Goal: Task Accomplishment & Management: Complete application form

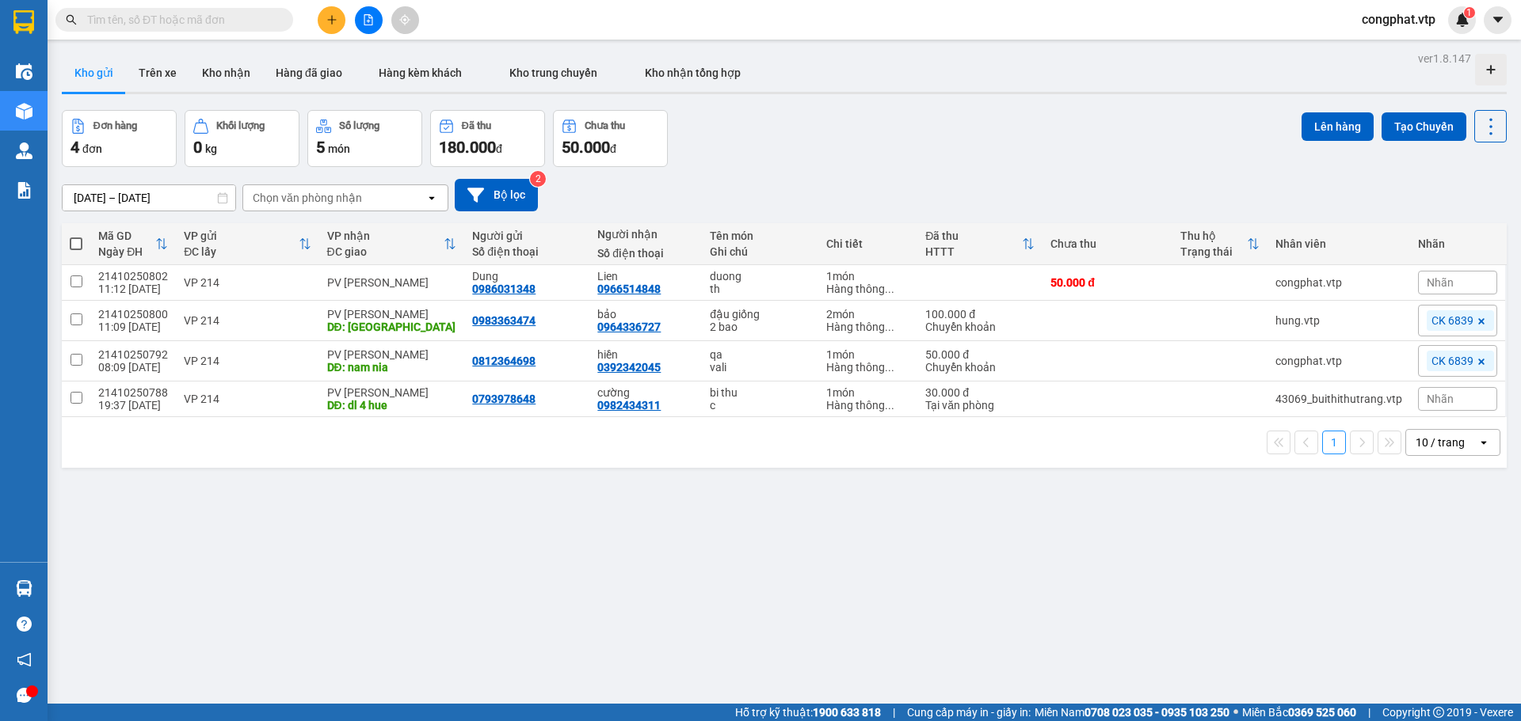
click at [329, 32] on button at bounding box center [332, 20] width 28 height 28
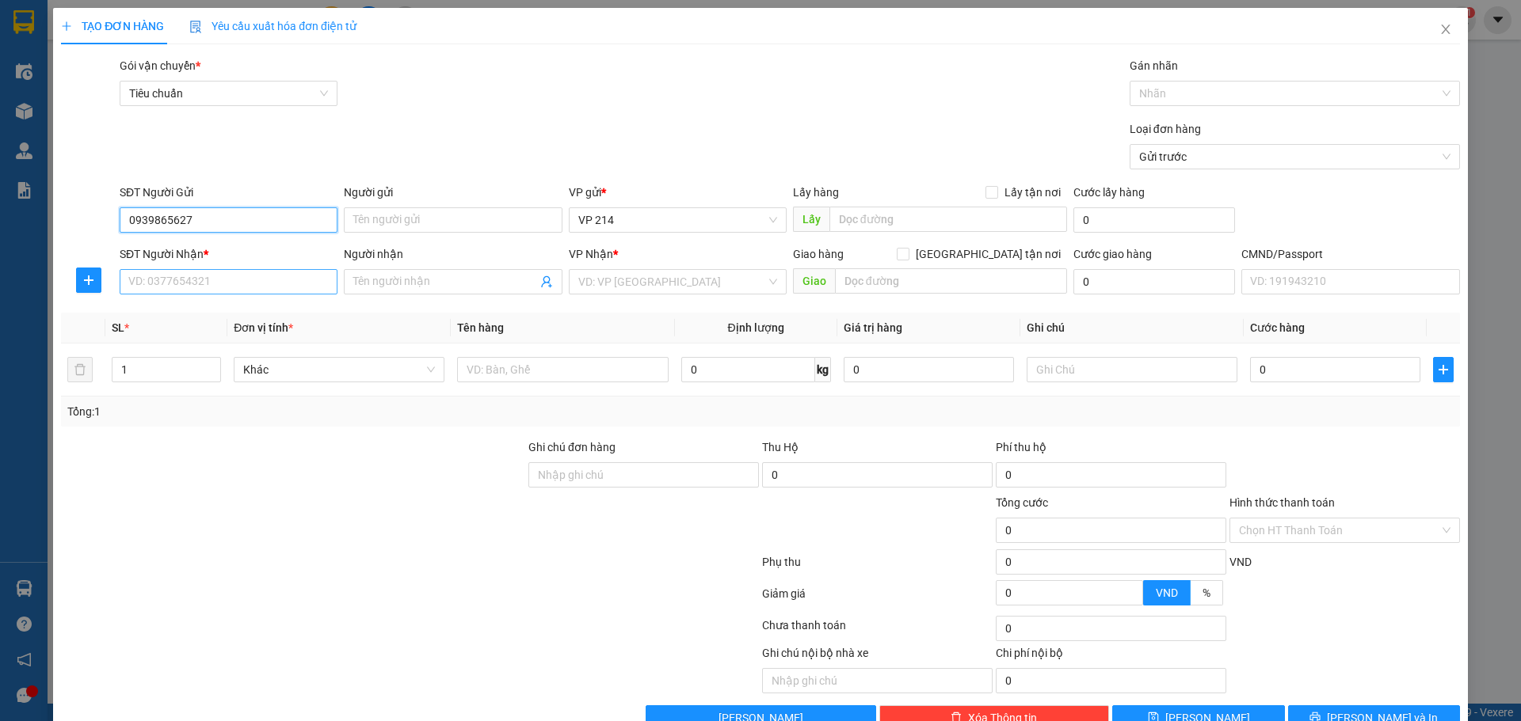
type input "0939865627"
click at [303, 284] on input "SĐT Người Nhận *" at bounding box center [229, 281] width 218 height 25
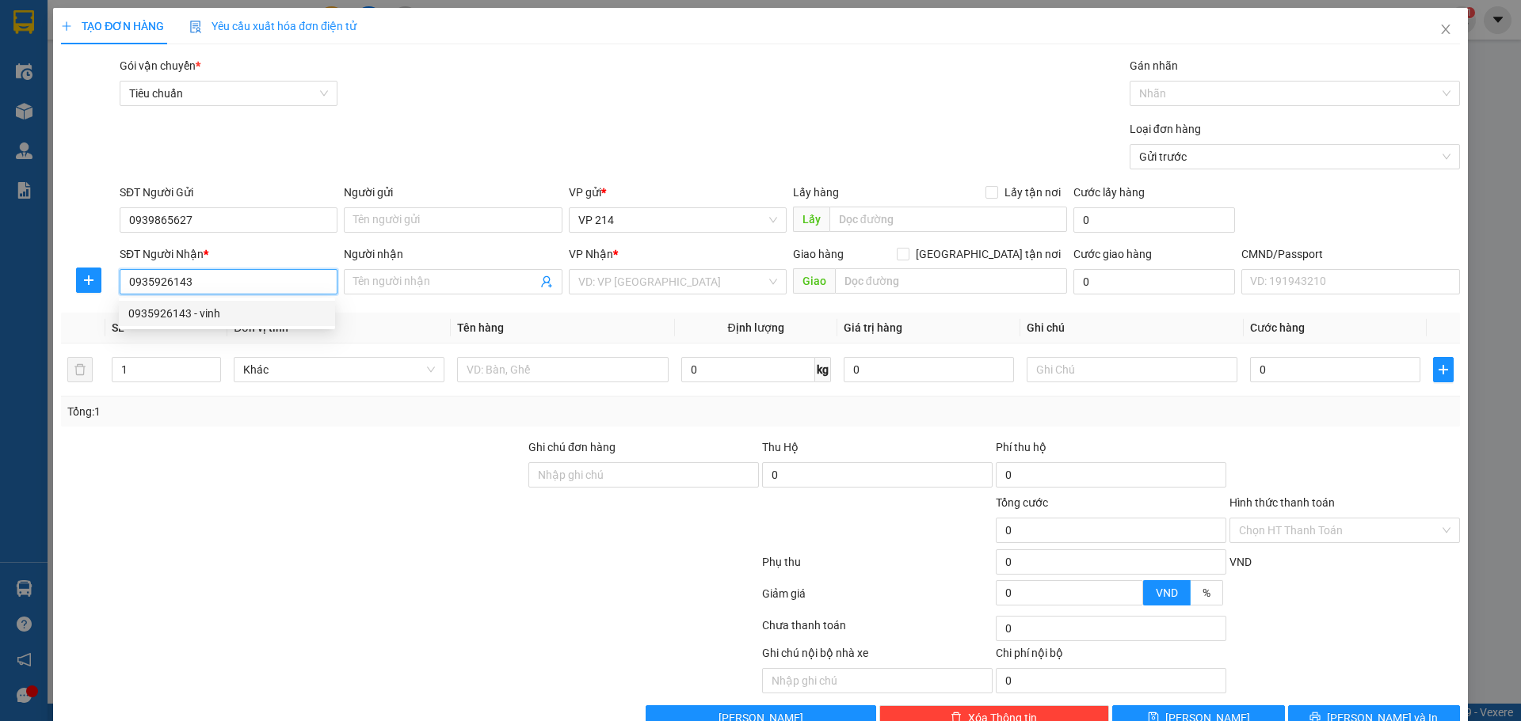
type input "0935926143"
click at [261, 328] on div "0935926143 0935926143 - vinh" at bounding box center [227, 314] width 216 height 32
click at [280, 325] on span "Đơn vị tính *" at bounding box center [263, 328] width 59 height 13
click at [266, 284] on input "0935926143" at bounding box center [229, 281] width 218 height 25
click at [263, 309] on div "0935926143 - vinh" at bounding box center [226, 313] width 197 height 17
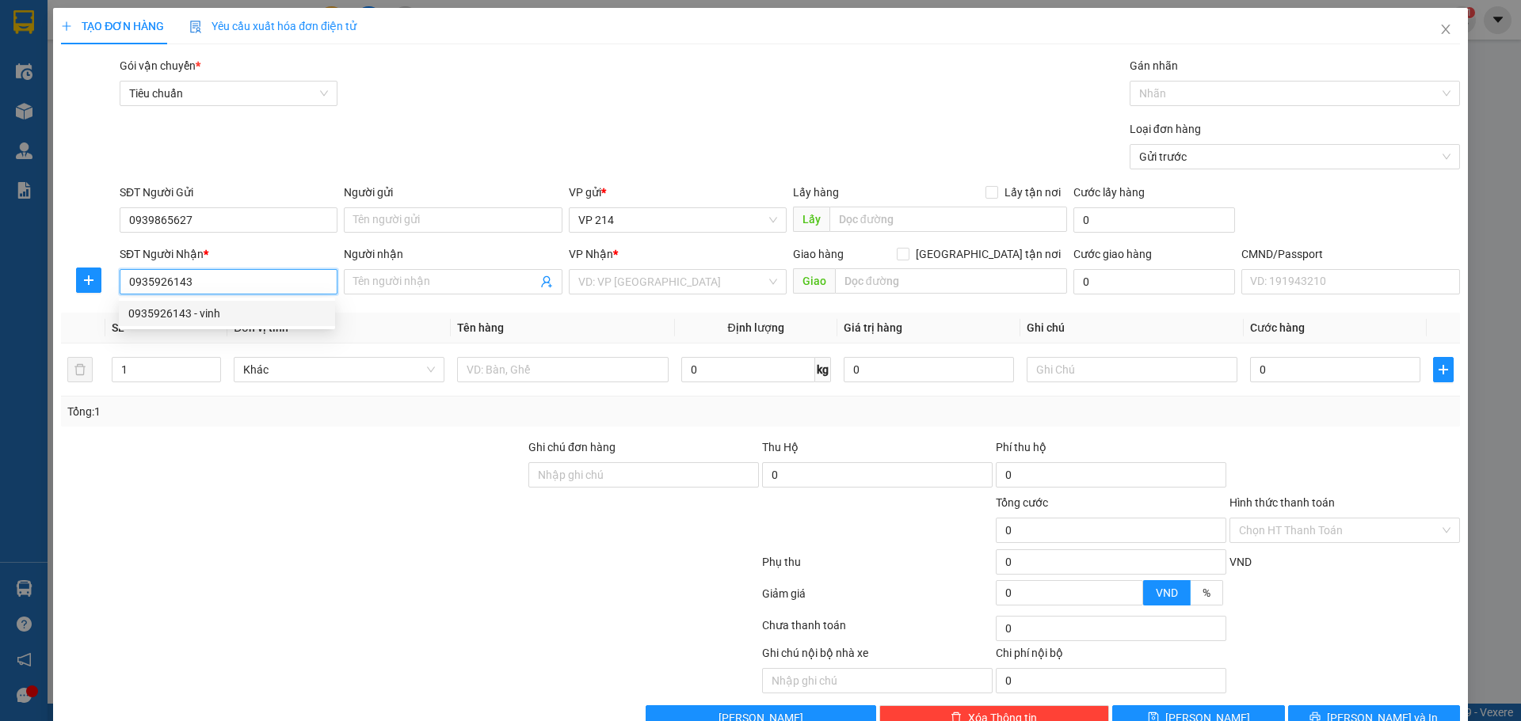
type input "vinh"
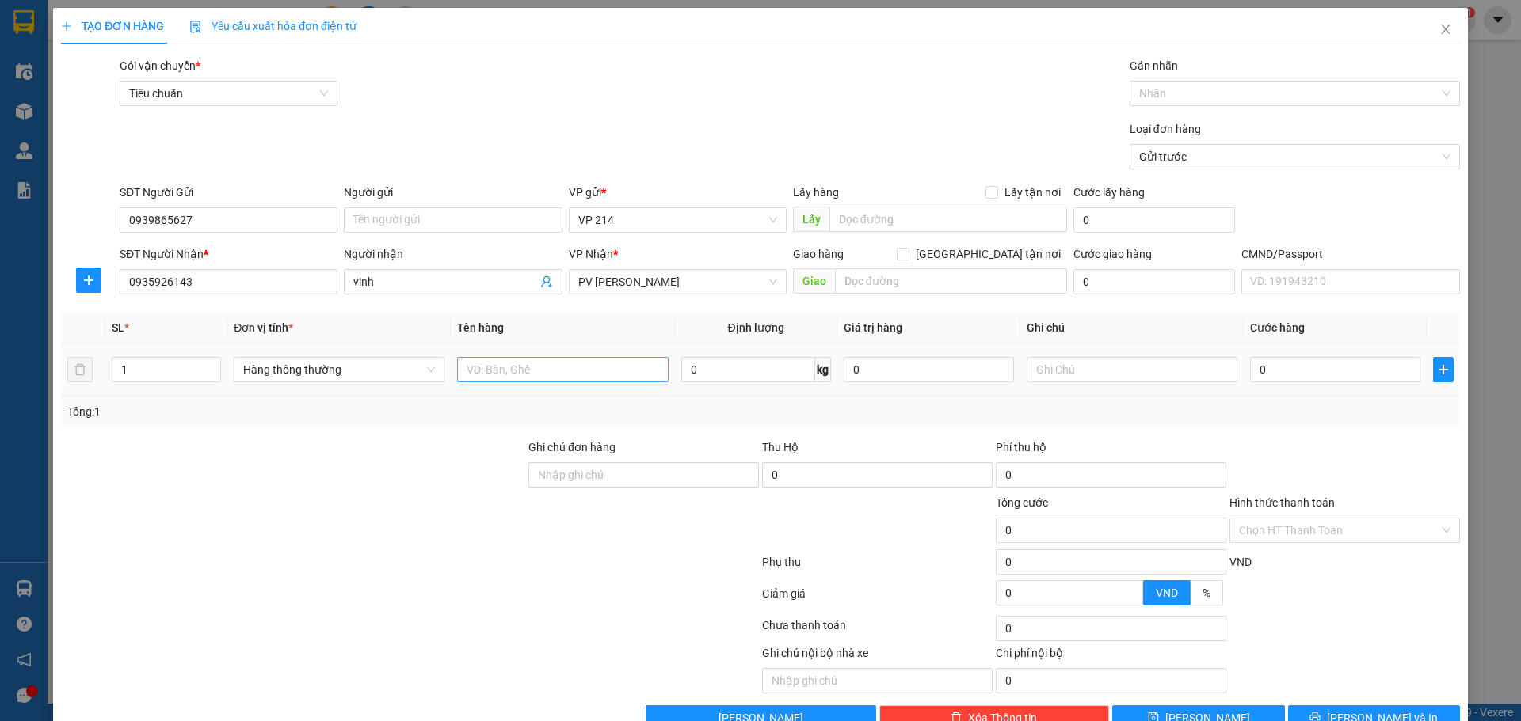
drag, startPoint x: 556, startPoint y: 398, endPoint x: 561, endPoint y: 375, distance: 24.4
click at [558, 384] on div "SL * Đơn vị tính * Tên hàng Định lượng Giá trị hàng Ghi chú Cước hàng 1 Hàng th…" at bounding box center [760, 370] width 1399 height 114
click at [555, 375] on input "text" at bounding box center [562, 369] width 211 height 25
drag, startPoint x: 128, startPoint y: 365, endPoint x: 21, endPoint y: 370, distance: 106.2
click at [25, 368] on div "TẠO ĐƠN HÀNG Yêu cầu xuất hóa đơn điện tử Transit Pickup Surcharge Ids Transit …" at bounding box center [760, 360] width 1521 height 721
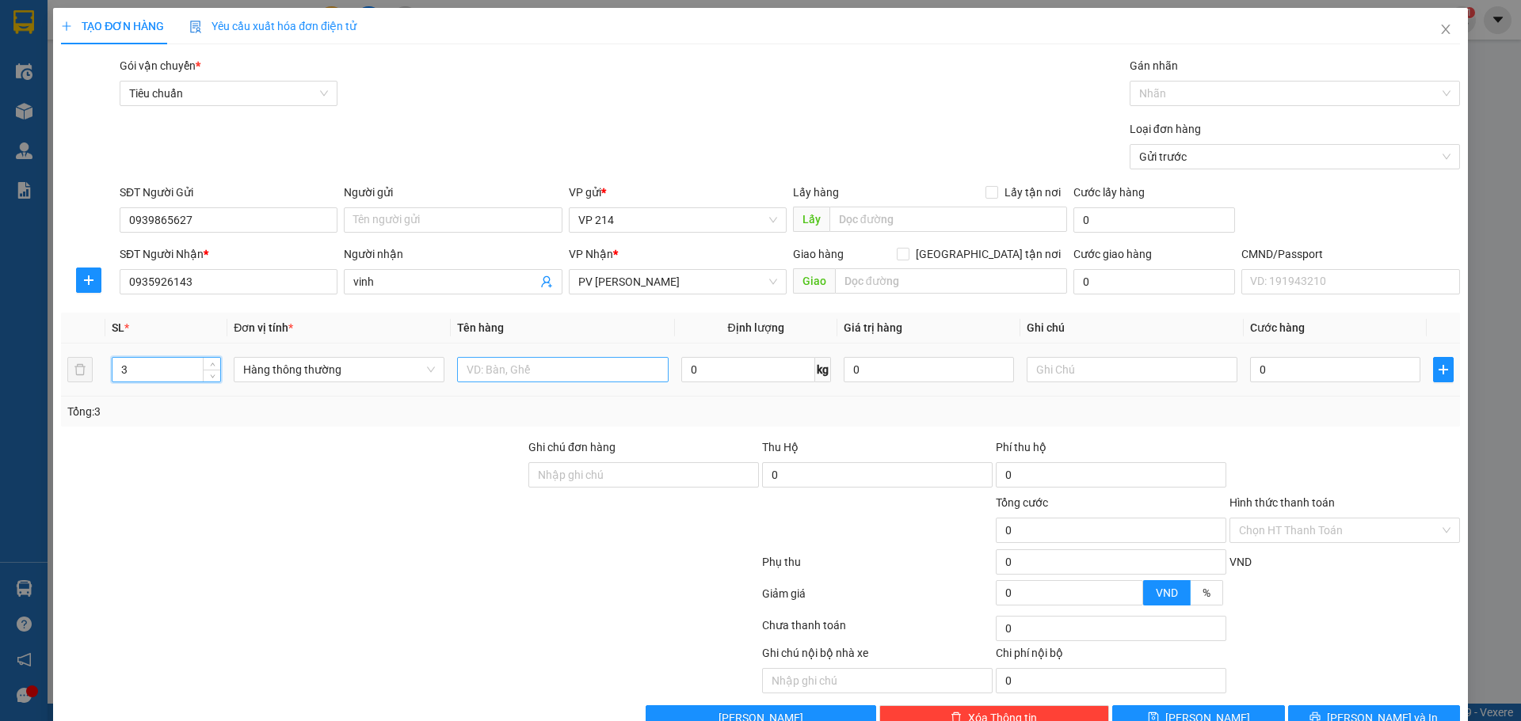
type input "3"
click at [512, 363] on input "text" at bounding box center [562, 369] width 211 height 25
type input "lạnh"
click at [1155, 367] on input "text" at bounding box center [1131, 369] width 211 height 25
type input "tx"
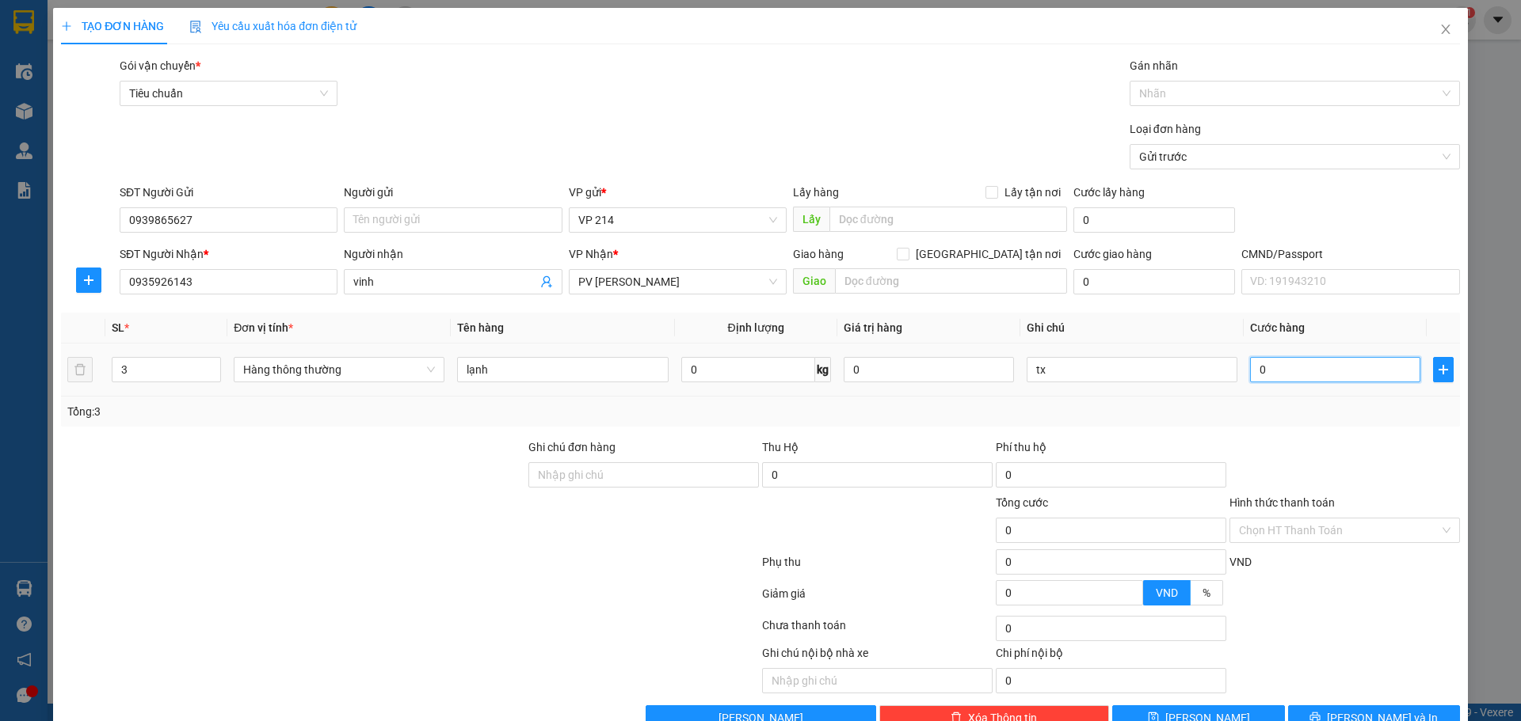
click at [1350, 361] on input "0" at bounding box center [1335, 369] width 170 height 25
type input "3"
type input "36"
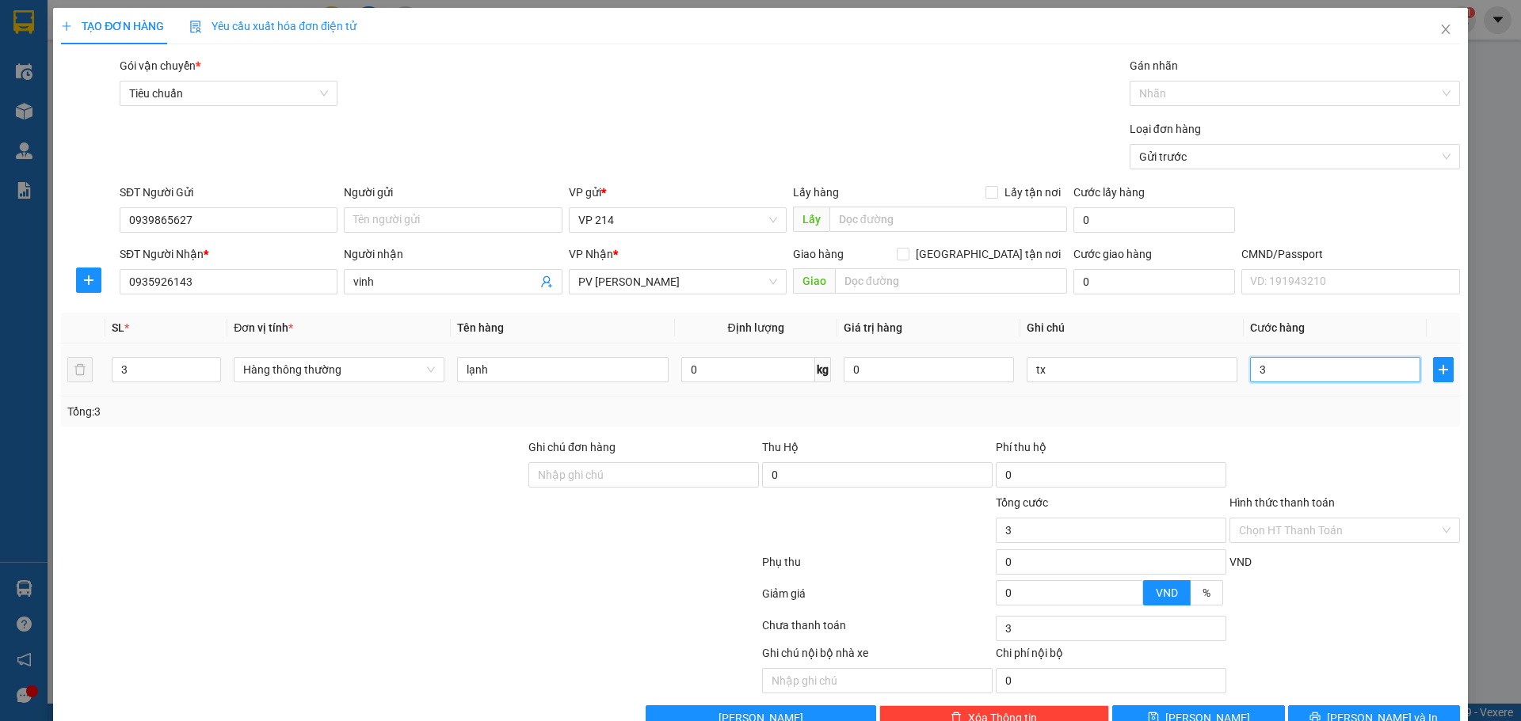
type input "36"
type input "360"
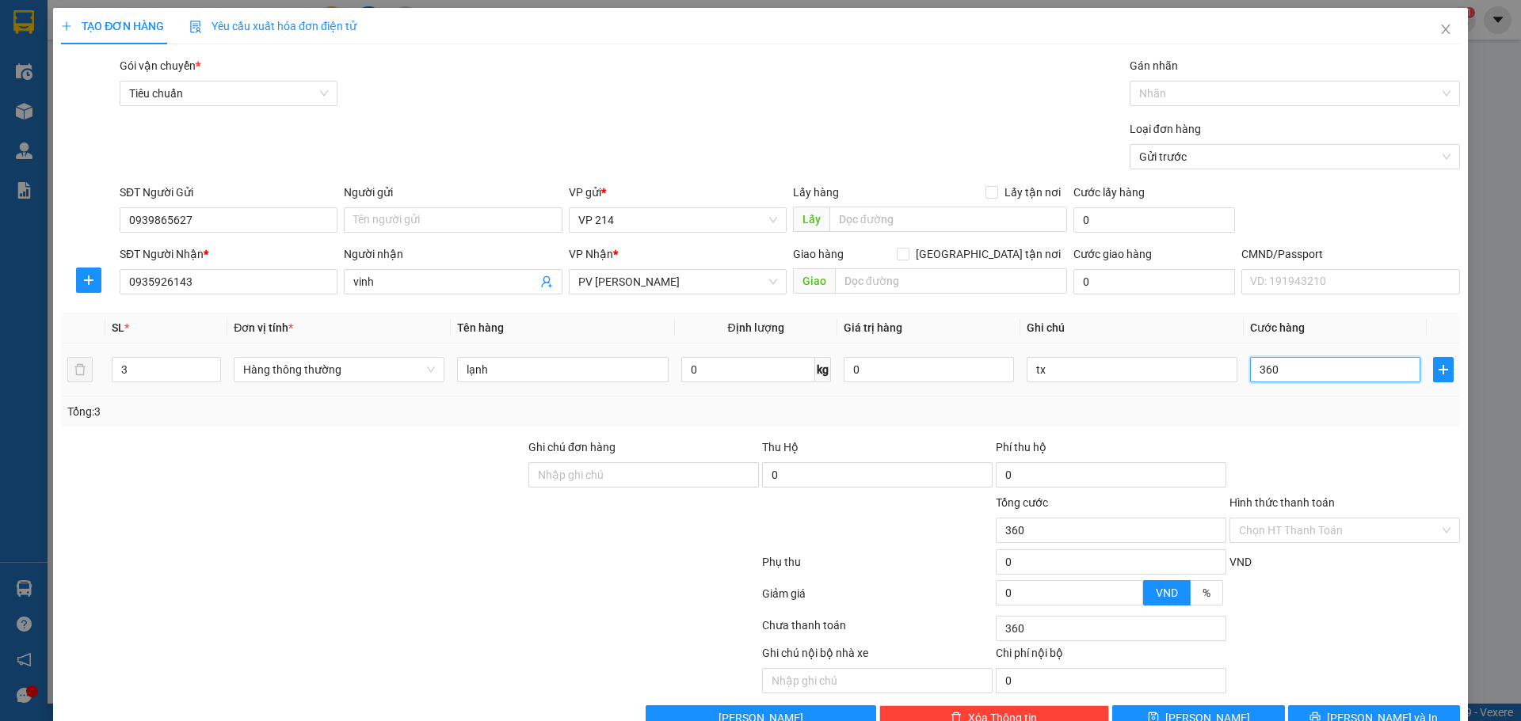
type input "3.600"
type input "36.000"
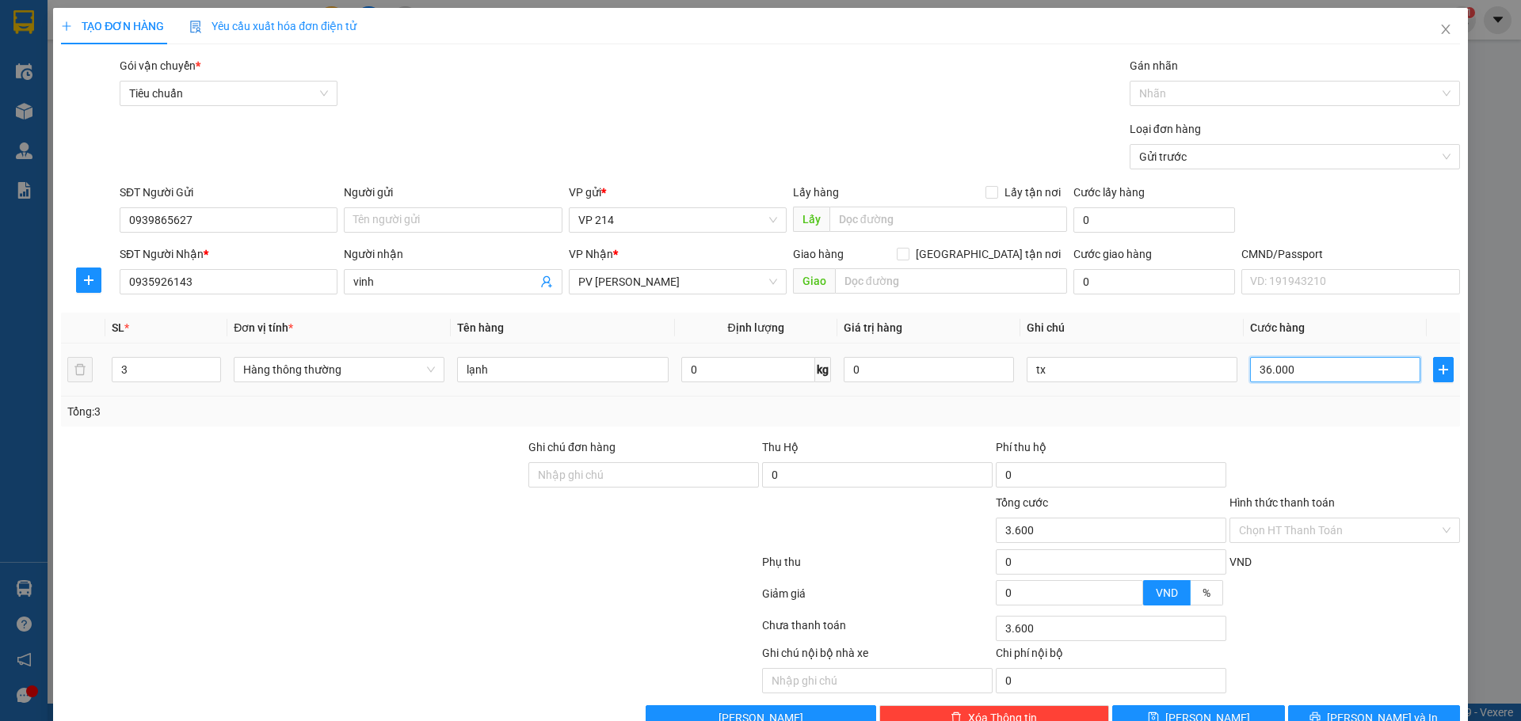
type input "36.000"
type input "360.000"
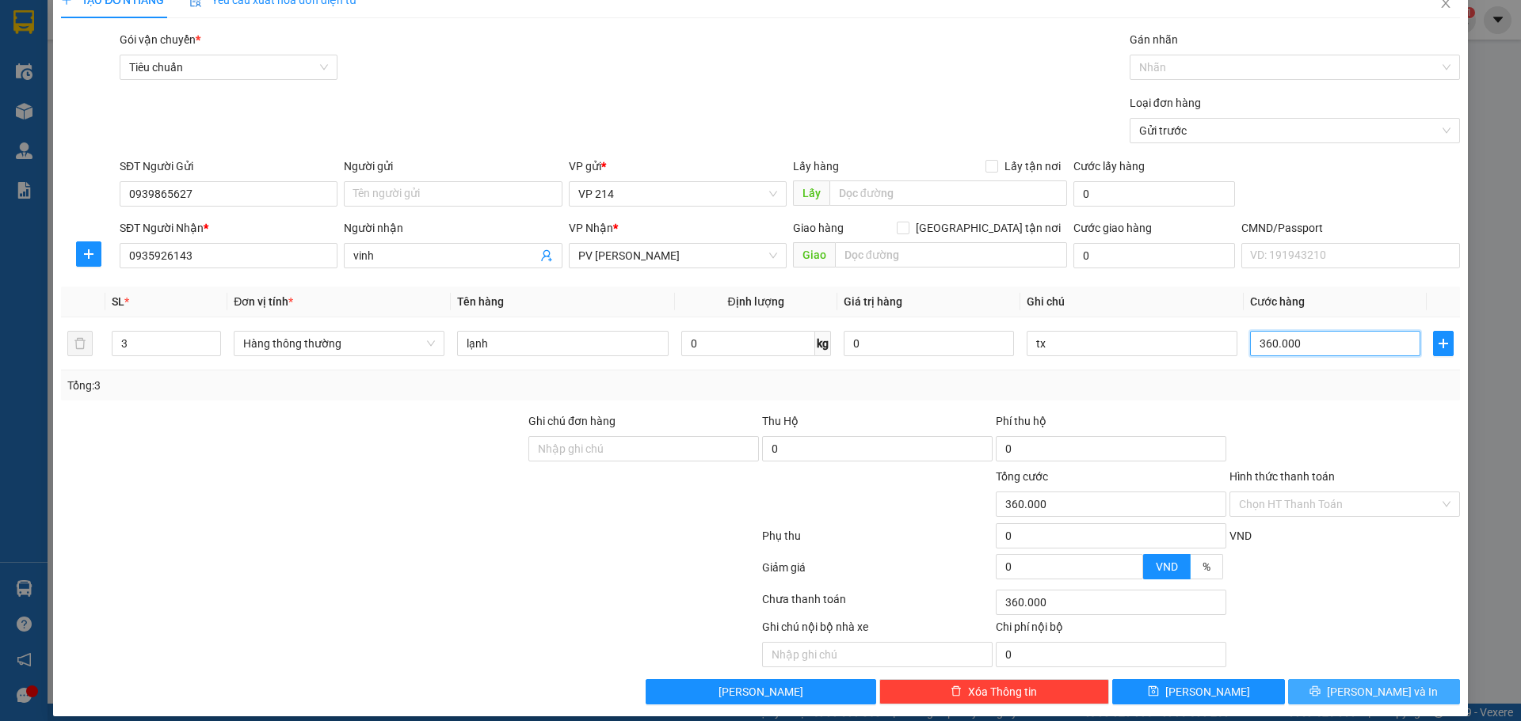
scroll to position [40, 0]
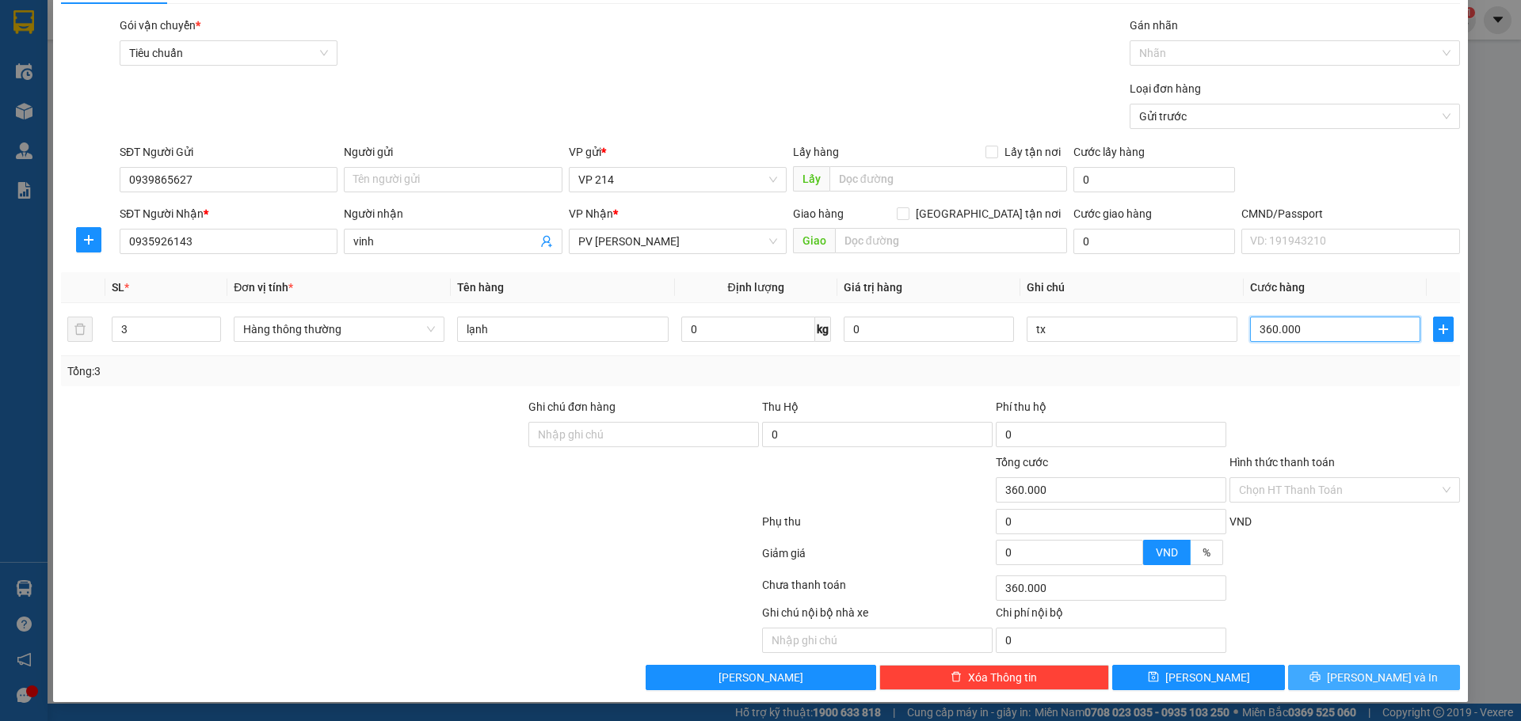
type input "360.000"
click at [1357, 672] on span "[PERSON_NAME] và In" at bounding box center [1381, 677] width 111 height 17
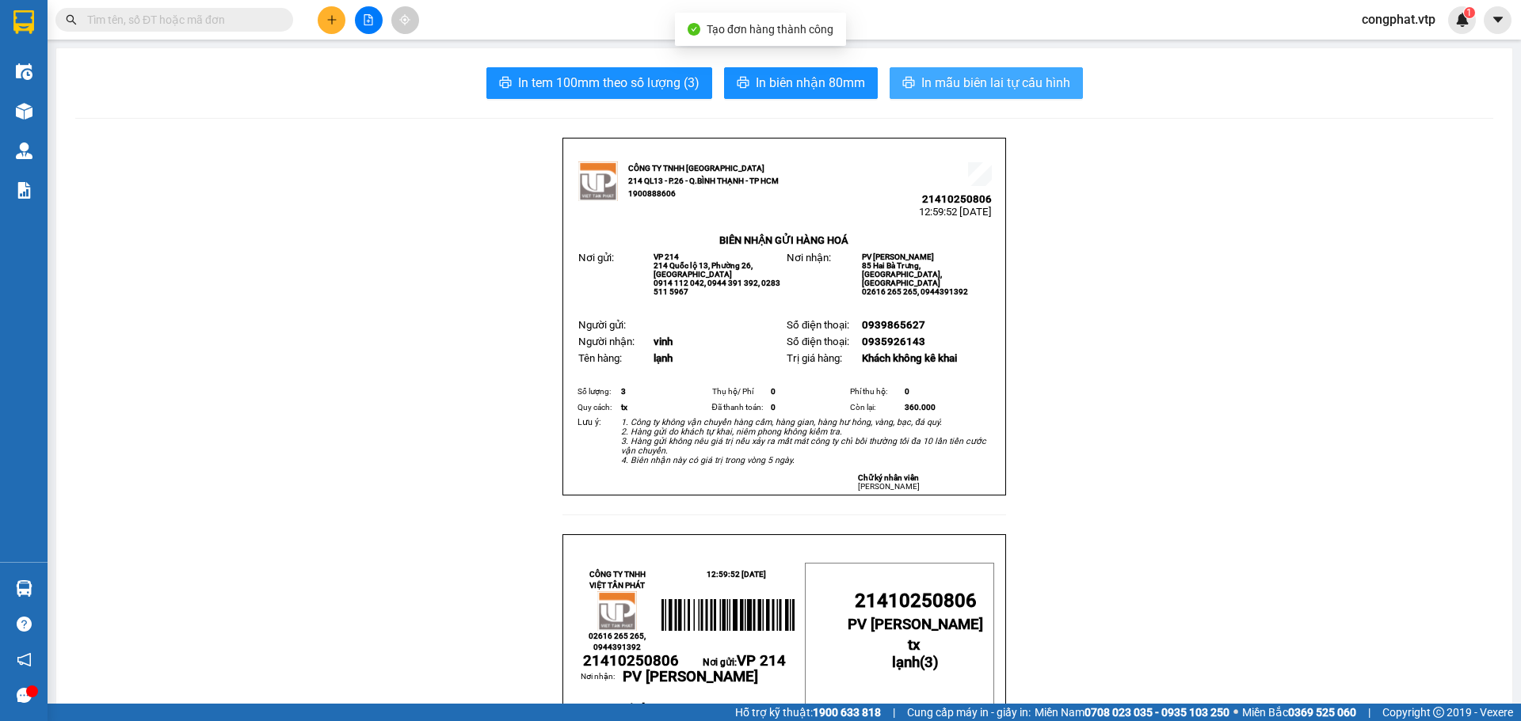
click at [1005, 71] on button "In mẫu biên lai tự cấu hình" at bounding box center [985, 83] width 193 height 32
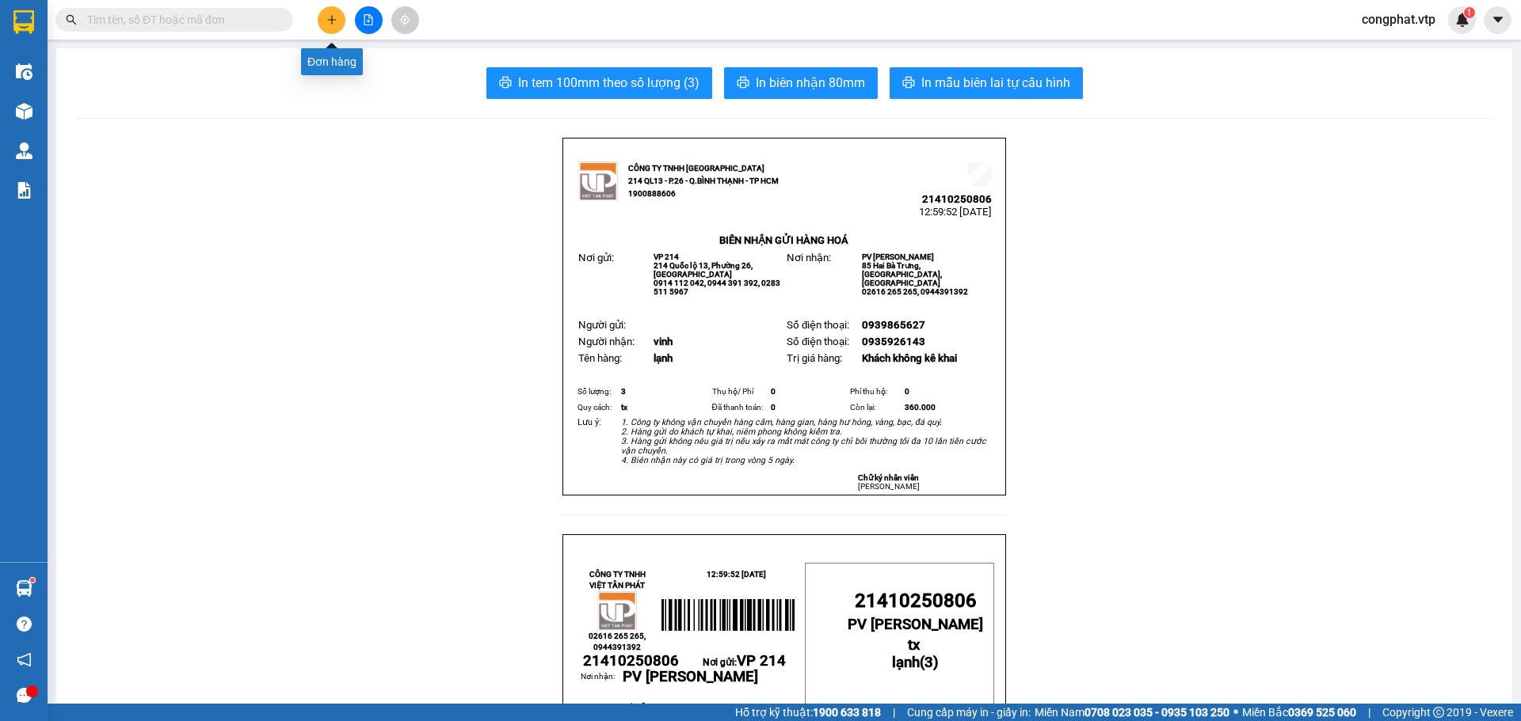
click at [331, 21] on icon "plus" at bounding box center [331, 19] width 11 height 11
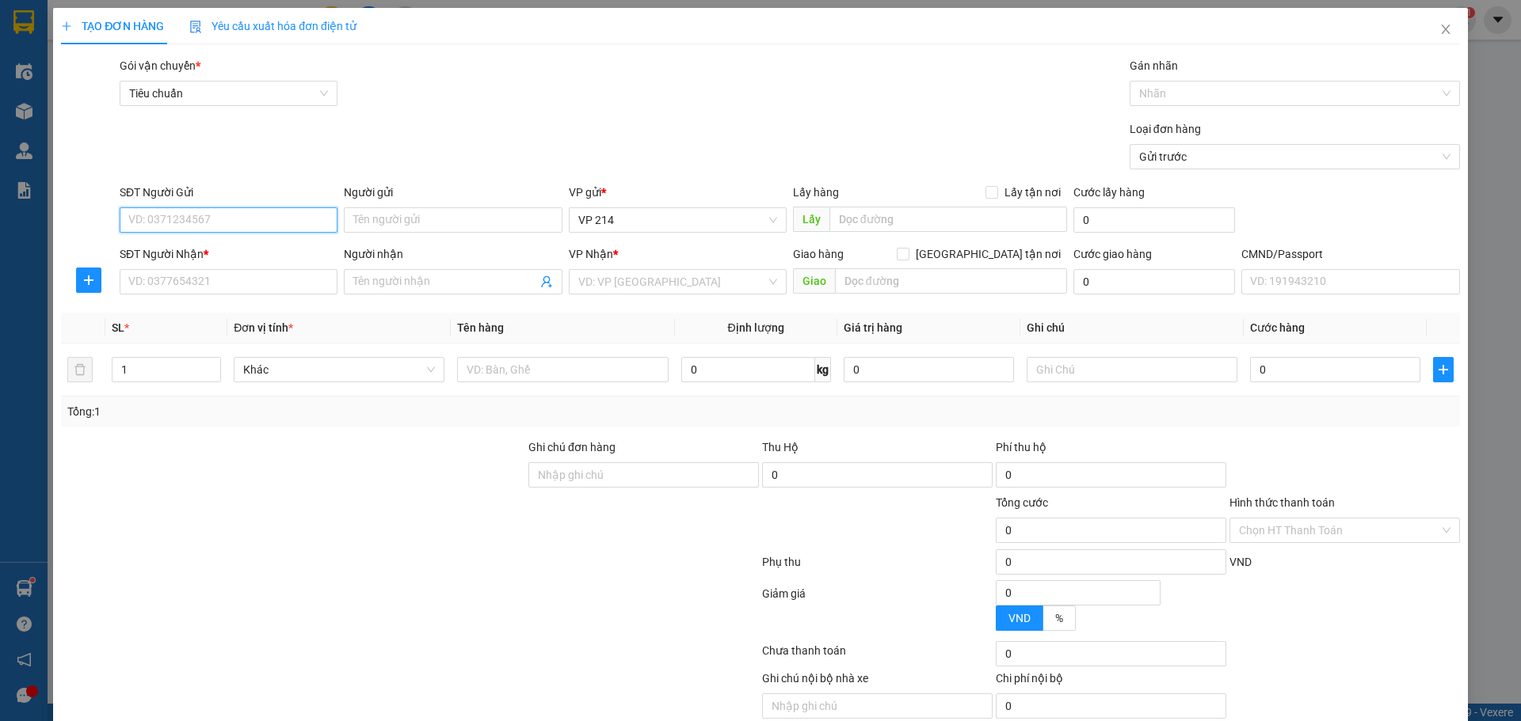
click at [275, 228] on input "SĐT Người Gửi" at bounding box center [229, 219] width 218 height 25
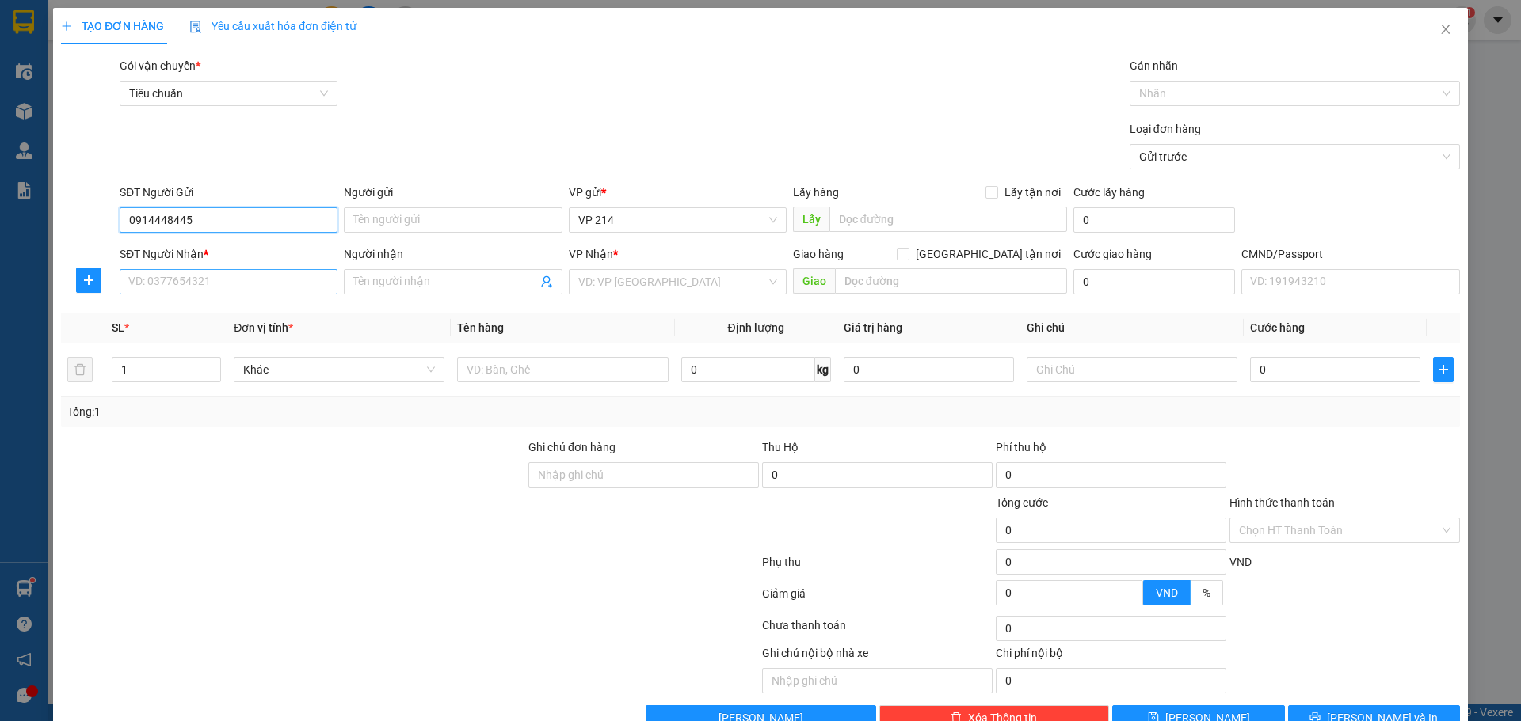
type input "0914448445"
click at [246, 287] on input "SĐT Người Nhận *" at bounding box center [229, 281] width 218 height 25
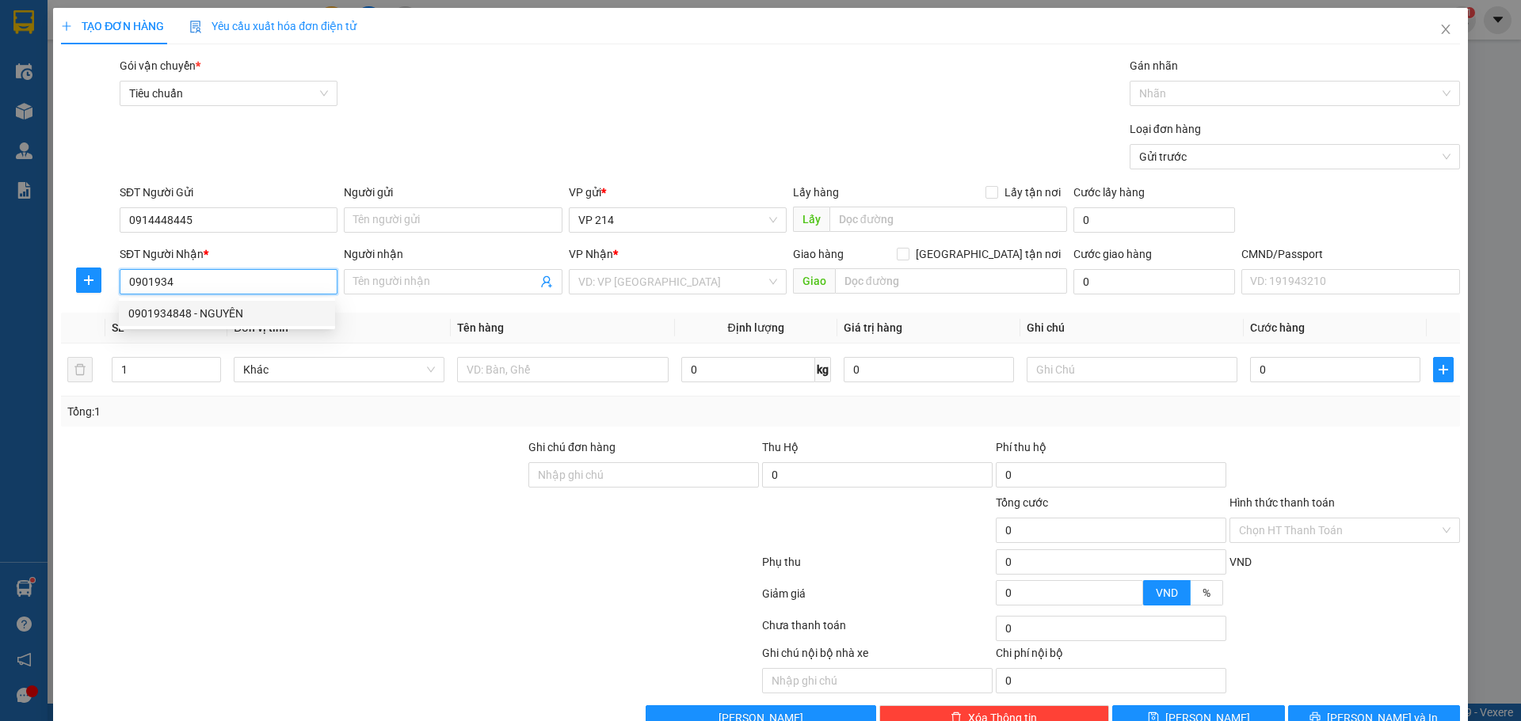
click at [232, 317] on div "0901934848 - NGUYÊN" at bounding box center [226, 313] width 197 height 17
type input "0901934848"
type input "NGUYÊN"
type input "0901934848"
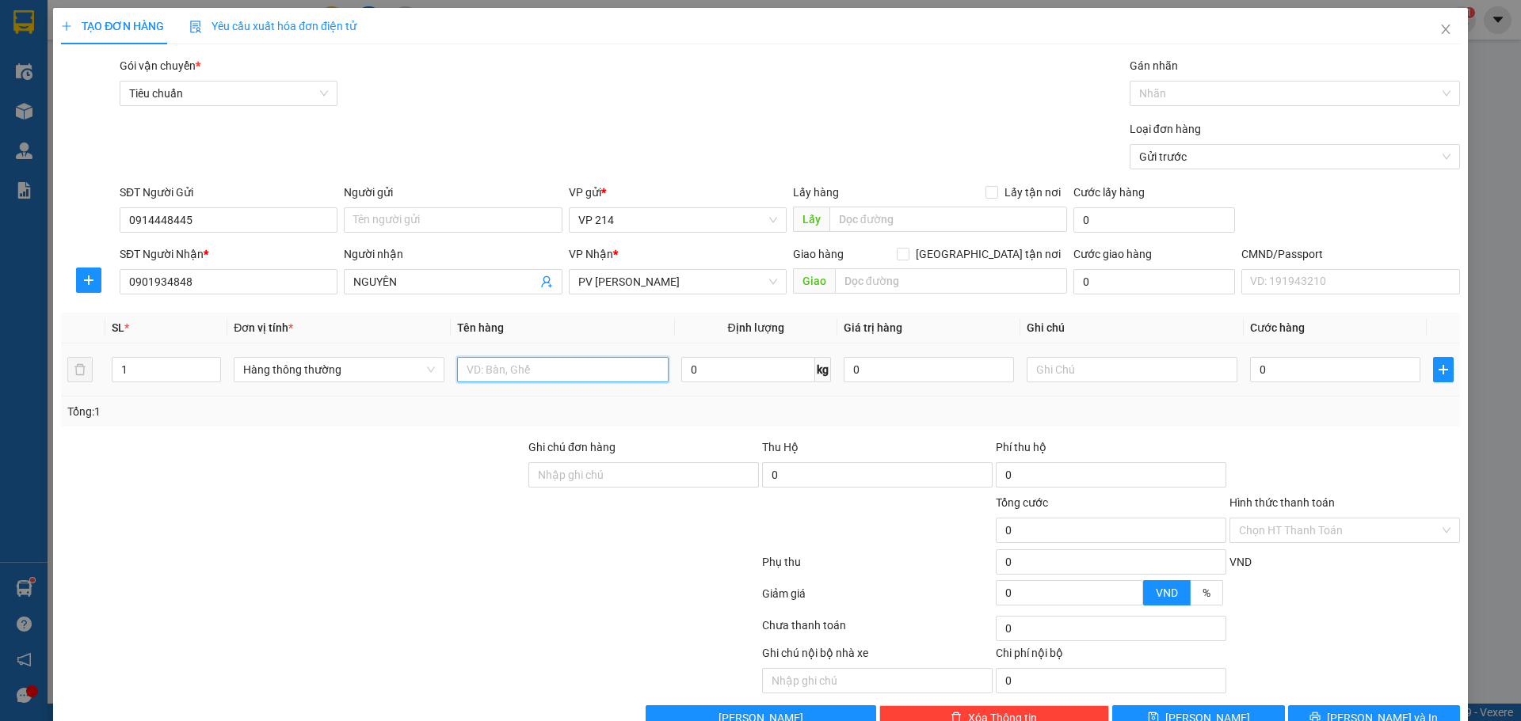
click at [531, 363] on input "text" at bounding box center [562, 369] width 211 height 25
type input "thung"
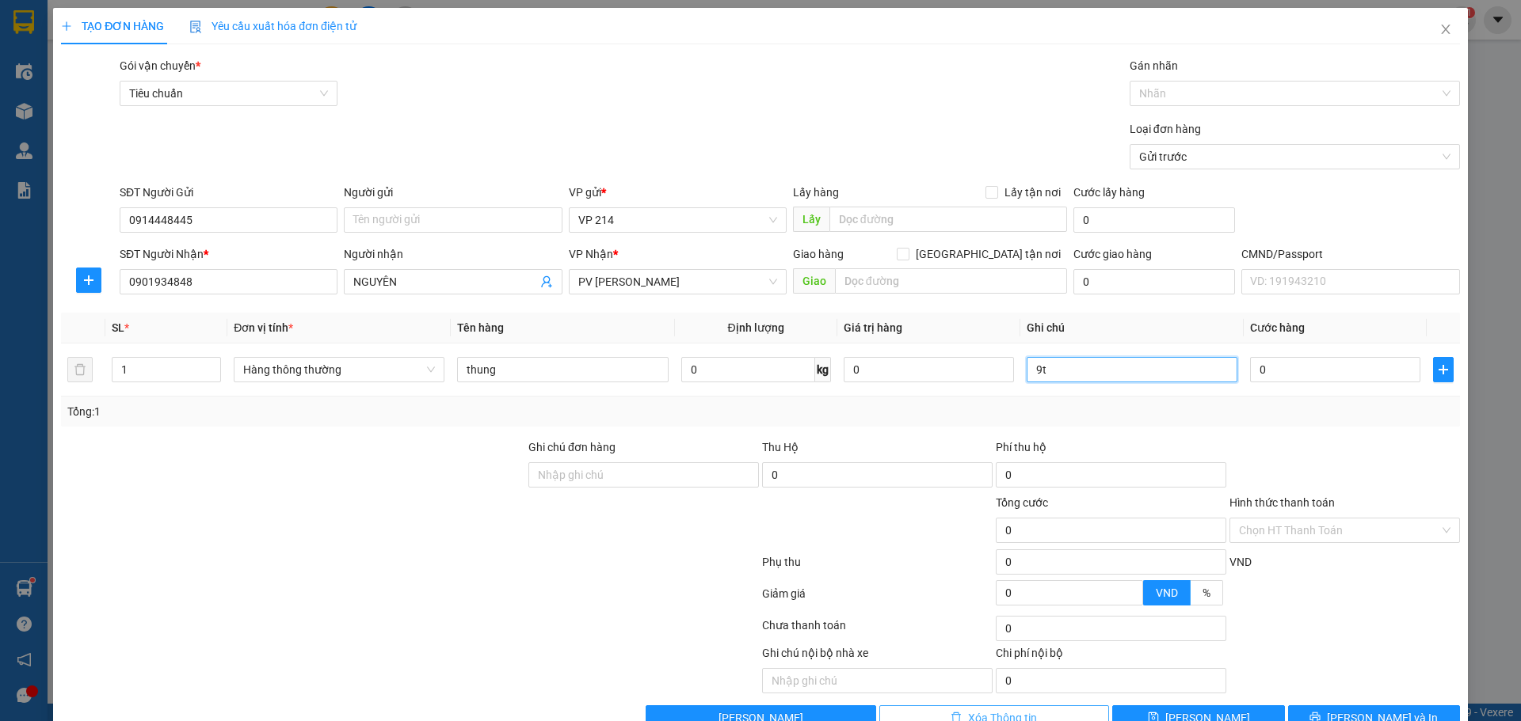
type input "9"
type input "pt"
type input "5"
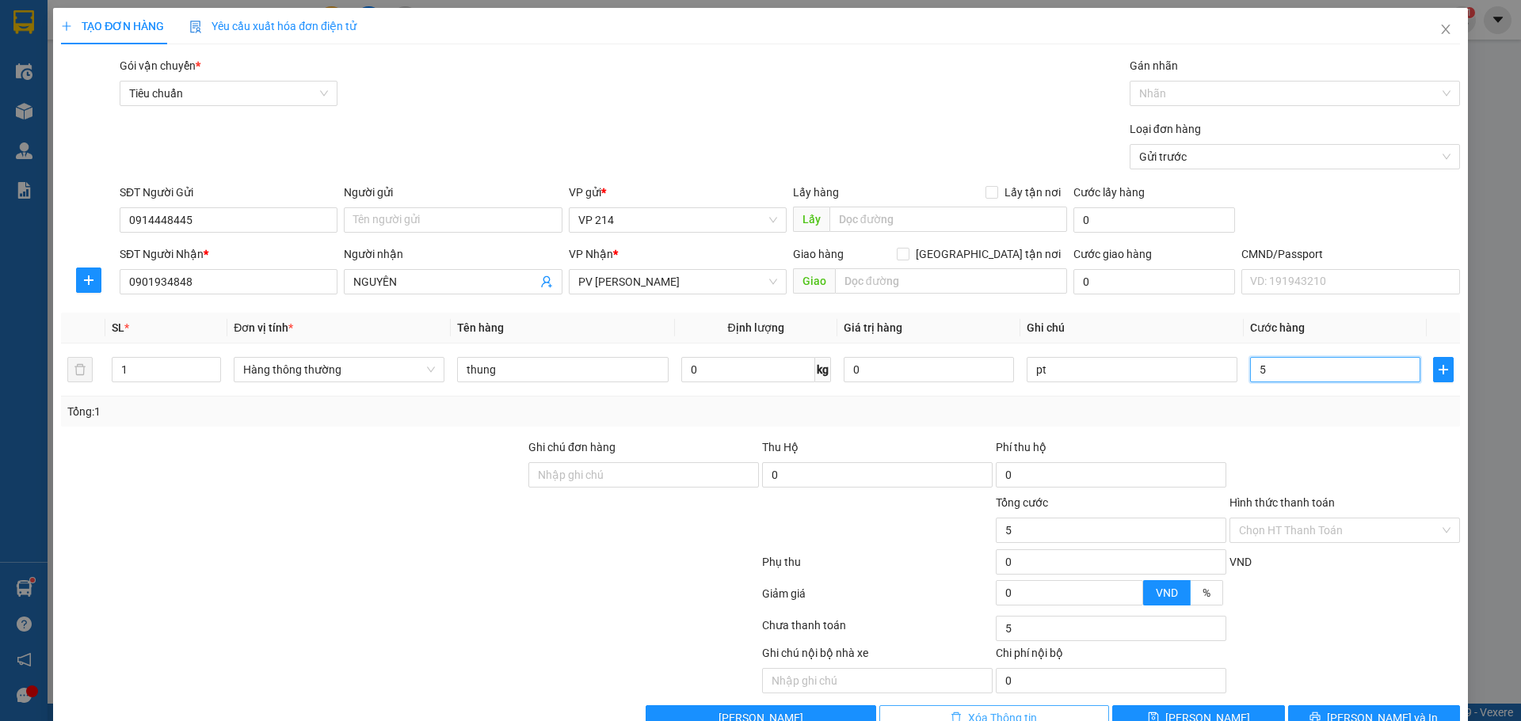
type input "50"
type input "500"
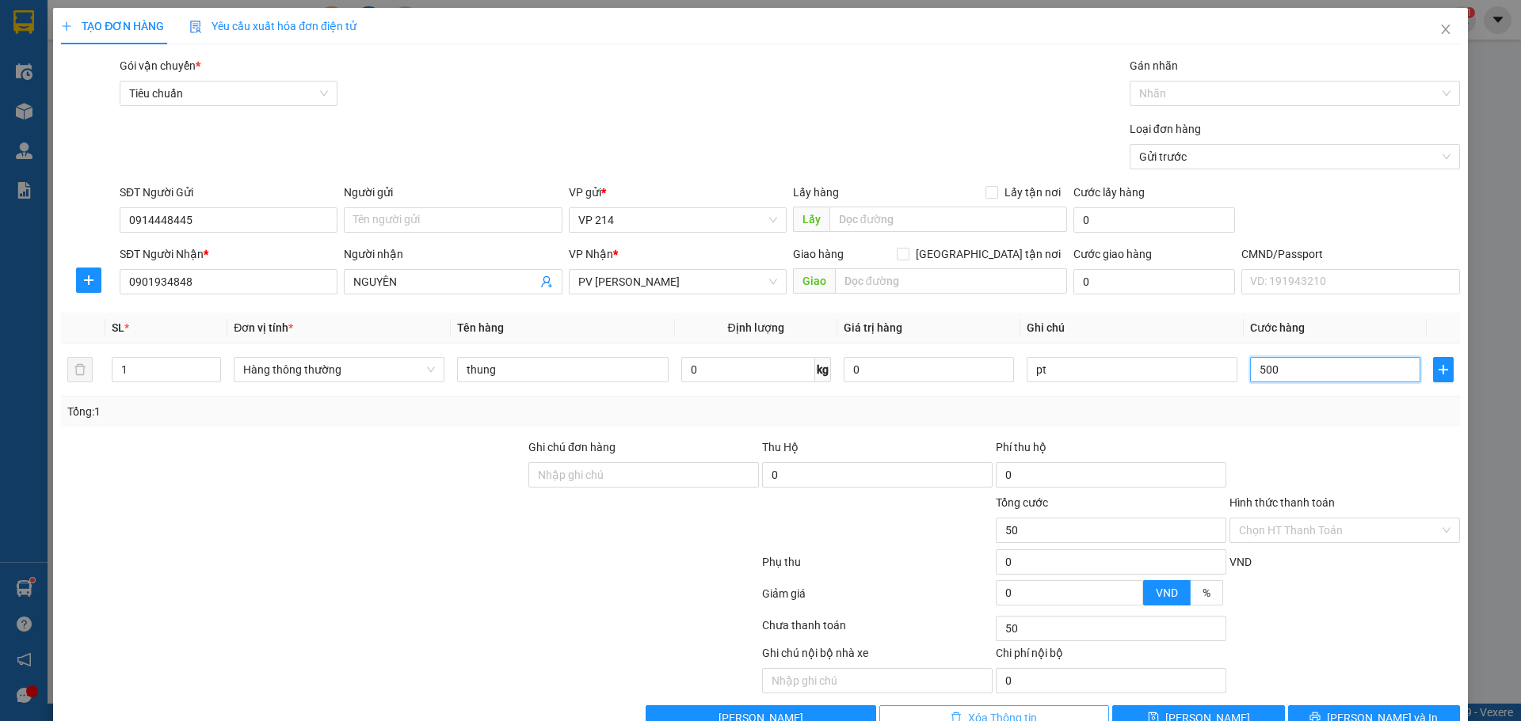
type input "500"
type input "5.000"
type input "50.000"
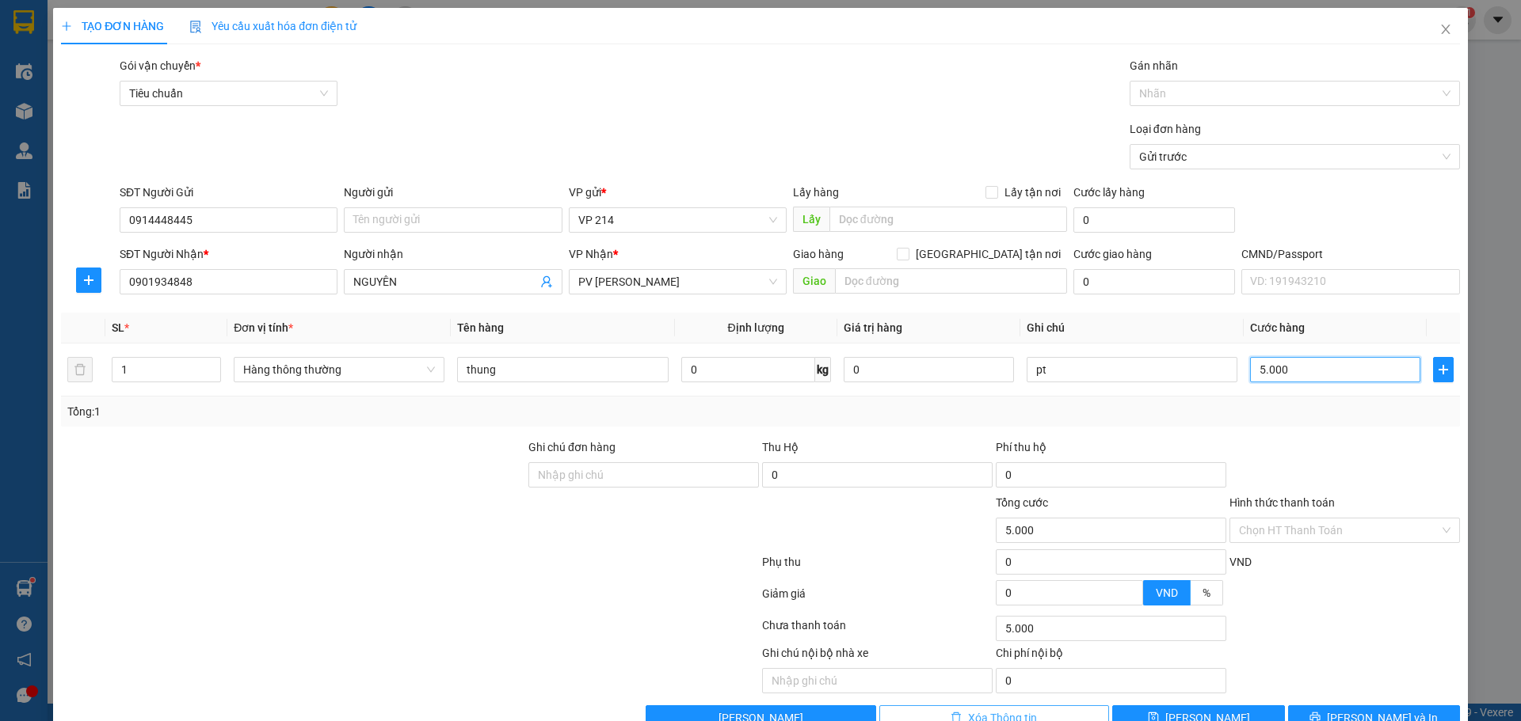
type input "50.000"
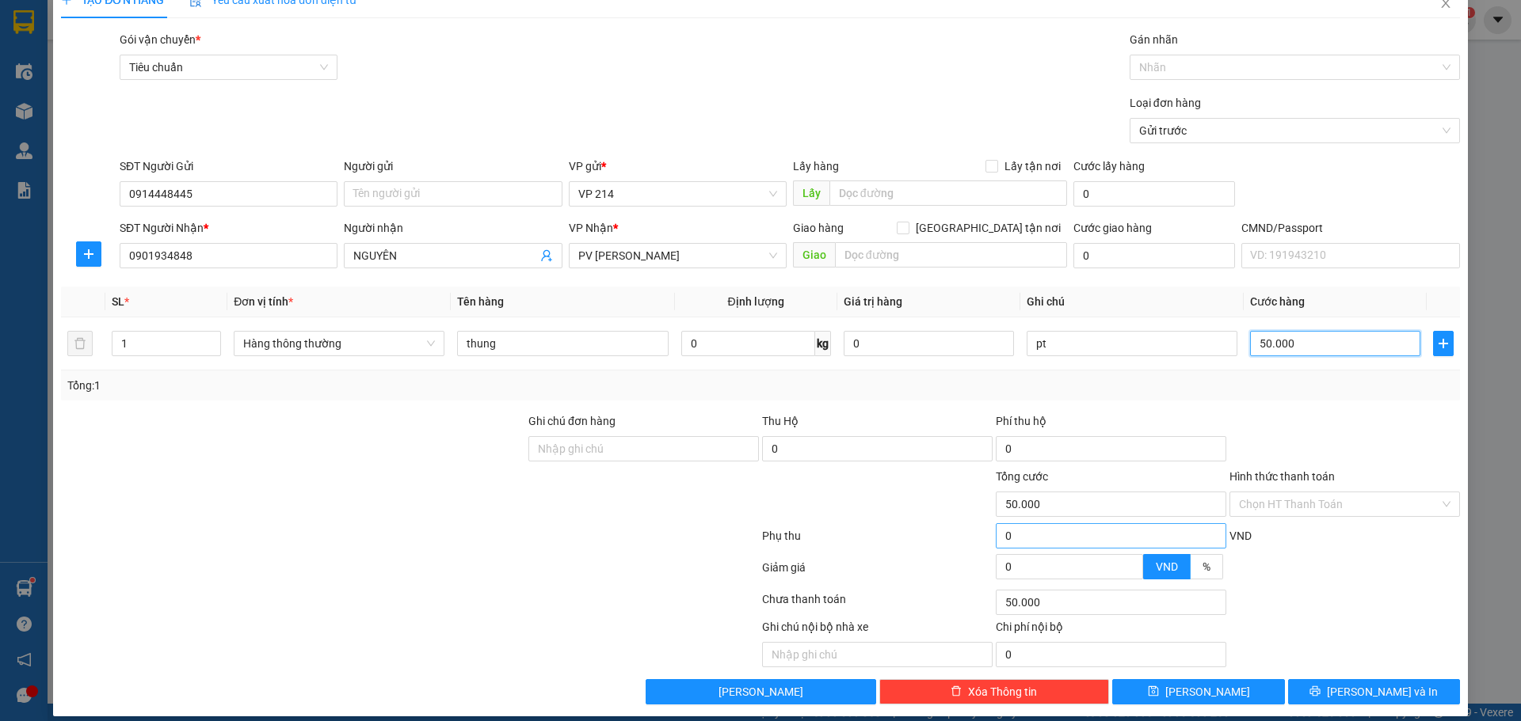
scroll to position [40, 0]
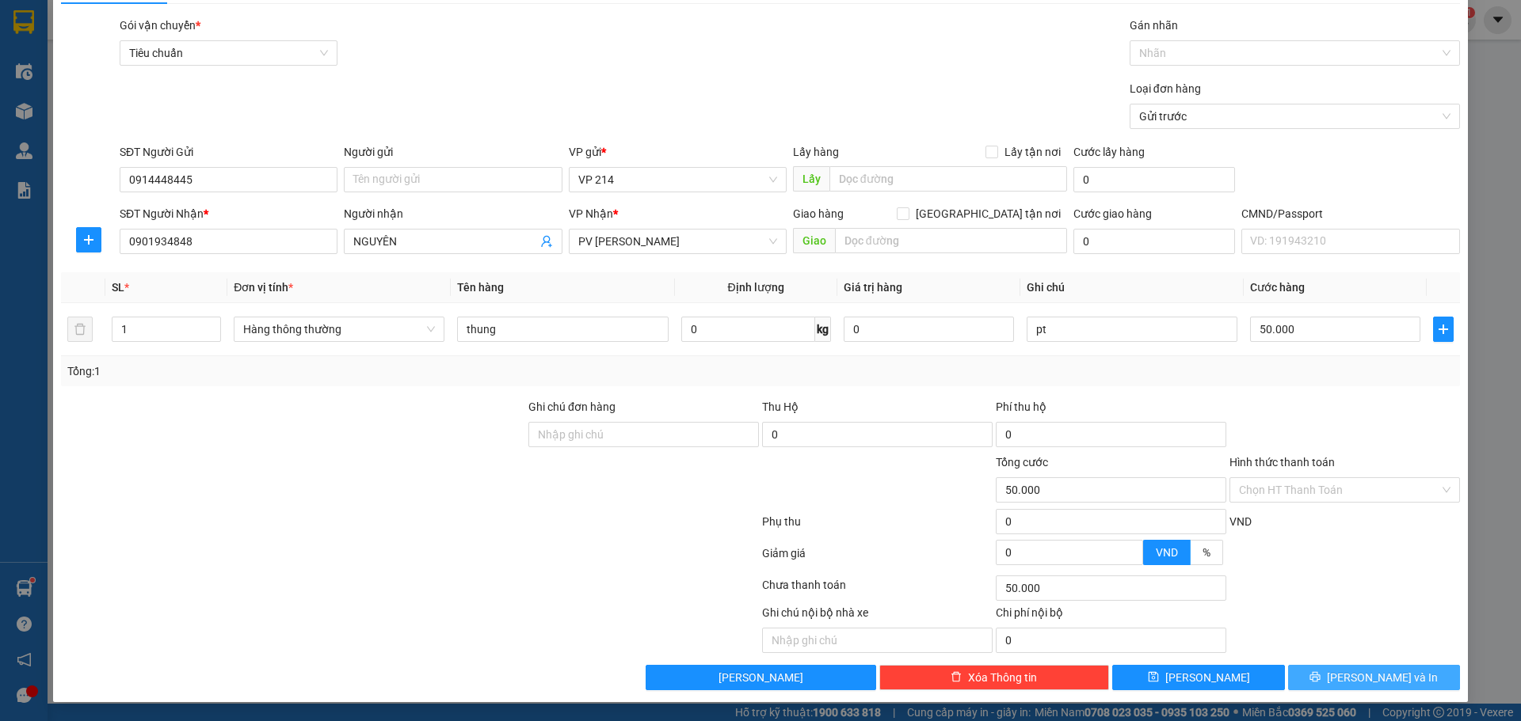
click at [1343, 680] on button "[PERSON_NAME] và In" at bounding box center [1374, 677] width 172 height 25
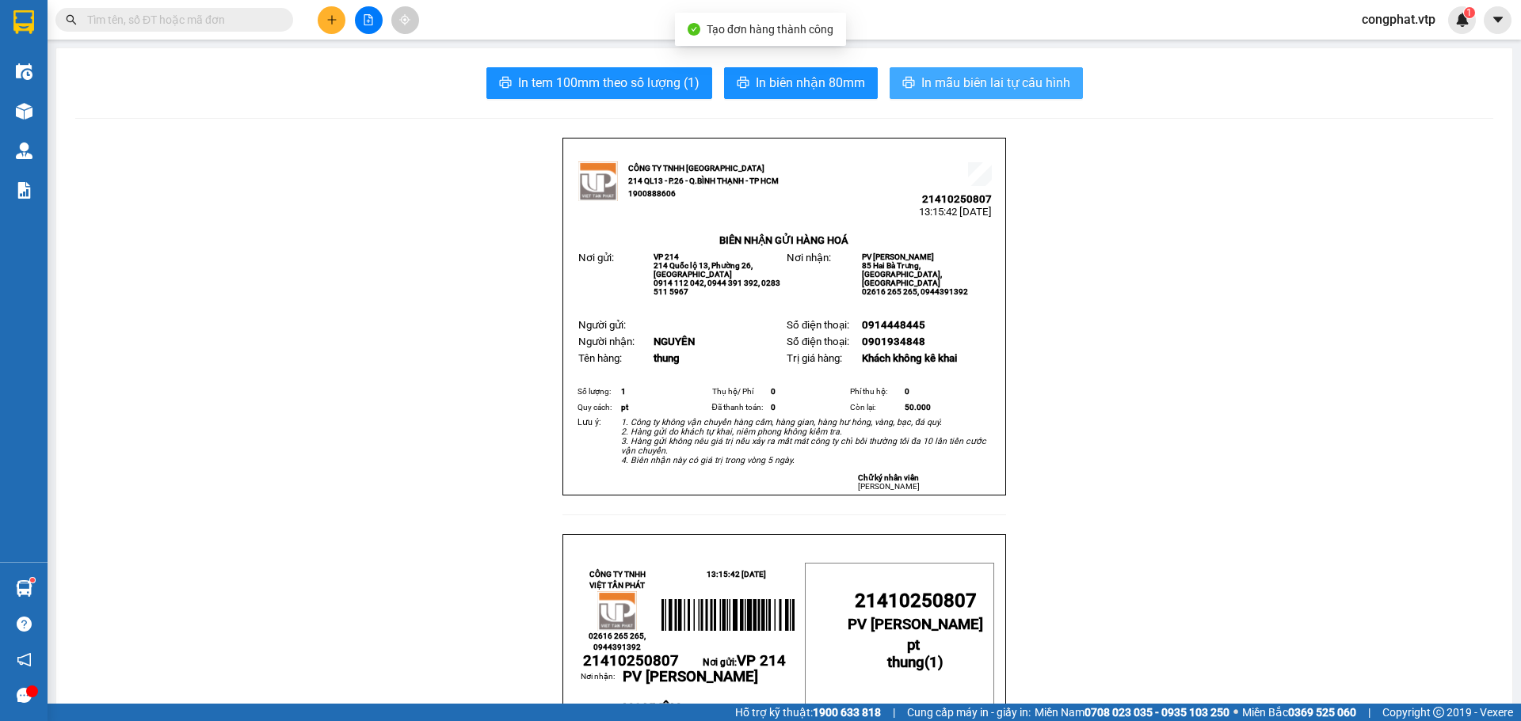
click at [953, 75] on span "In mẫu biên lai tự cấu hình" at bounding box center [995, 83] width 149 height 20
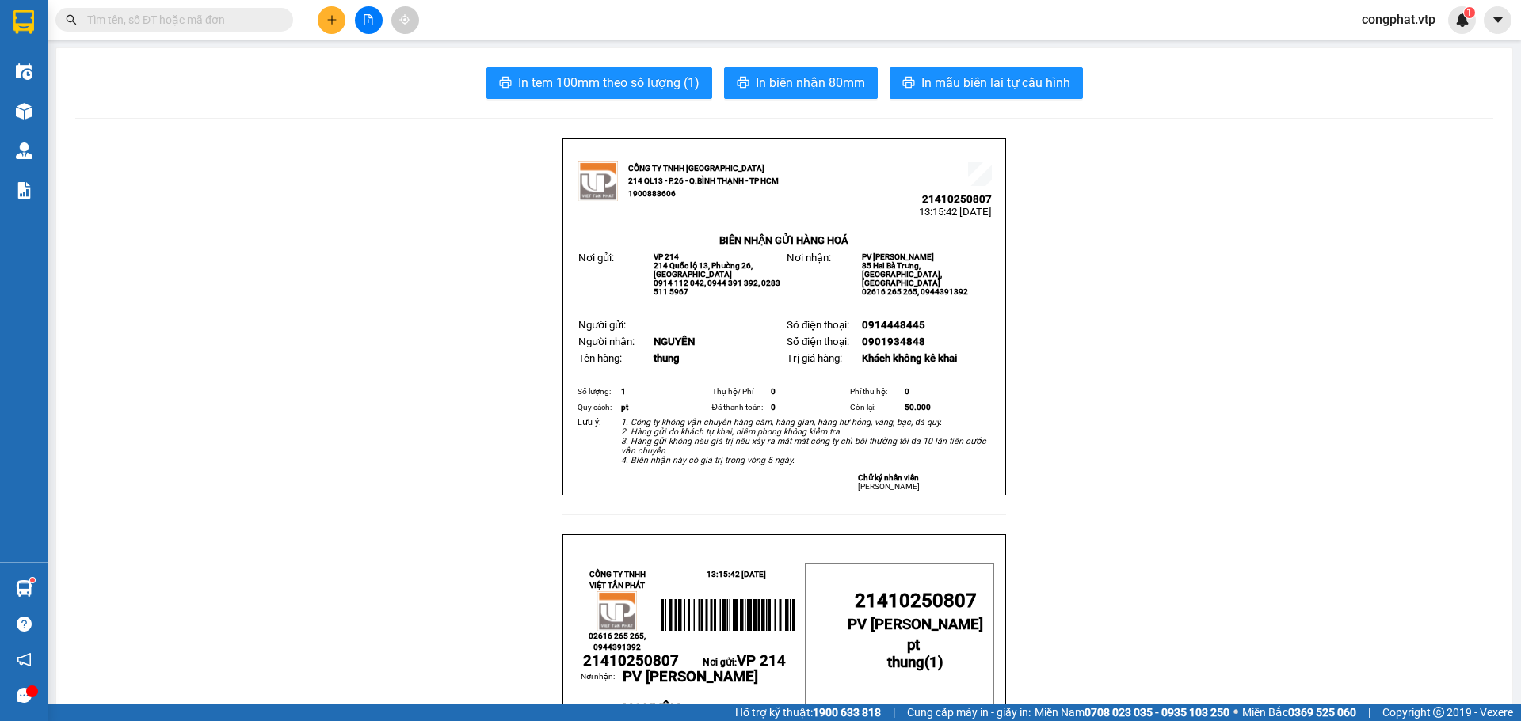
click at [1390, 26] on span "congphat.vtp" at bounding box center [1398, 20] width 99 height 20
click at [1395, 51] on span "Đăng xuất" at bounding box center [1404, 48] width 67 height 17
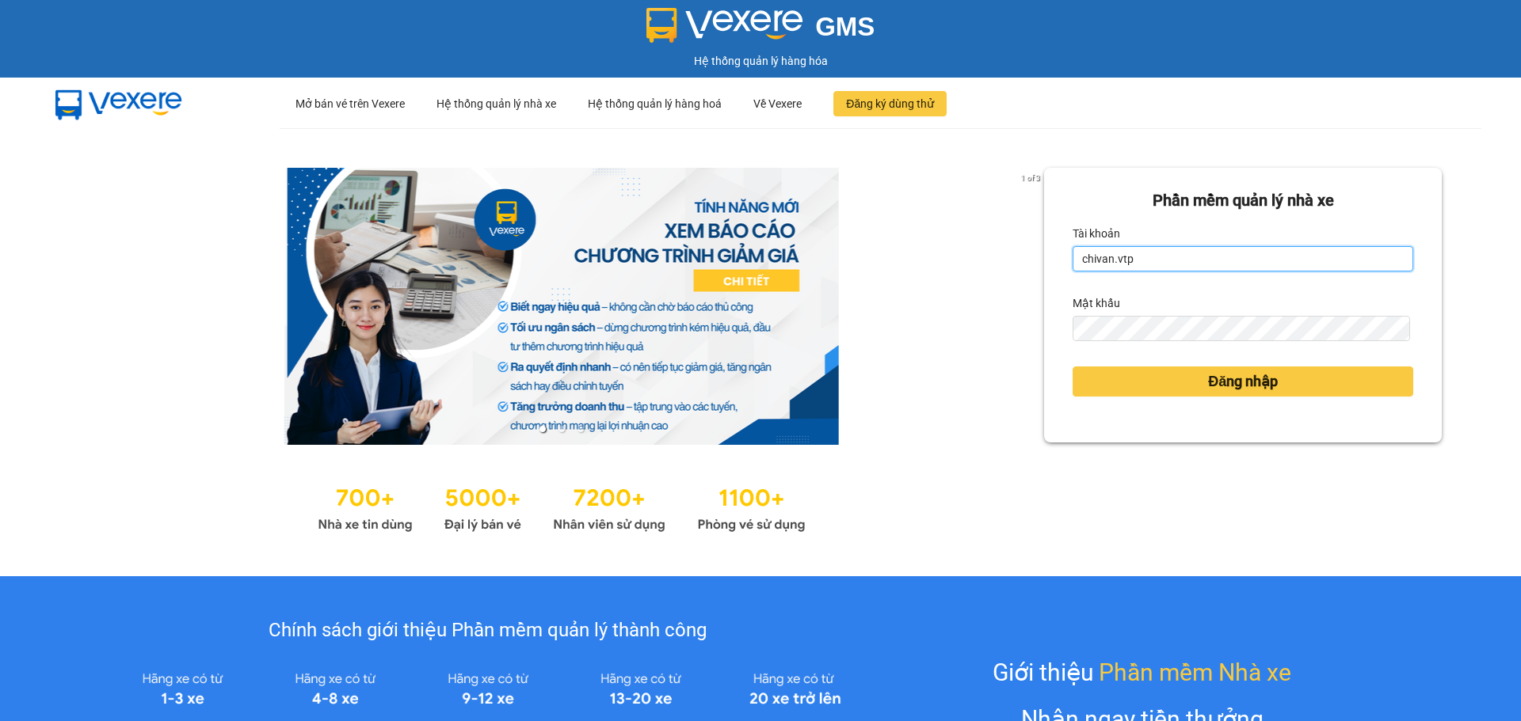
click at [1155, 256] on input "chivan.vtp" at bounding box center [1242, 258] width 341 height 25
type input "c"
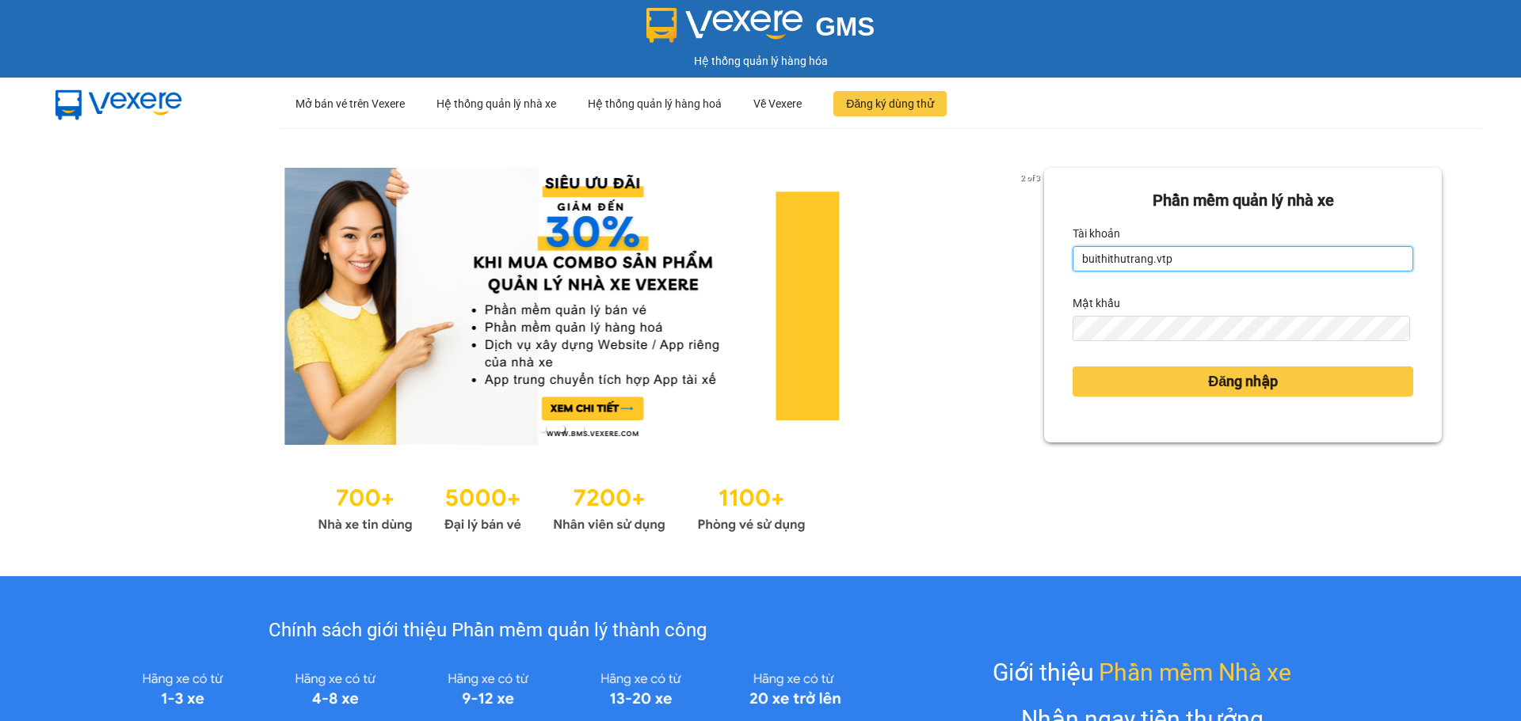
type input "buithithutrang.vtp"
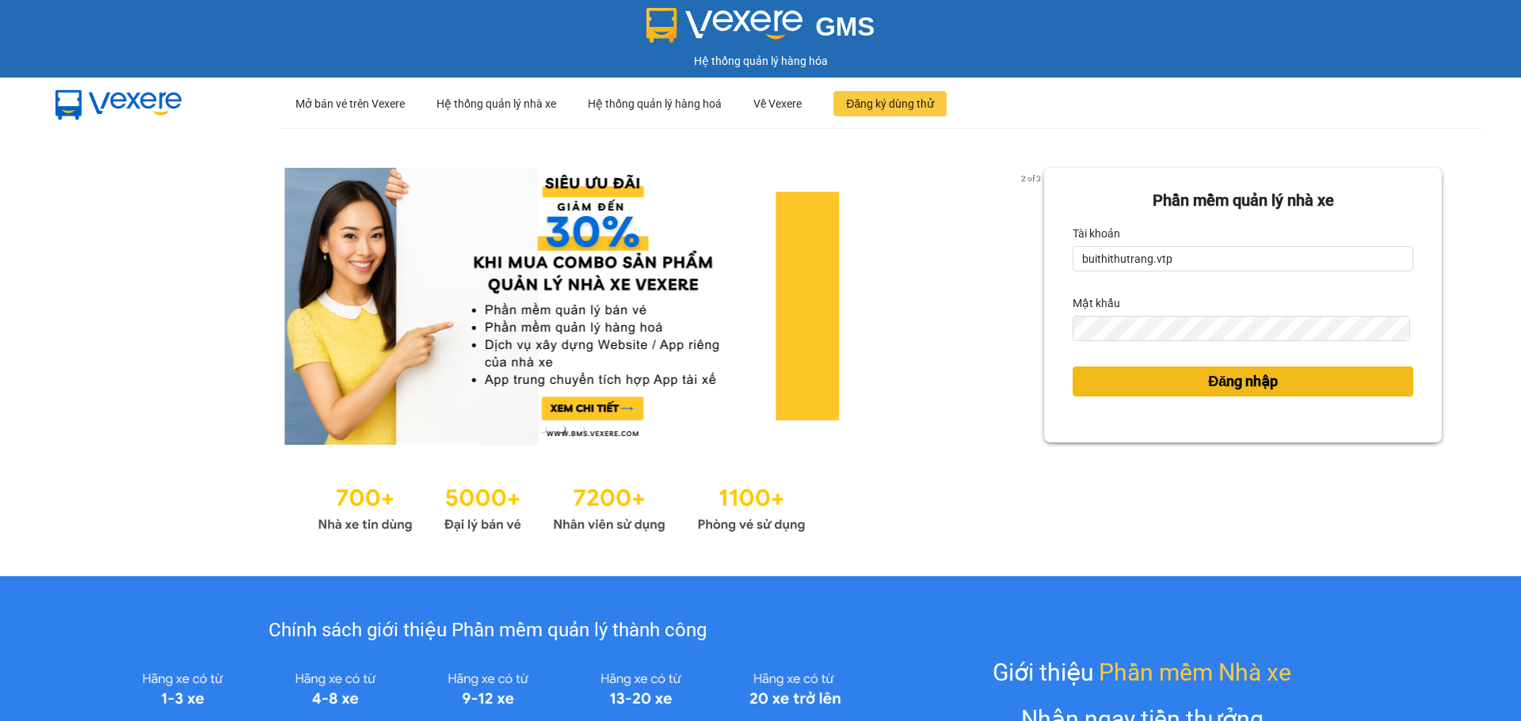
click at [1091, 384] on button "Đăng nhập" at bounding box center [1242, 382] width 341 height 30
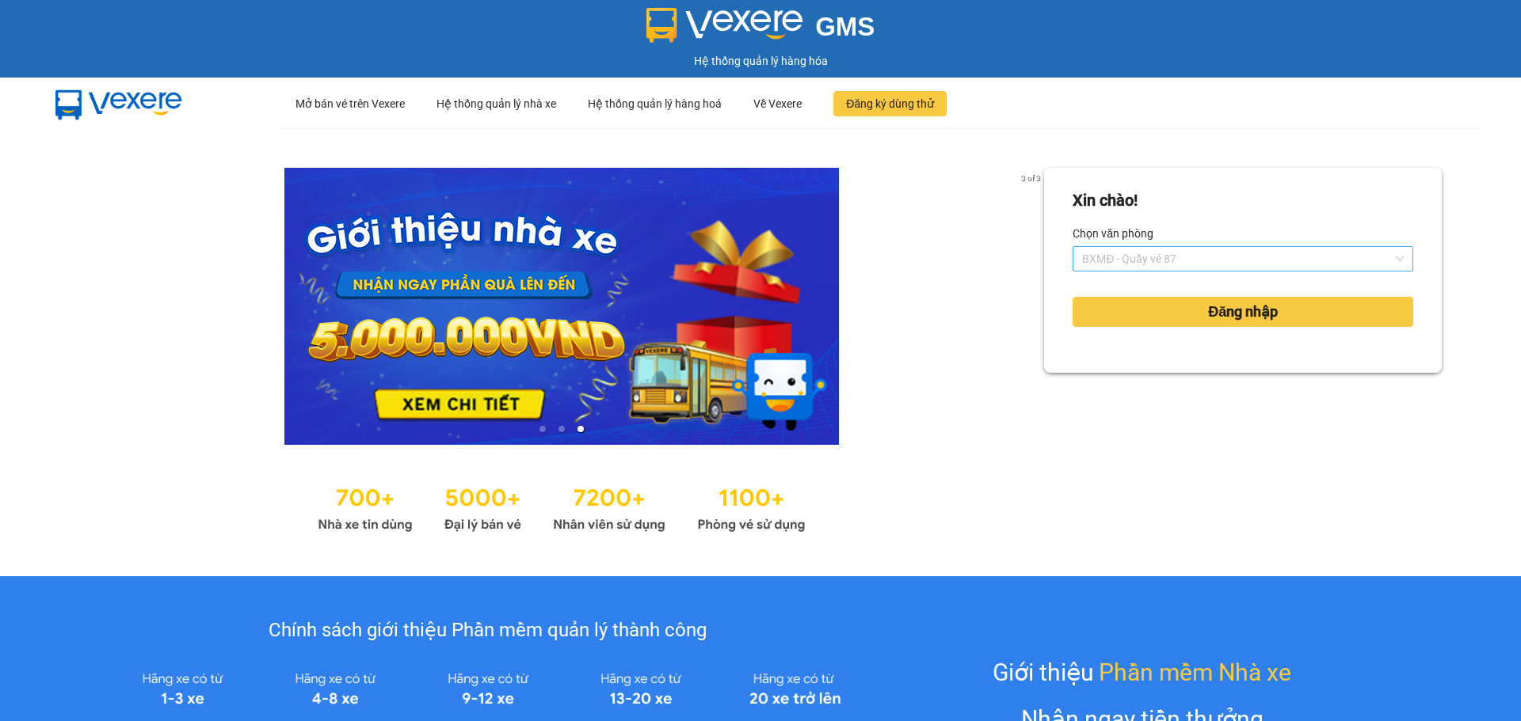
click at [1236, 261] on span "BXMĐ - Quầy vé 87" at bounding box center [1243, 259] width 322 height 24
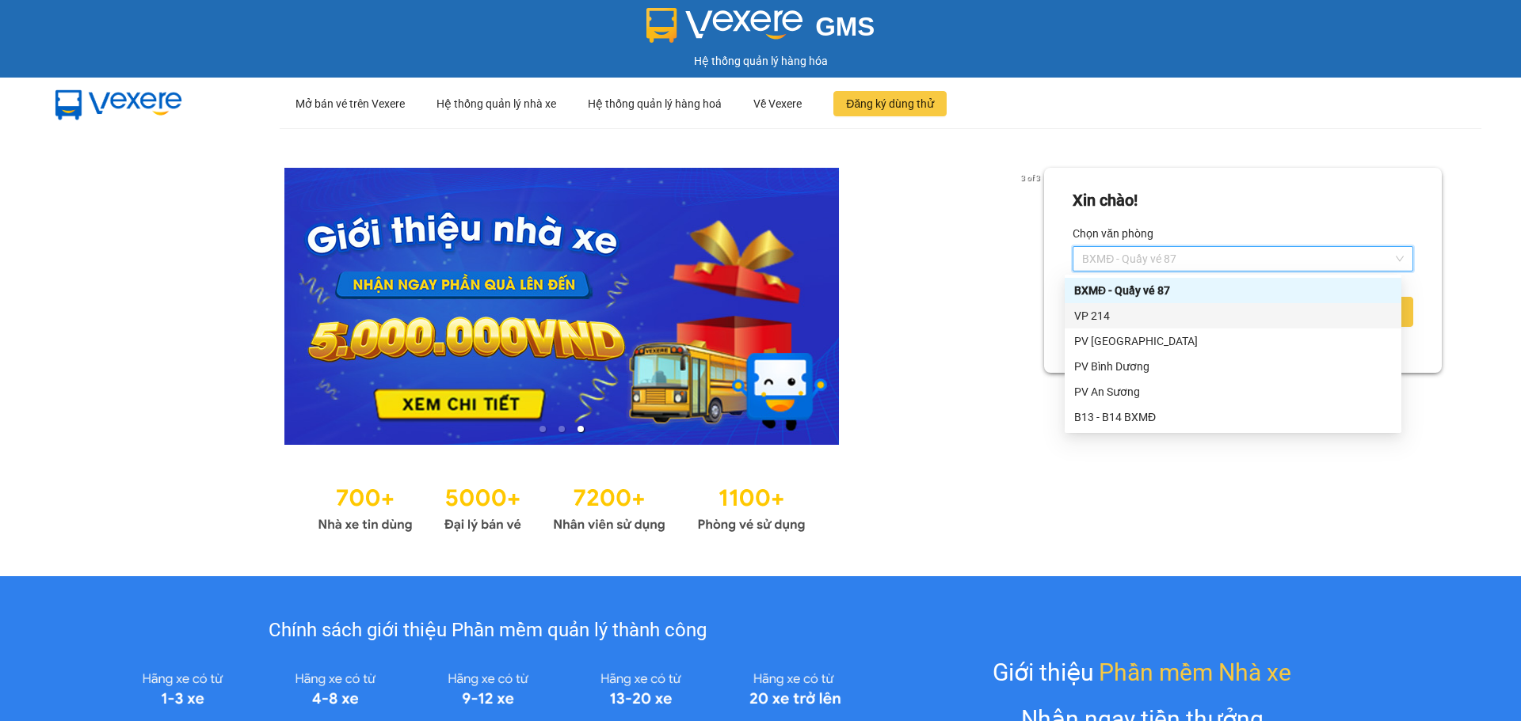
click at [1186, 317] on div "VP 214" at bounding box center [1233, 315] width 318 height 17
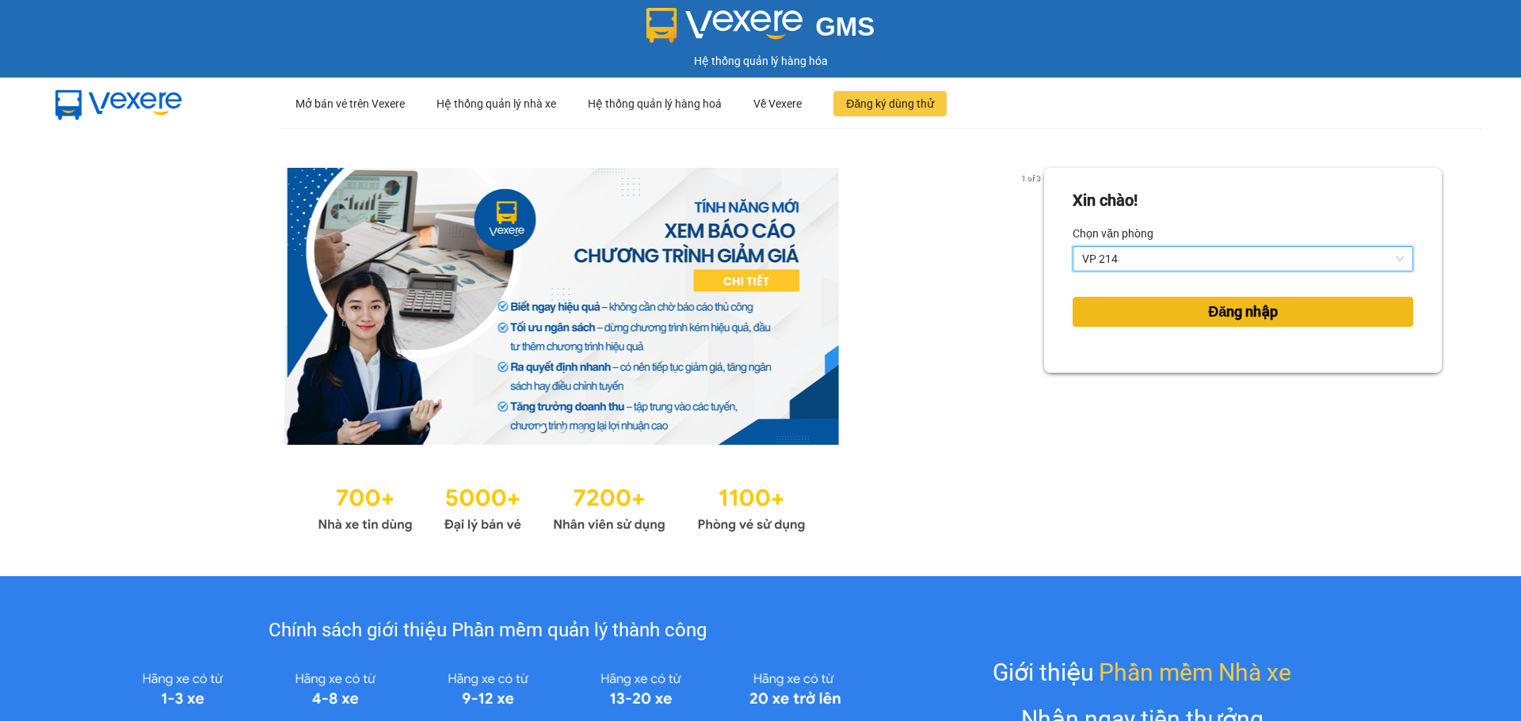
click at [1163, 309] on button "Đăng nhập" at bounding box center [1242, 312] width 341 height 30
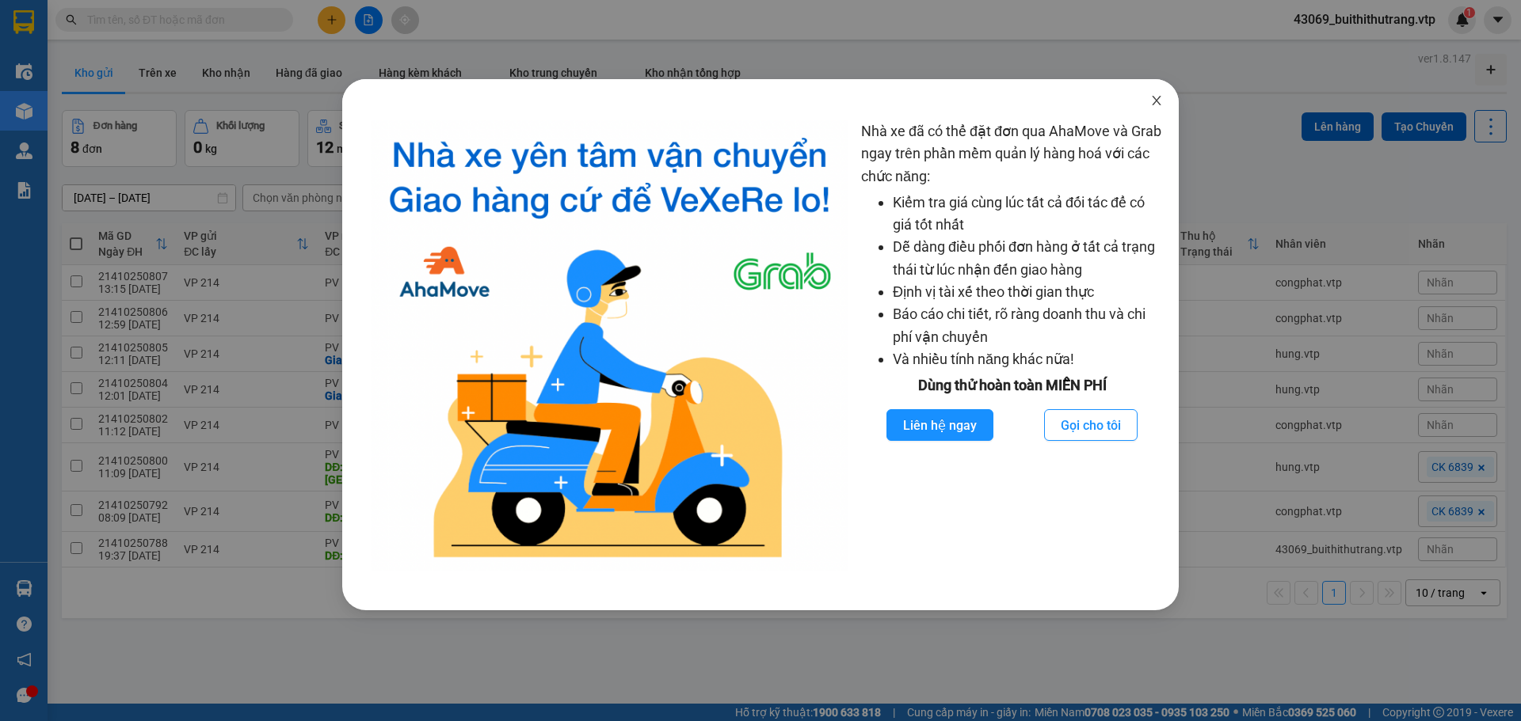
click at [1157, 99] on icon "close" at bounding box center [1156, 100] width 13 height 13
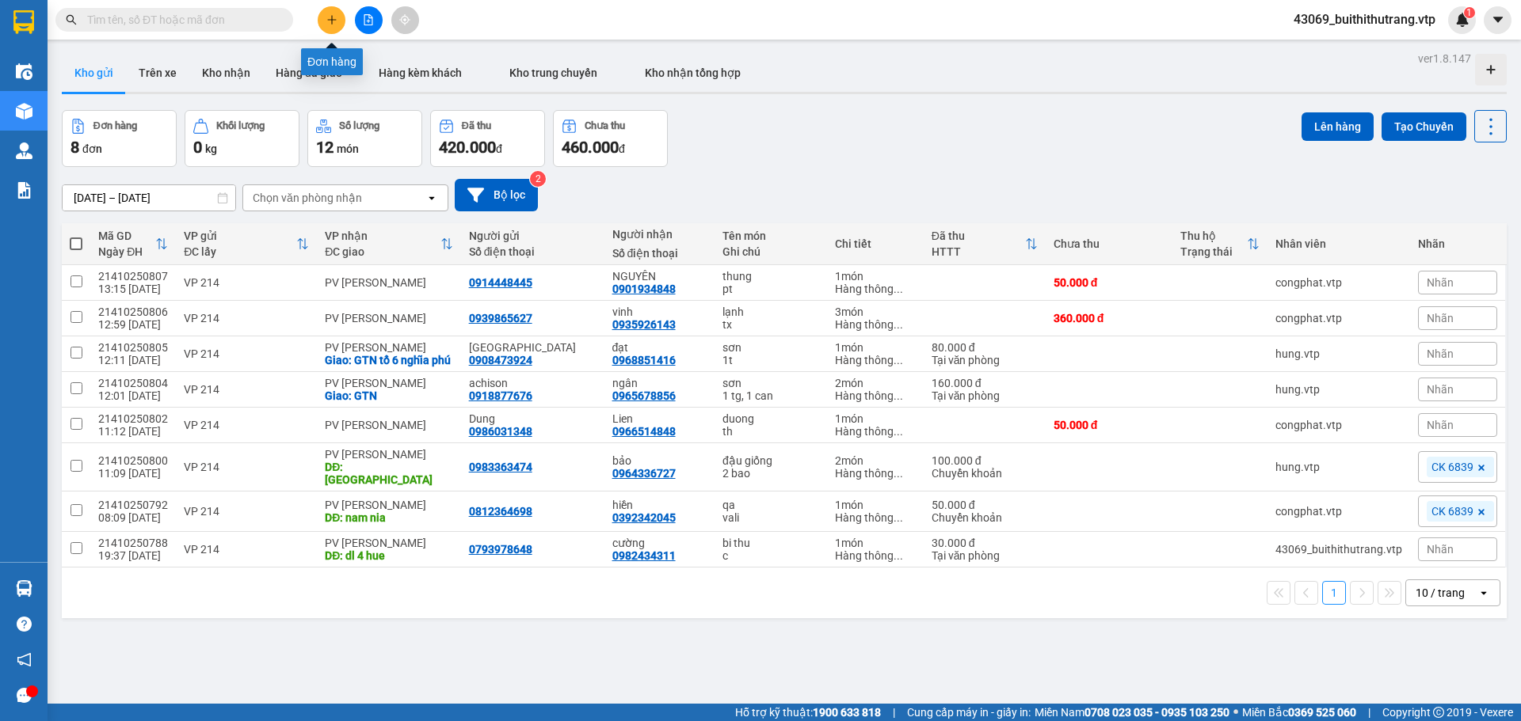
click at [326, 16] on icon "plus" at bounding box center [331, 19] width 11 height 11
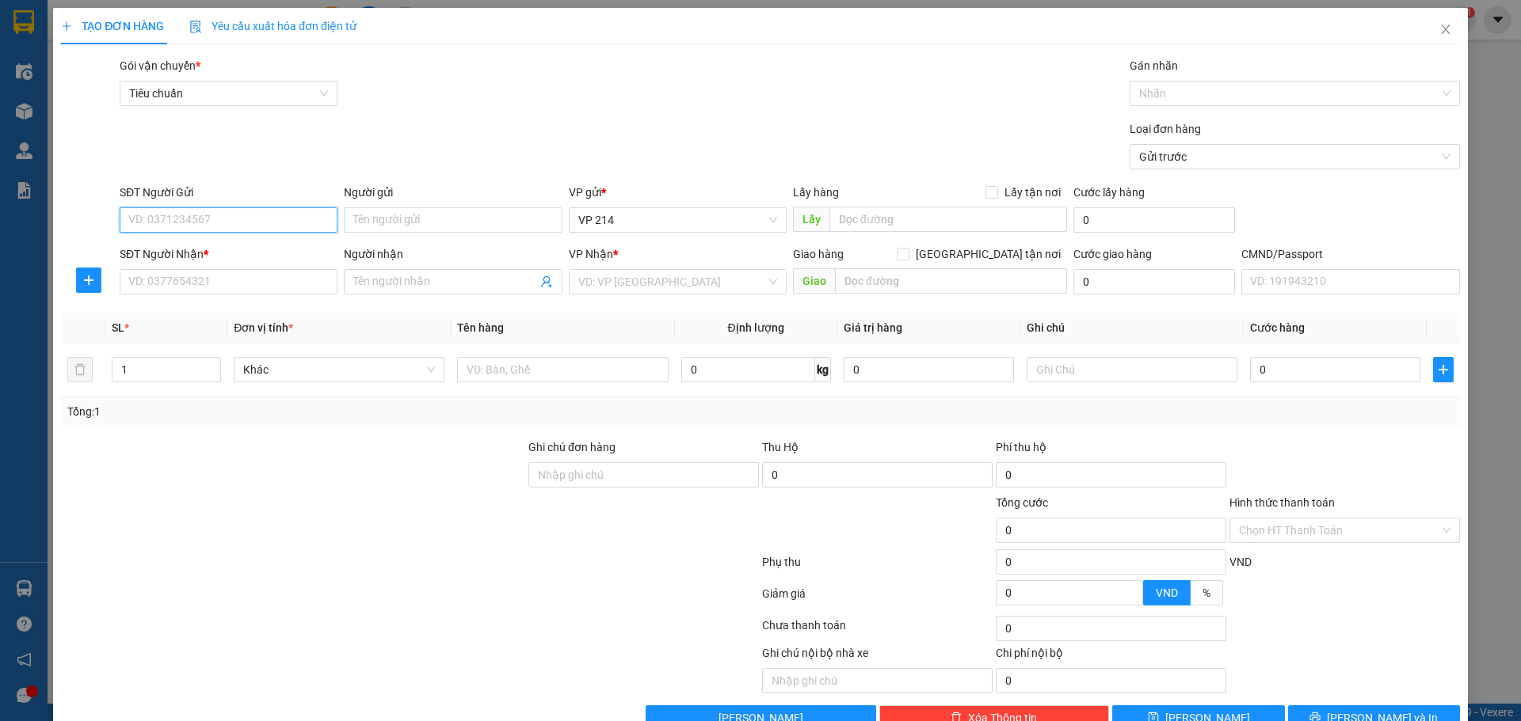
click at [220, 220] on input "SĐT Người Gửi" at bounding box center [229, 219] width 218 height 25
type input "0933095714"
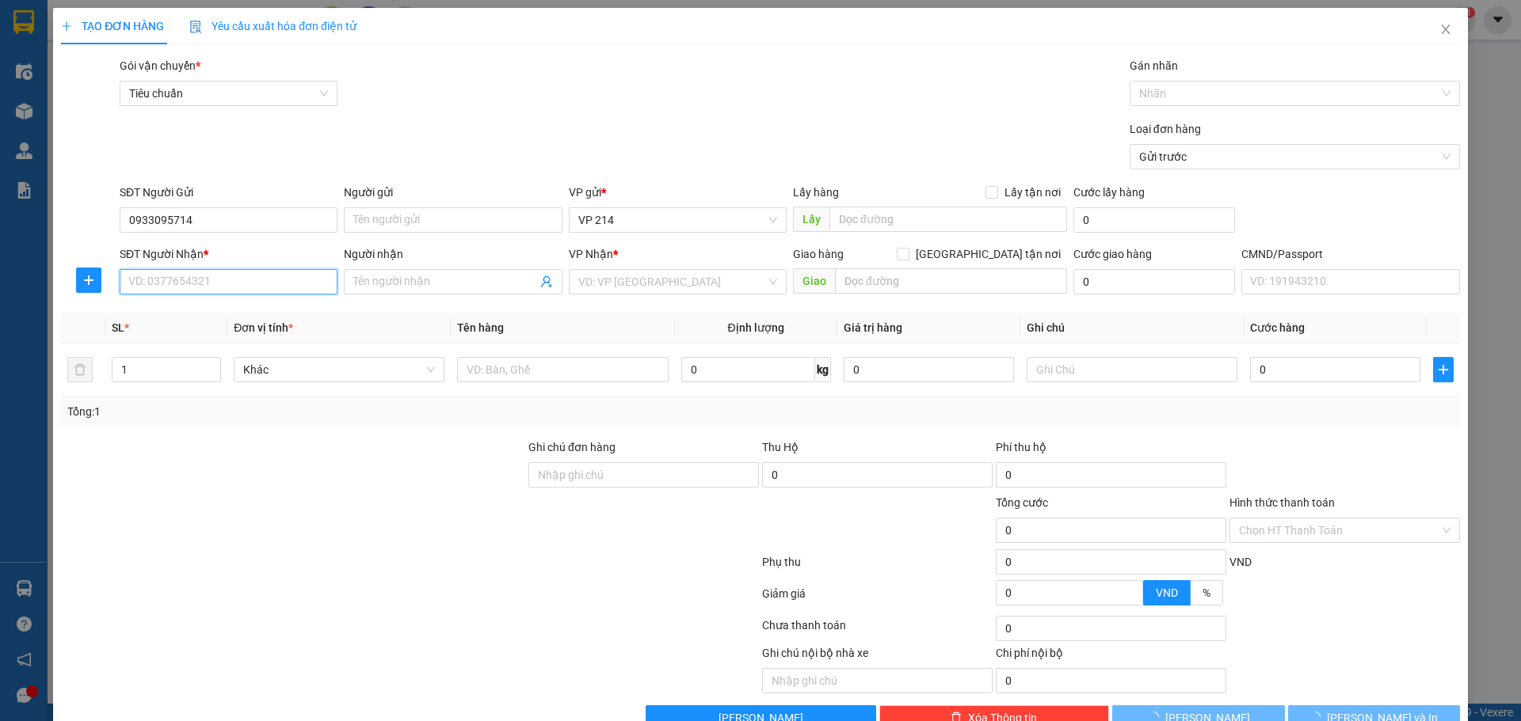
click at [256, 276] on input "SĐT Người Nhận *" at bounding box center [229, 281] width 218 height 25
type input "0935709595"
type input "h"
type input "duyen"
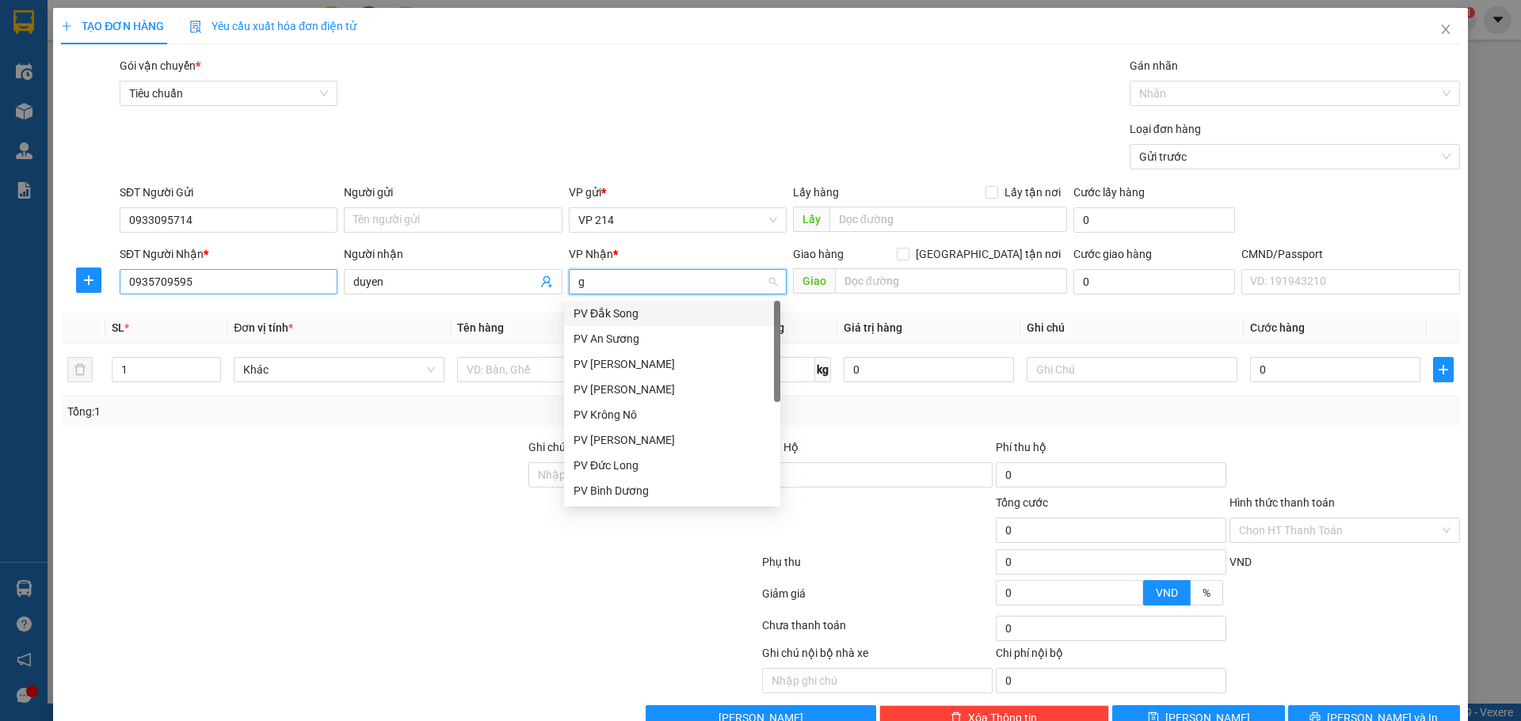
type input "gn"
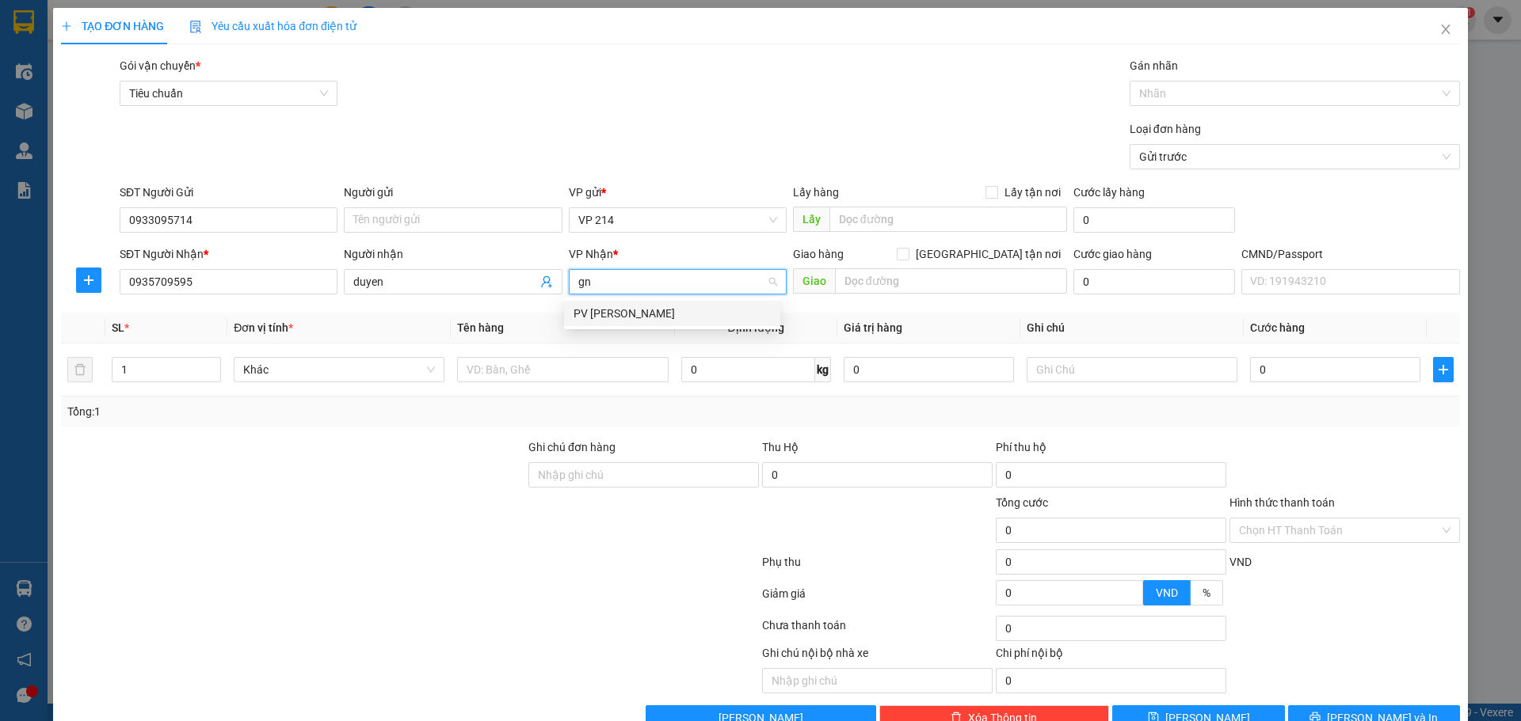
click at [677, 314] on div "PV [PERSON_NAME]" at bounding box center [671, 313] width 197 height 17
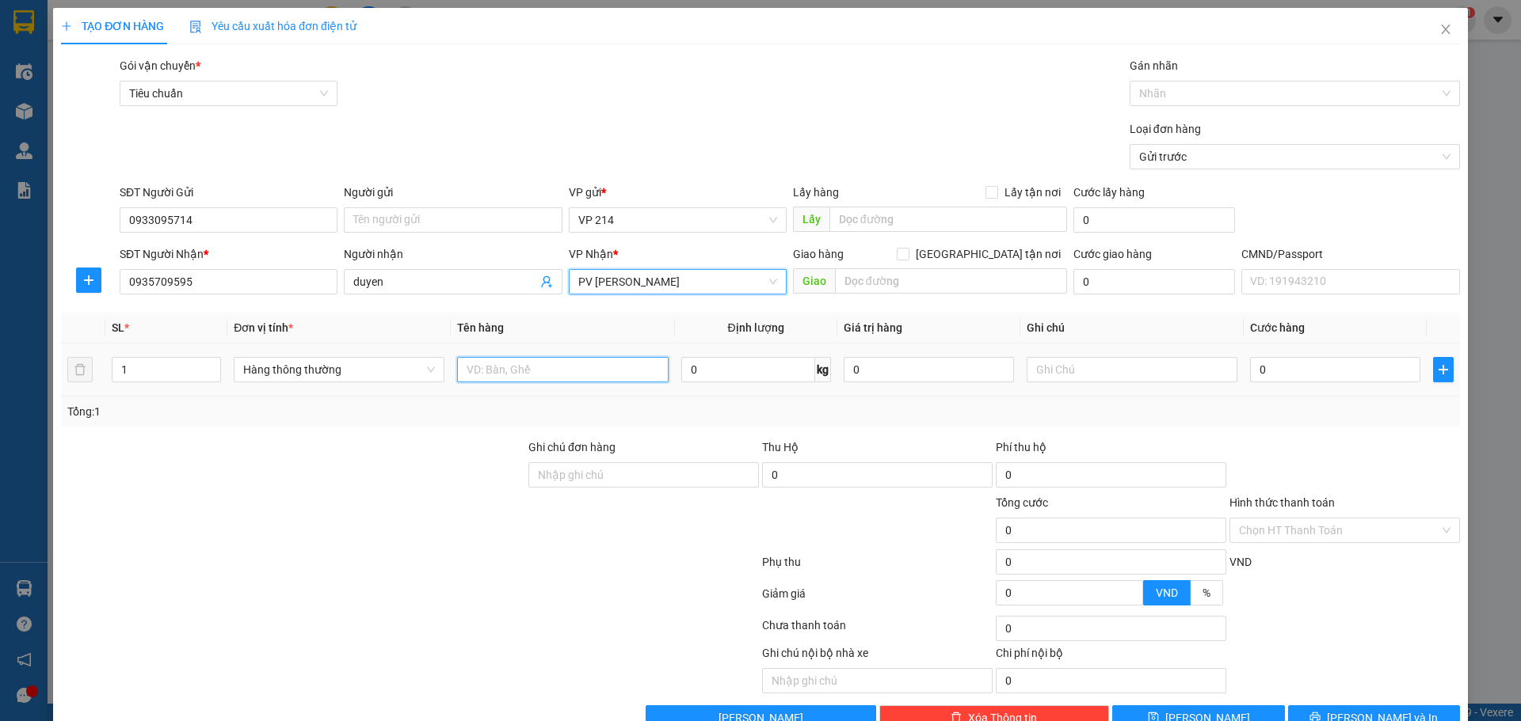
click at [573, 380] on input "text" at bounding box center [562, 369] width 211 height 25
type input "ni long den"
click at [1100, 365] on input "text" at bounding box center [1131, 369] width 211 height 25
type input "pk - be ko den"
click at [1300, 379] on input "0" at bounding box center [1335, 369] width 170 height 25
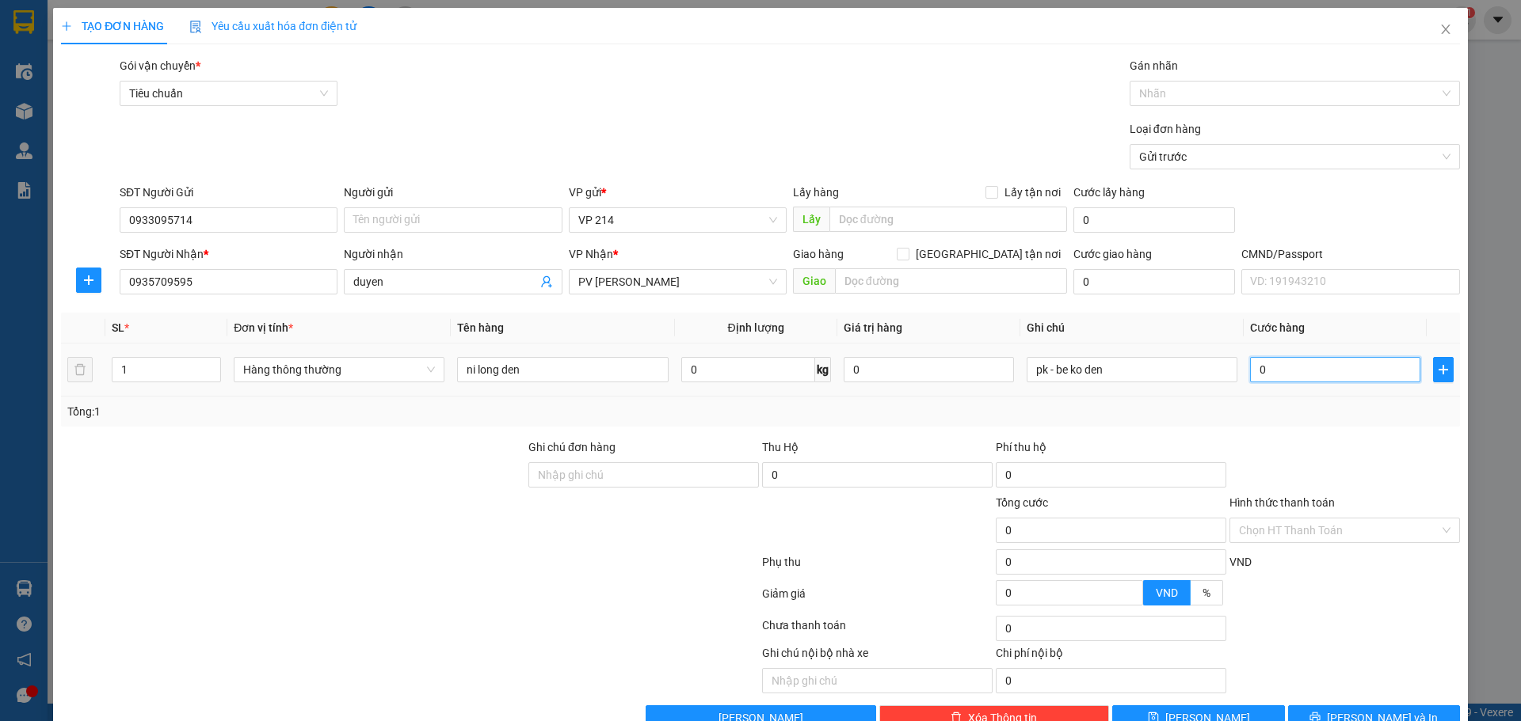
type input "4"
type input "40"
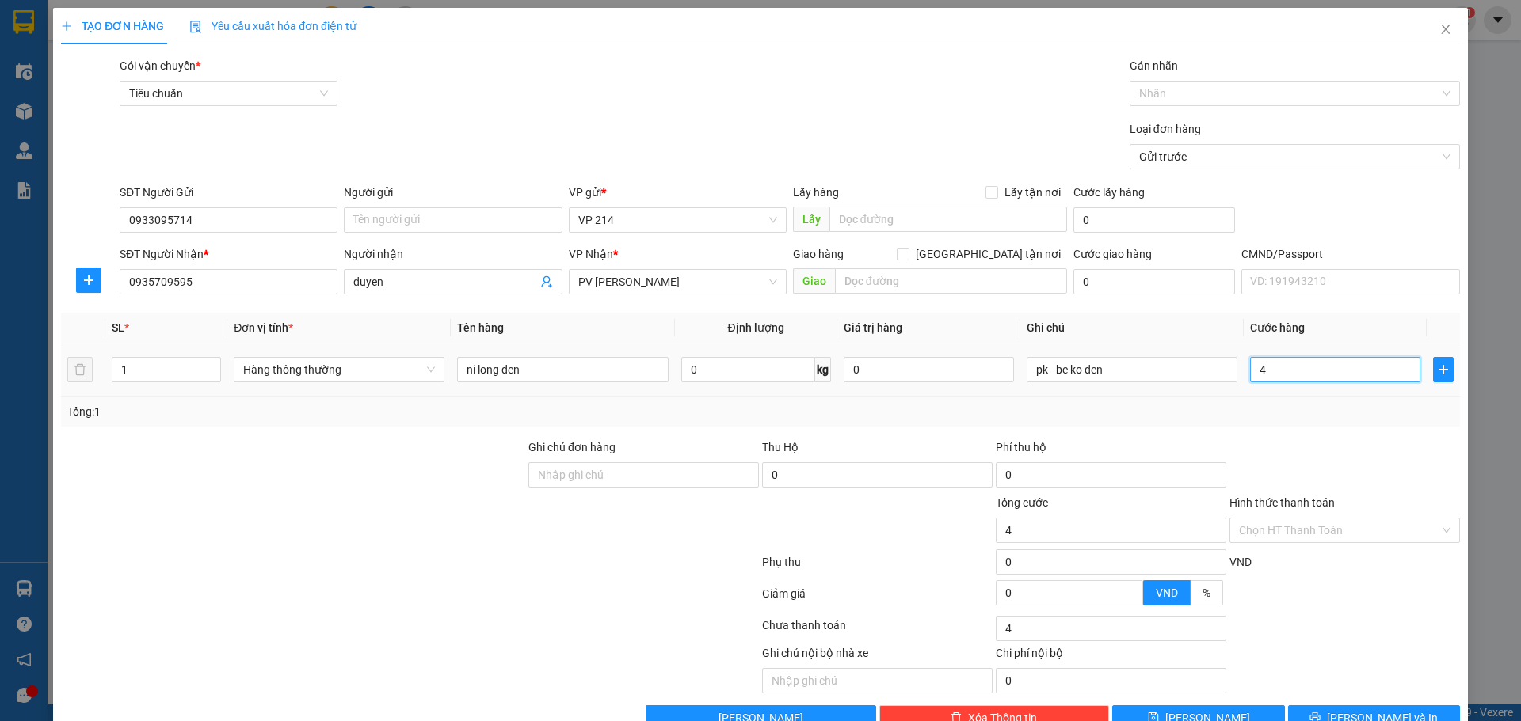
type input "40"
type input "400"
type input "4.000"
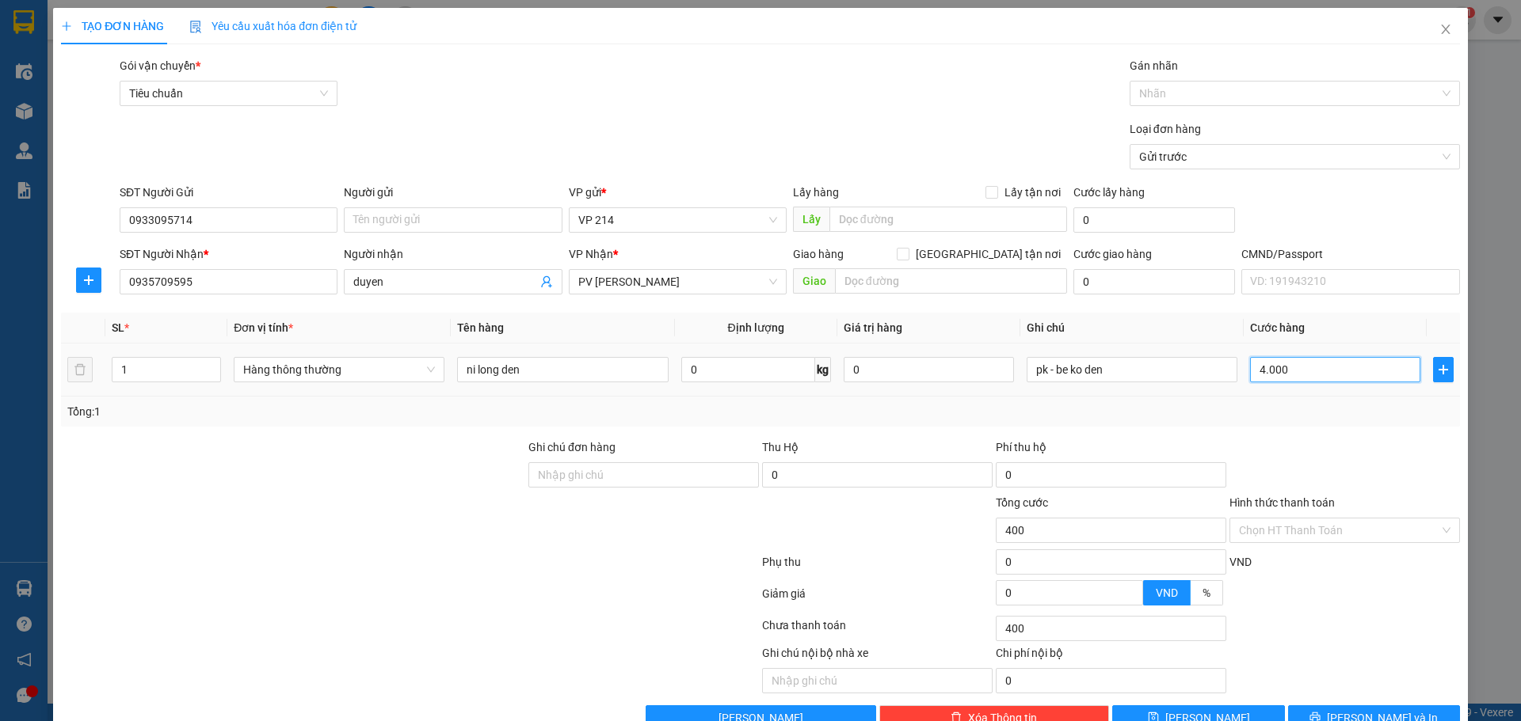
type input "4.000"
type input "40.000"
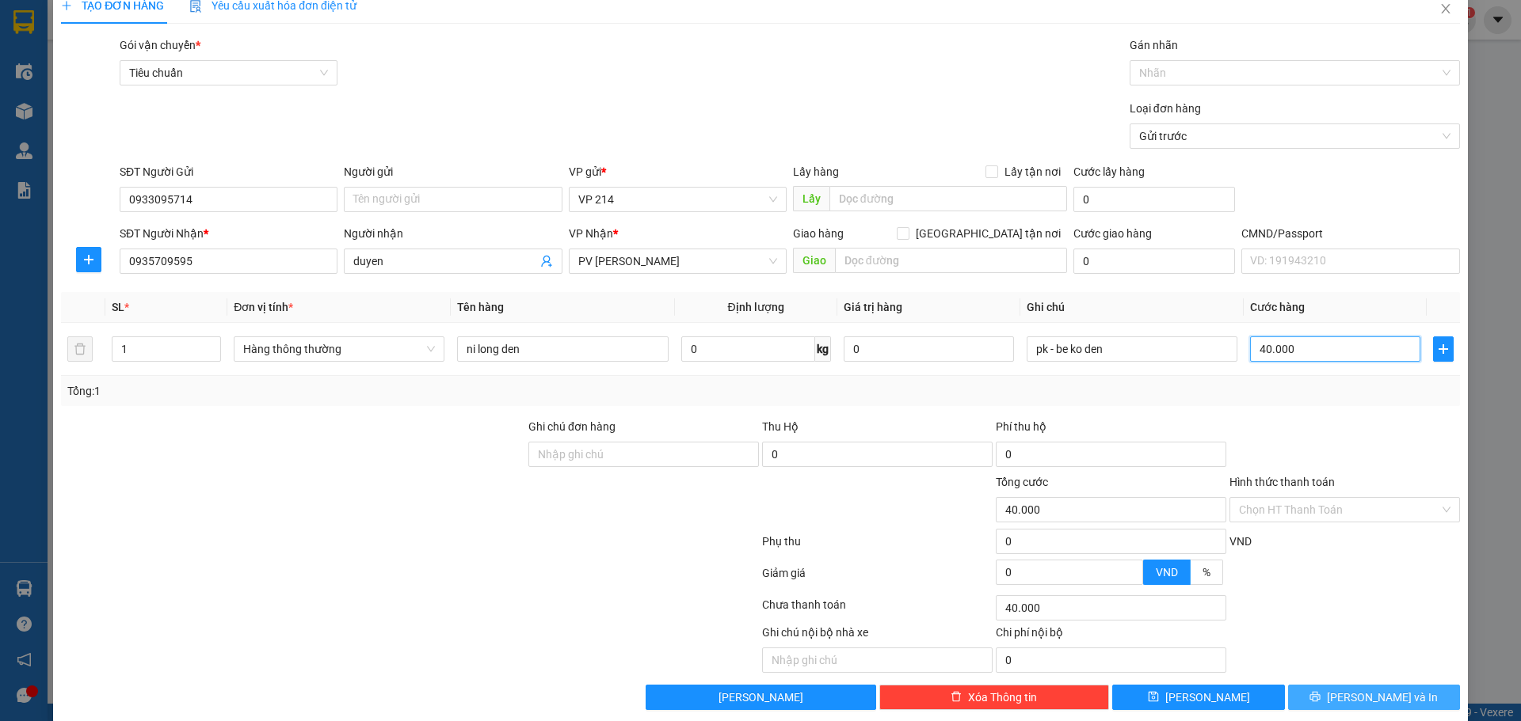
scroll to position [40, 0]
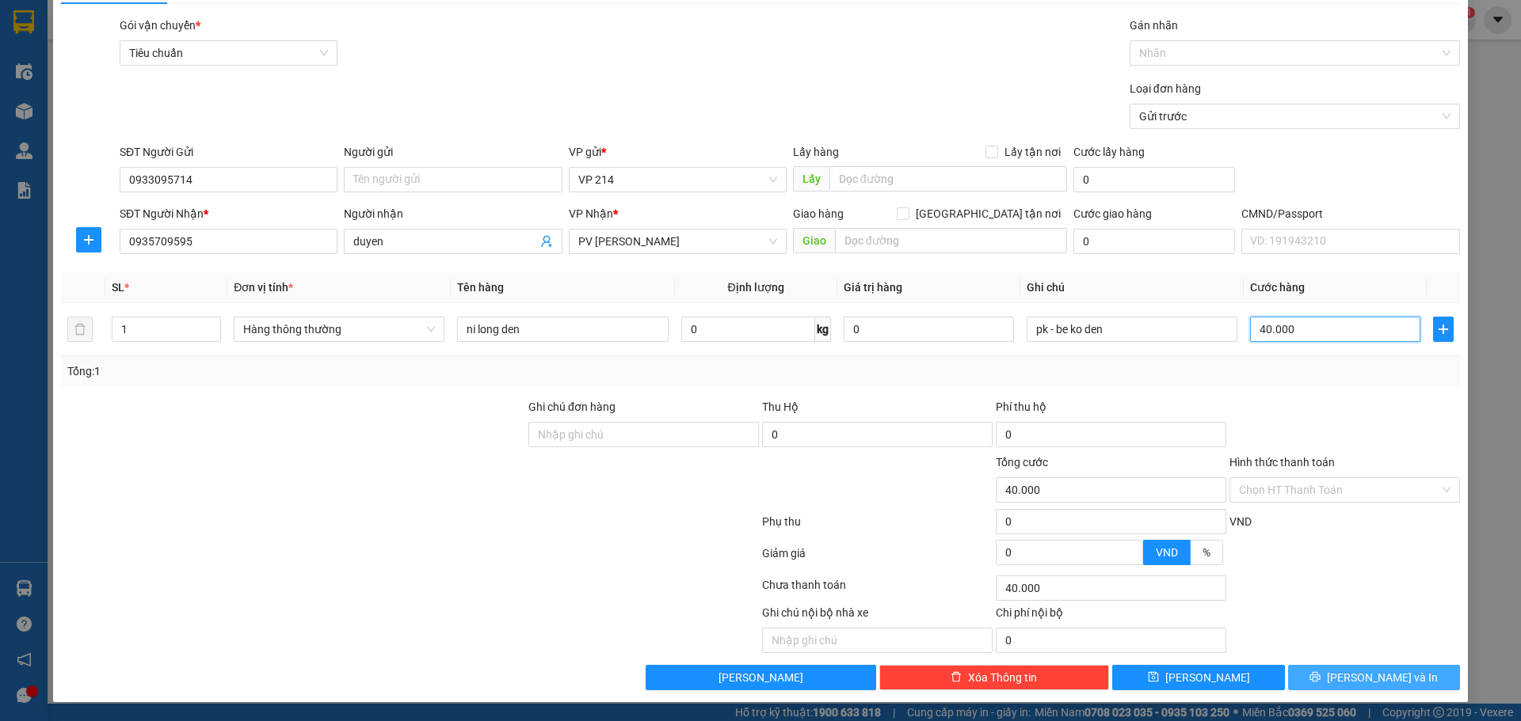
type input "40.000"
click at [1318, 669] on button "[PERSON_NAME] và In" at bounding box center [1374, 677] width 172 height 25
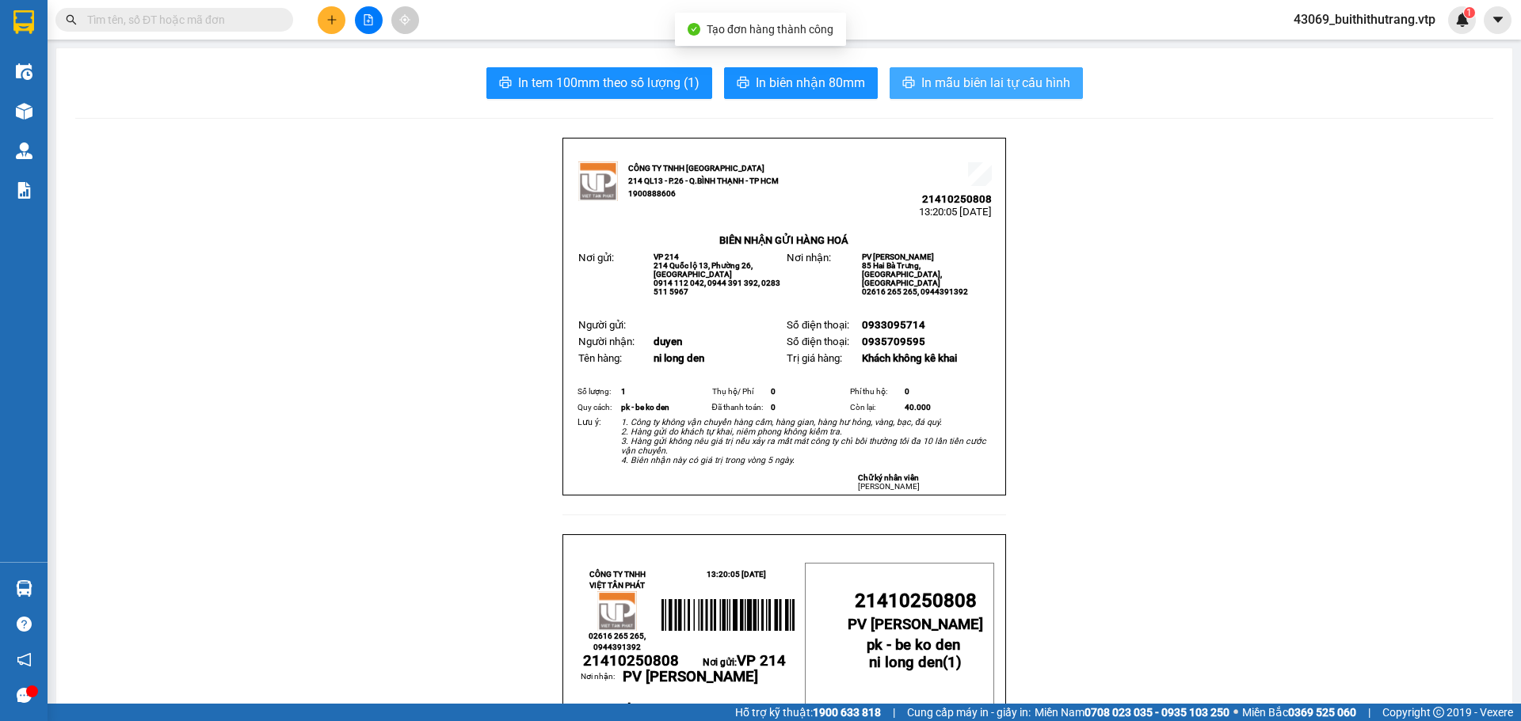
click at [1035, 75] on span "In mẫu biên lai tự cấu hình" at bounding box center [995, 83] width 149 height 20
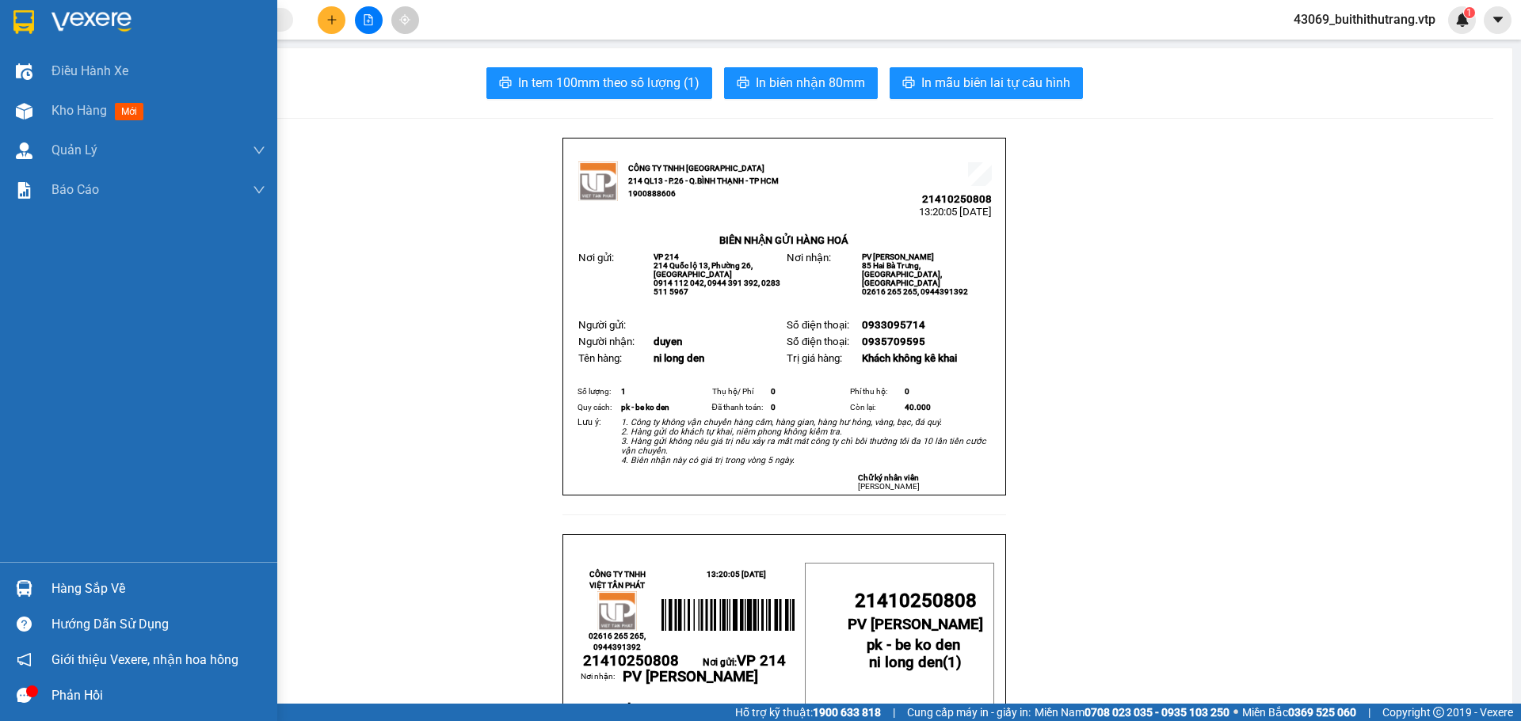
click at [101, 9] on div at bounding box center [138, 25] width 277 height 51
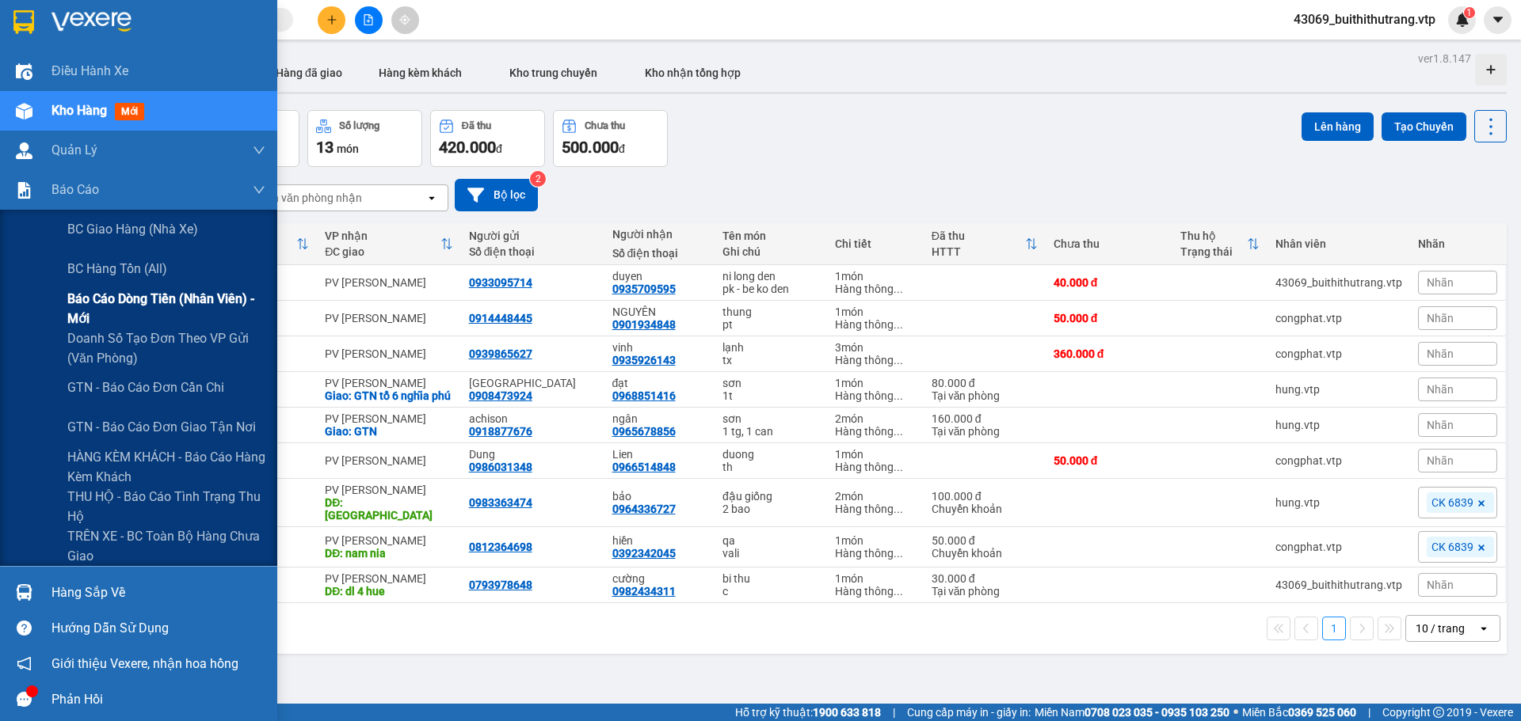
click at [112, 305] on span "Báo cáo dòng tiền (nhân viên) - mới" at bounding box center [166, 309] width 198 height 40
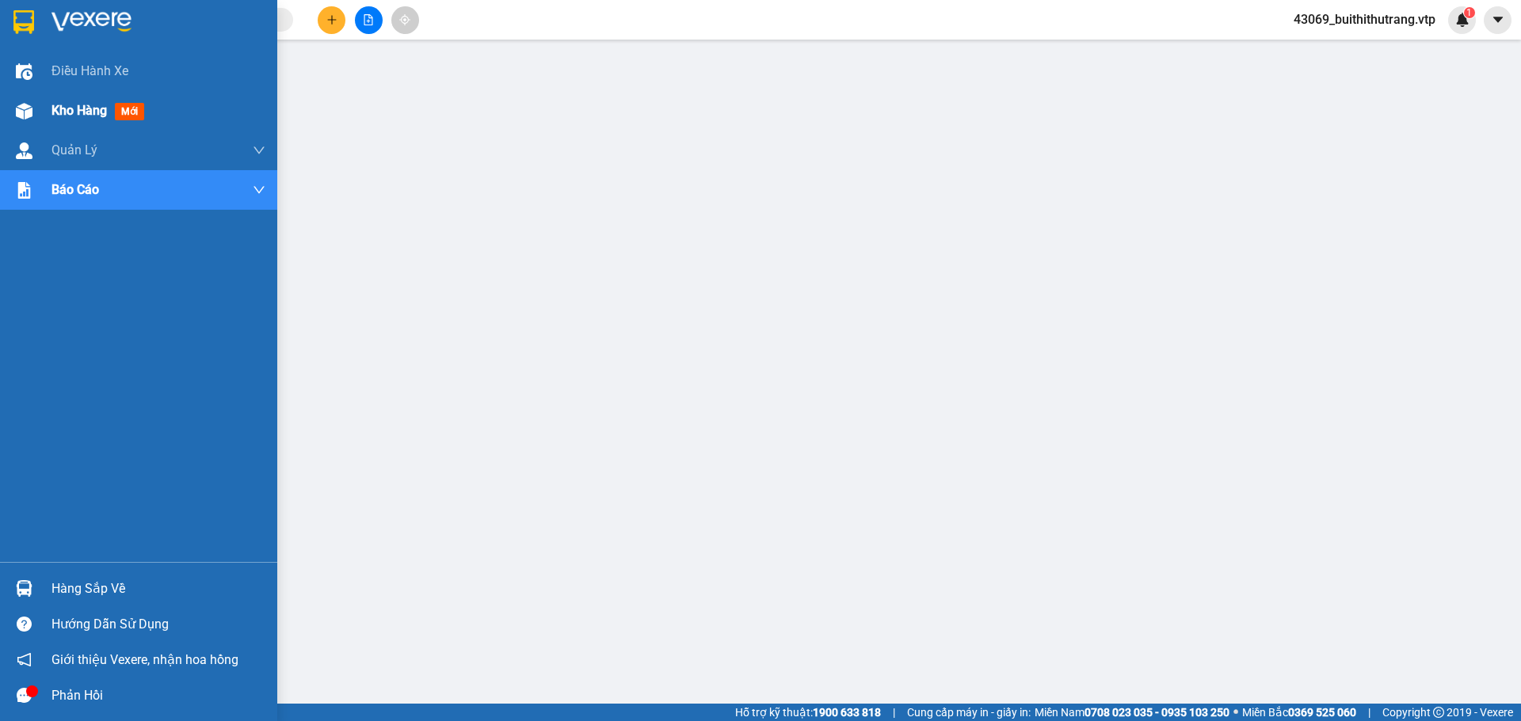
click at [70, 113] on span "Kho hàng" at bounding box center [78, 110] width 55 height 15
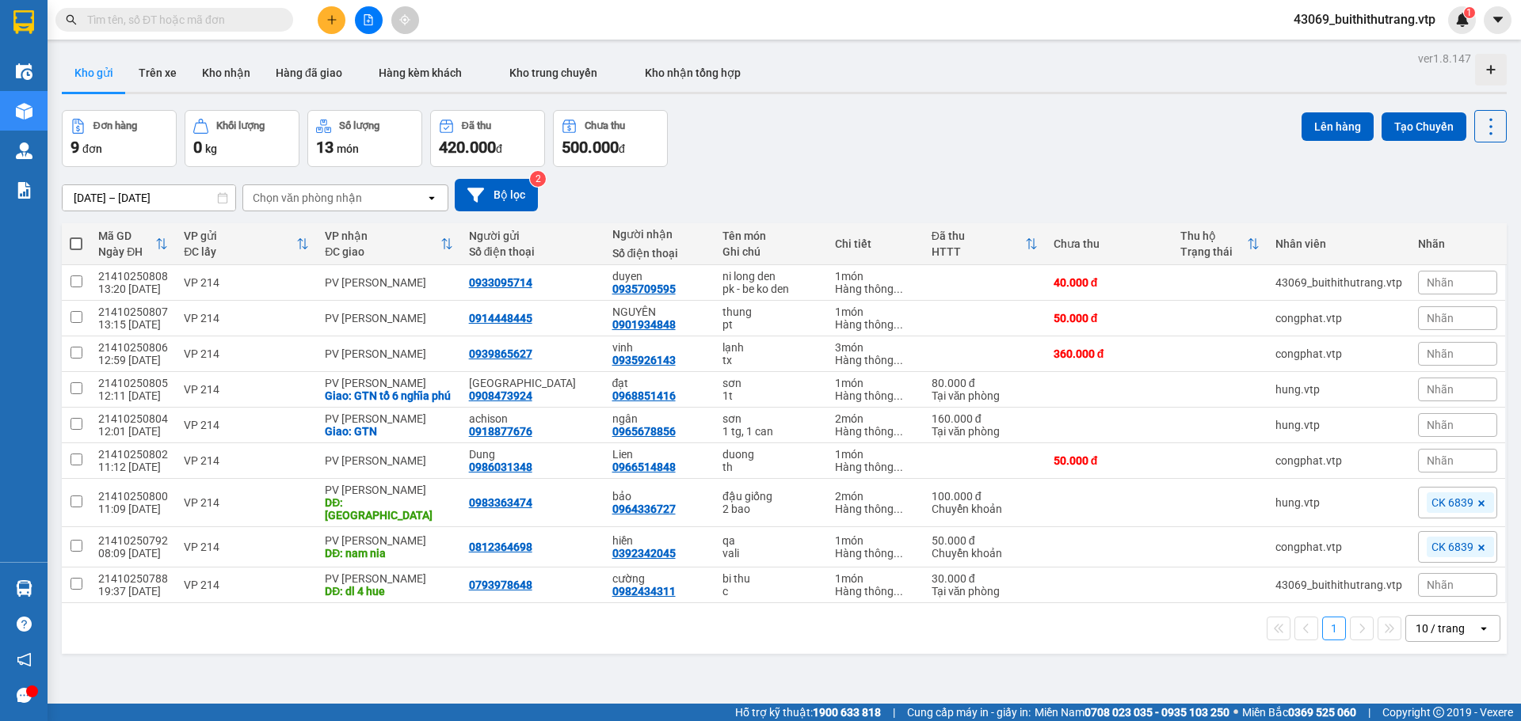
click at [1444, 633] on div "10 / trang" at bounding box center [1439, 629] width 49 height 16
click at [1446, 585] on div "100 / trang" at bounding box center [1440, 598] width 95 height 29
click at [74, 242] on span at bounding box center [76, 244] width 13 height 13
click at [76, 236] on input "checkbox" at bounding box center [76, 236] width 0 height 0
checkbox input "true"
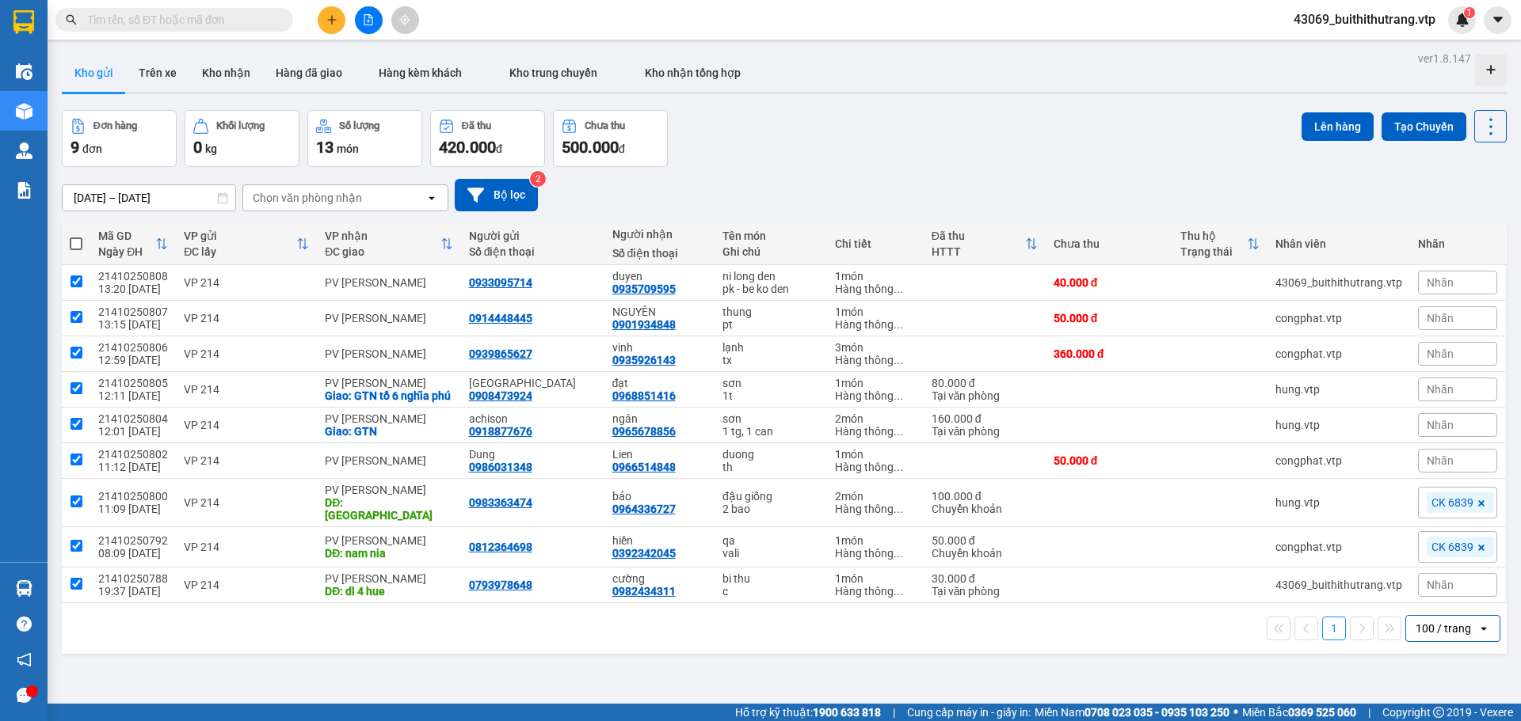
checkbox input "true"
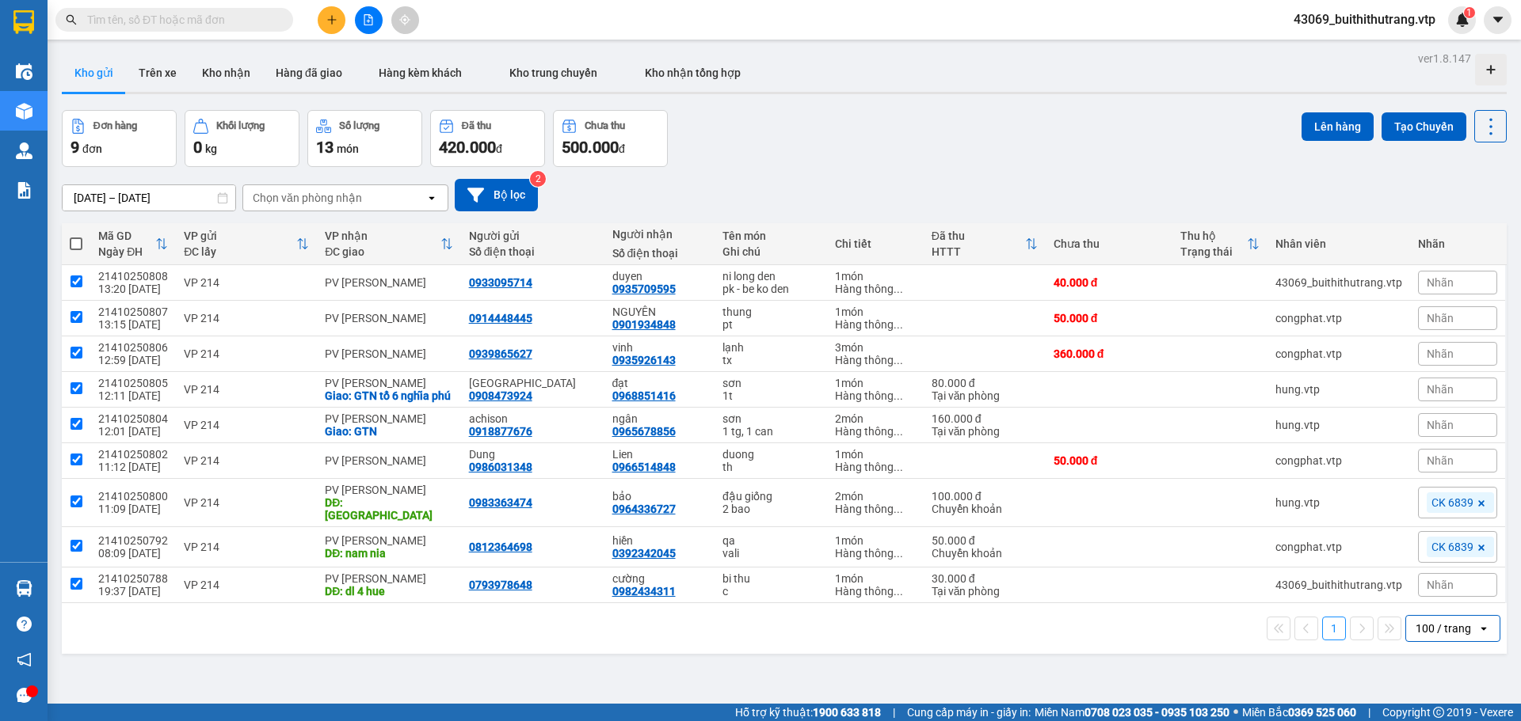
checkbox input "true"
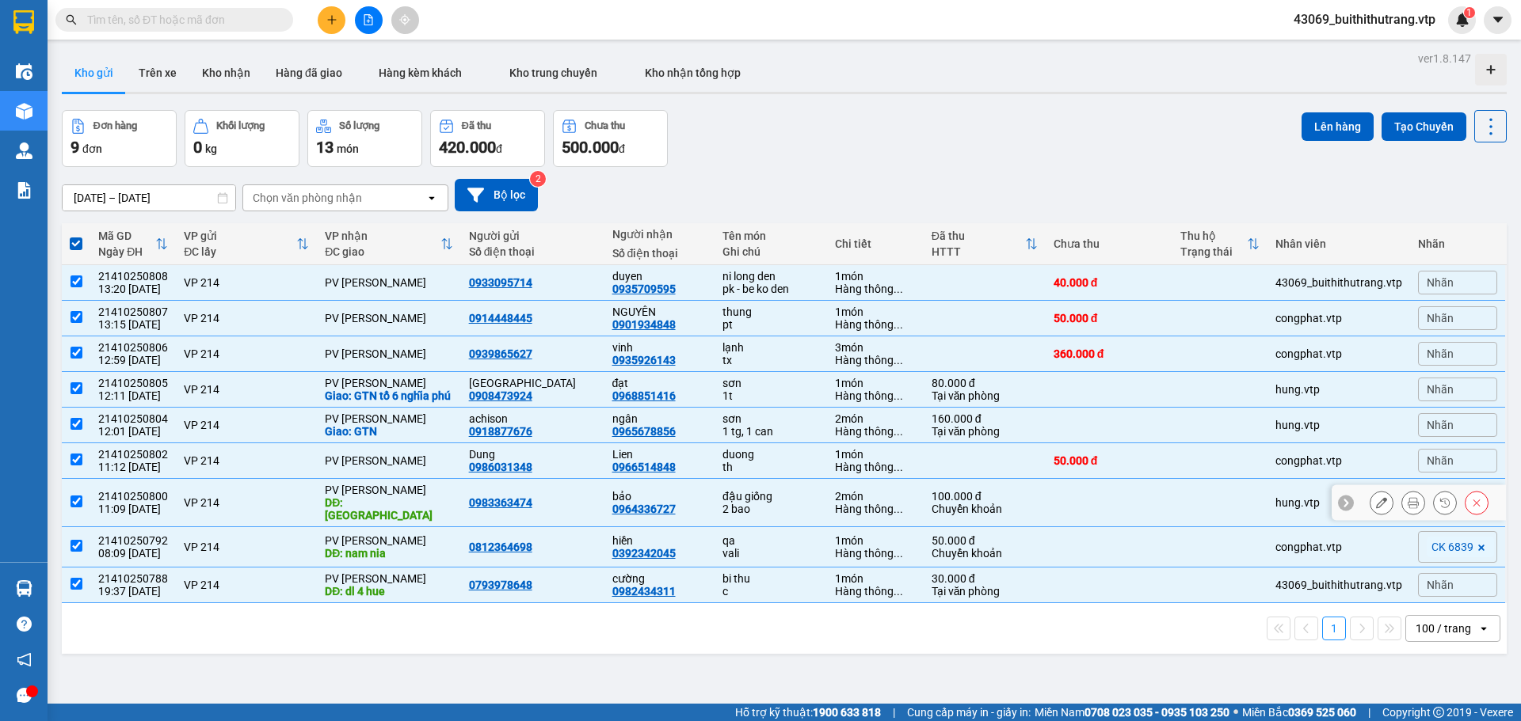
click at [76, 508] on input "checkbox" at bounding box center [76, 502] width 12 height 12
checkbox input "false"
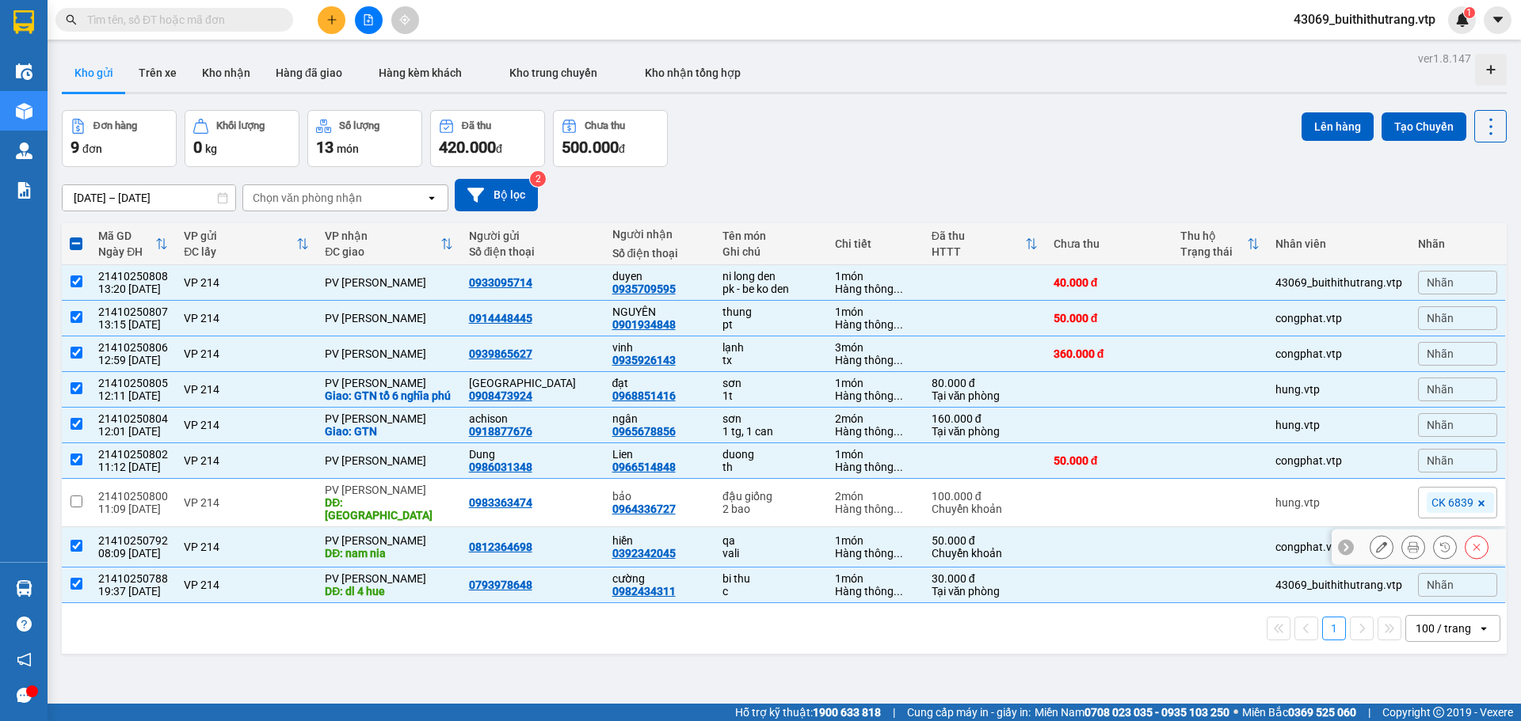
click at [78, 557] on td at bounding box center [76, 547] width 29 height 40
checkbox input "false"
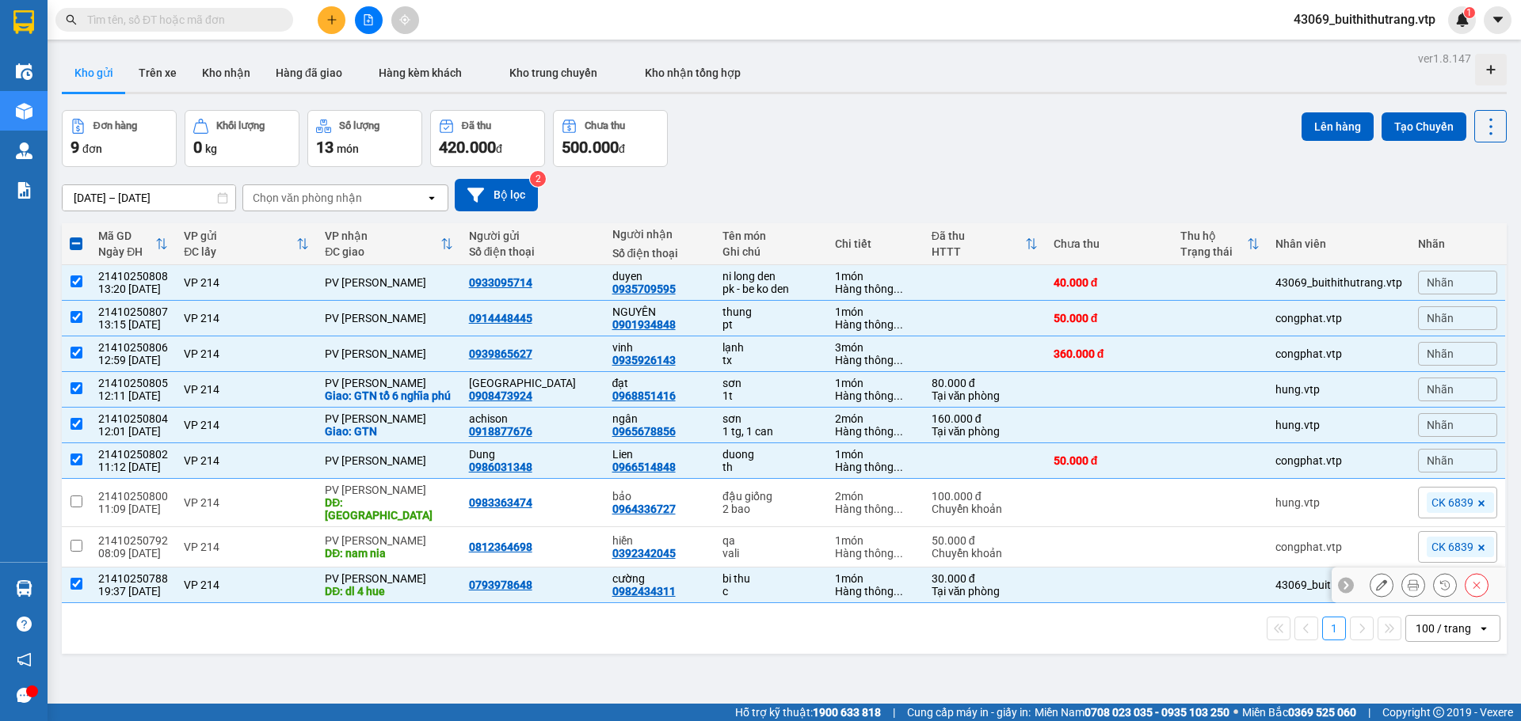
click at [74, 588] on input "checkbox" at bounding box center [76, 584] width 12 height 12
checkbox input "false"
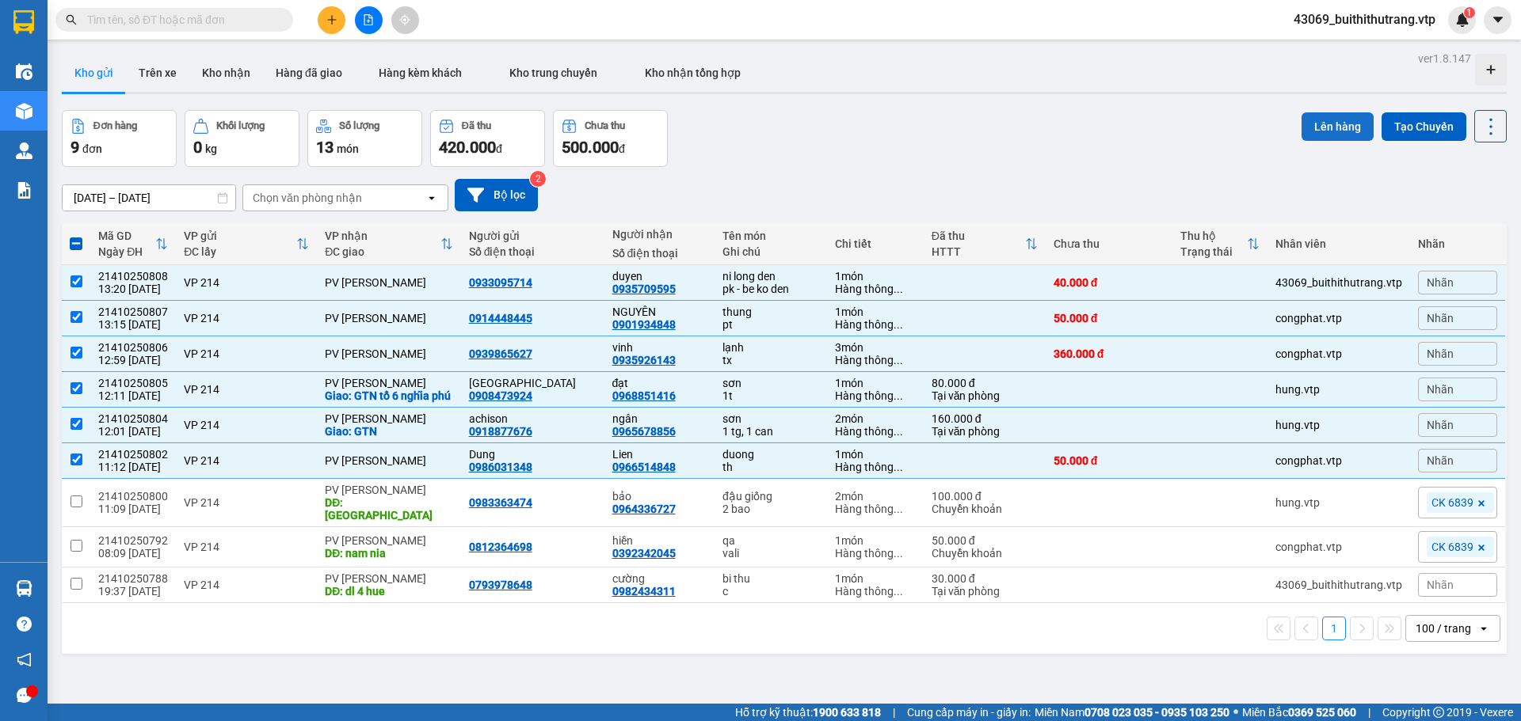
click at [1332, 125] on button "Lên hàng" at bounding box center [1337, 126] width 72 height 29
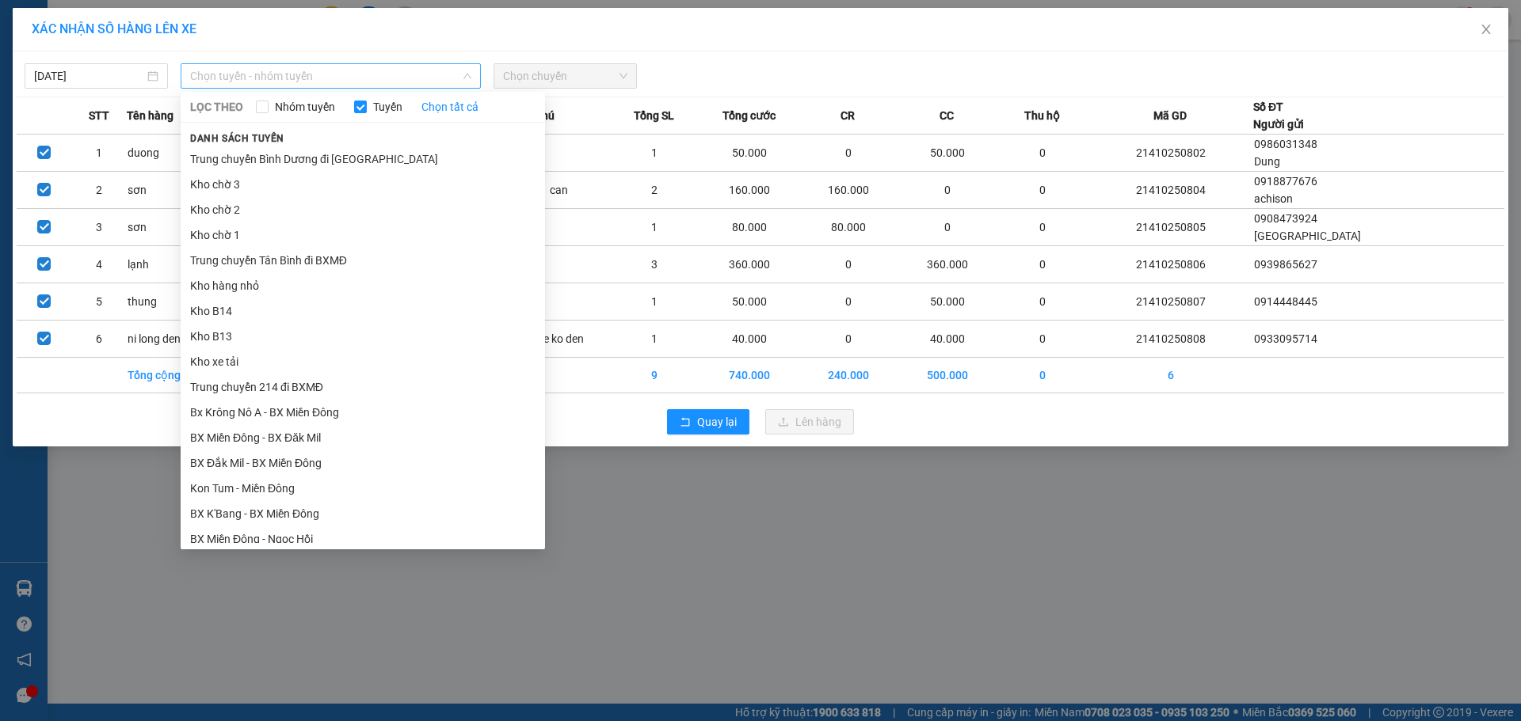
click at [270, 79] on span "Chọn tuyến - nhóm tuyến" at bounding box center [330, 76] width 281 height 24
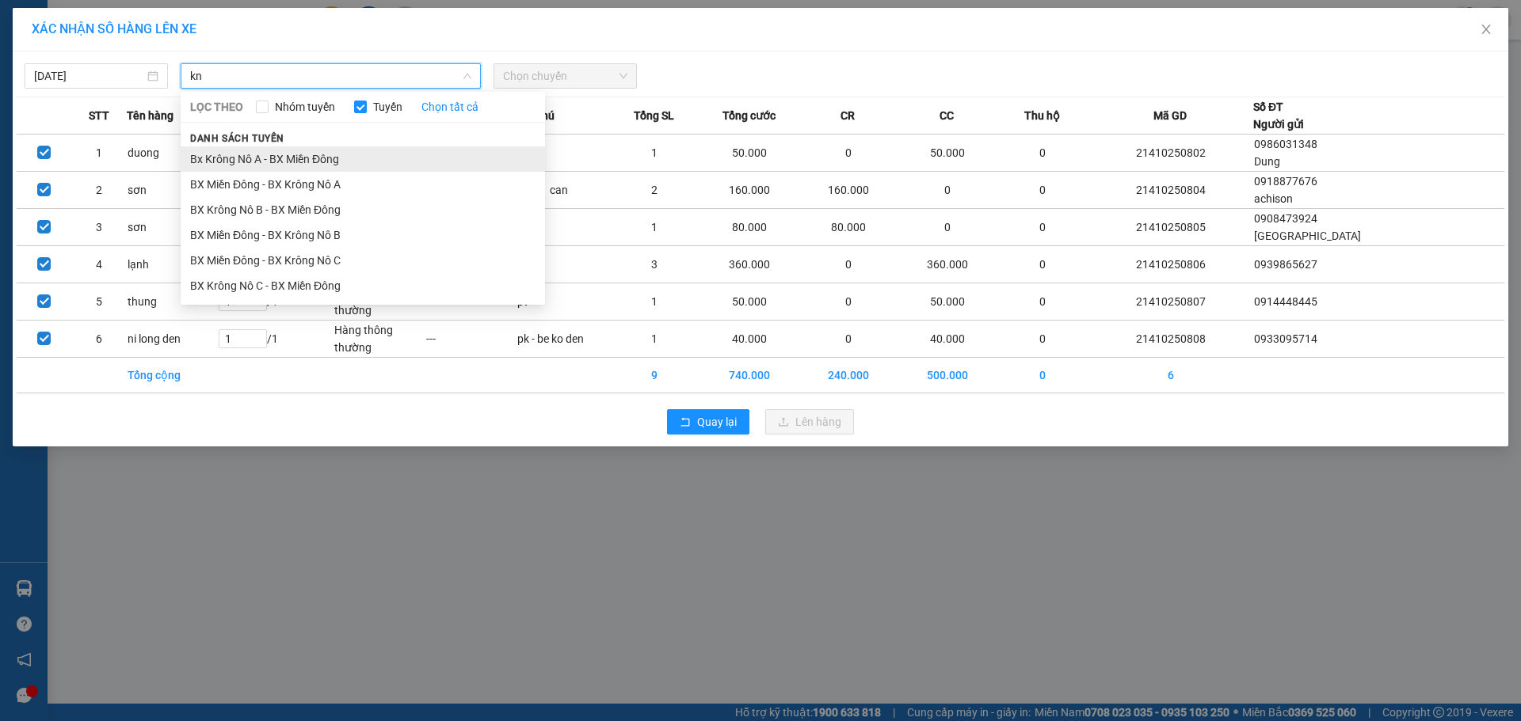
type input "kn"
drag, startPoint x: 221, startPoint y: 169, endPoint x: 189, endPoint y: 551, distance: 383.8
click at [189, 551] on div "XÁC NHẬN SỐ HÀNG LÊN XE [DATE] kn LỌC THEO Nhóm tuyến Tuyến Chọn tất cả Danh sá…" at bounding box center [760, 360] width 1521 height 721
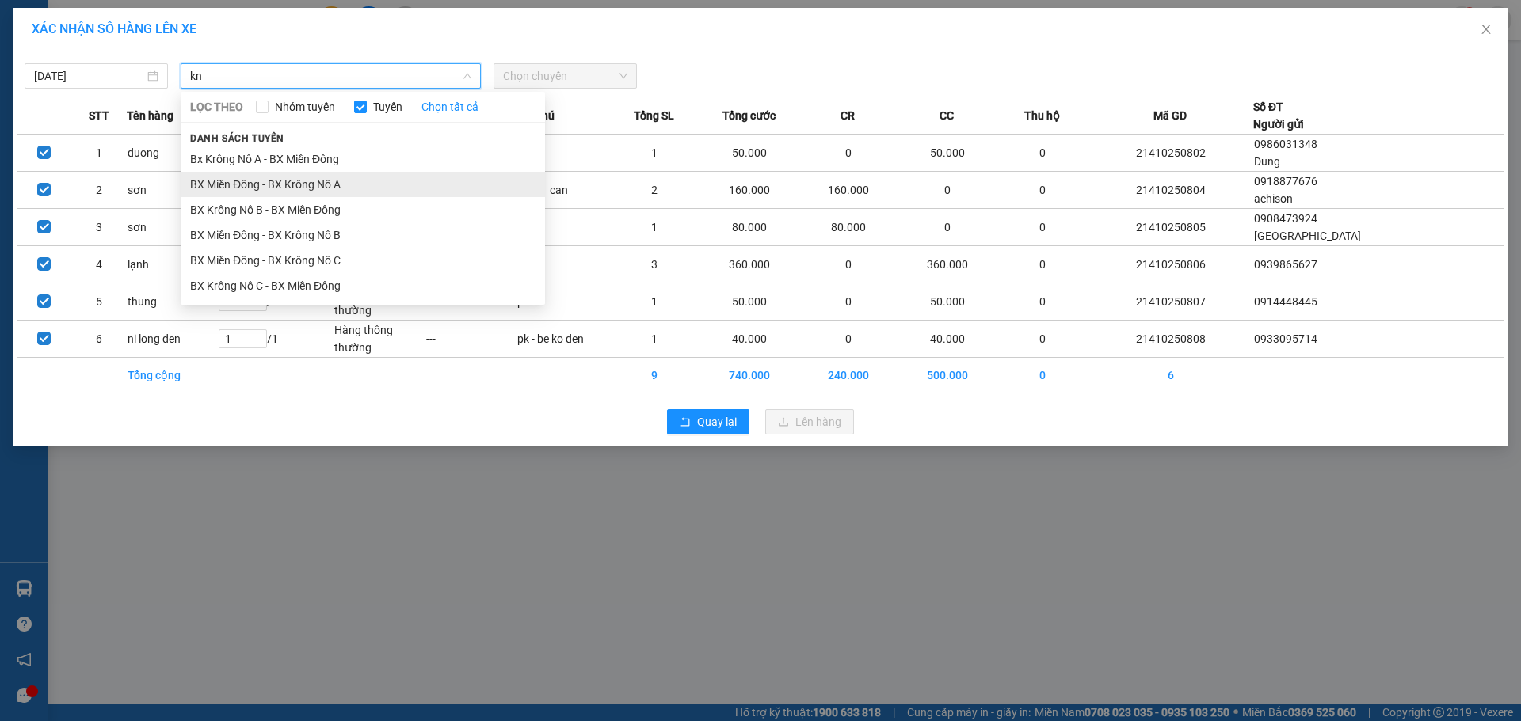
click at [276, 183] on li "BX Miền Đông - BX Krông Nô A" at bounding box center [363, 184] width 364 height 25
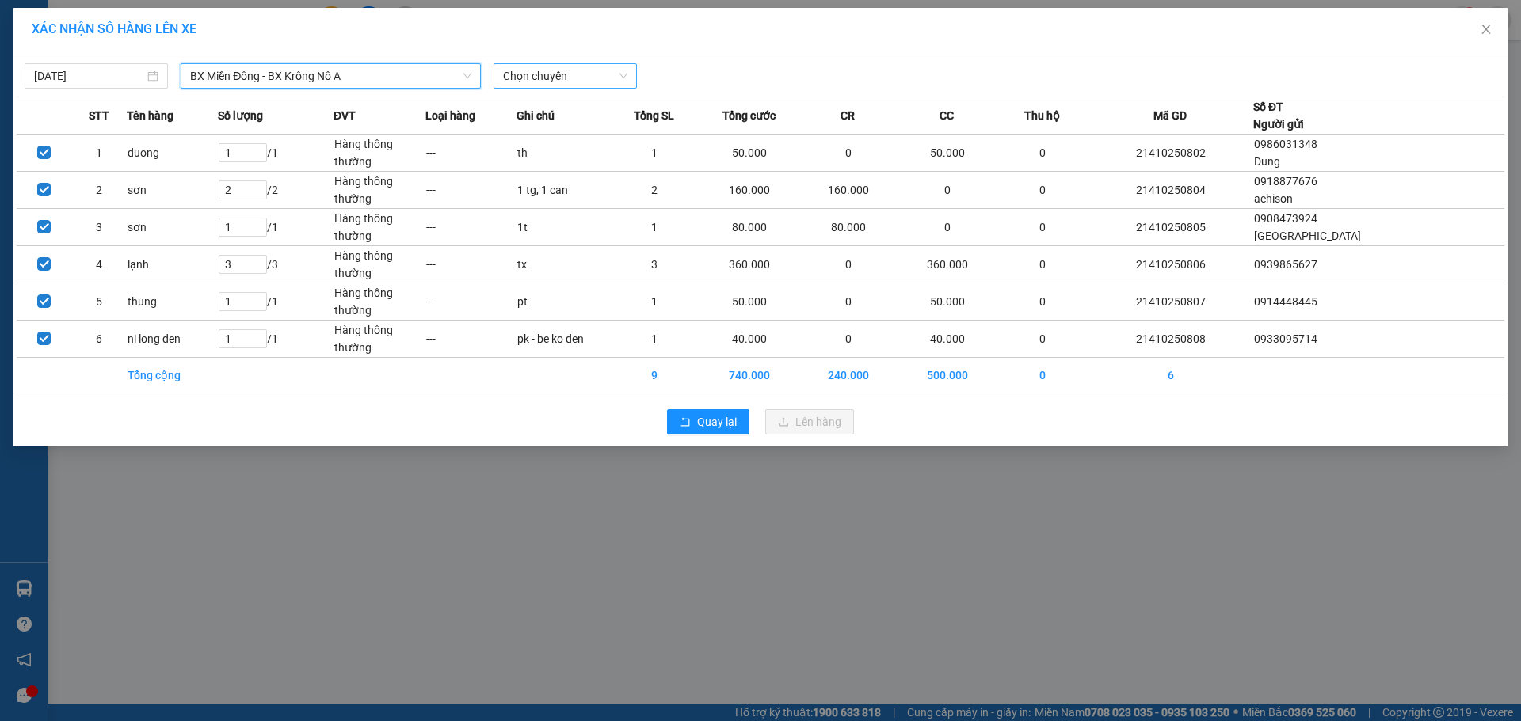
click at [617, 74] on span "Chọn chuyến" at bounding box center [565, 76] width 124 height 24
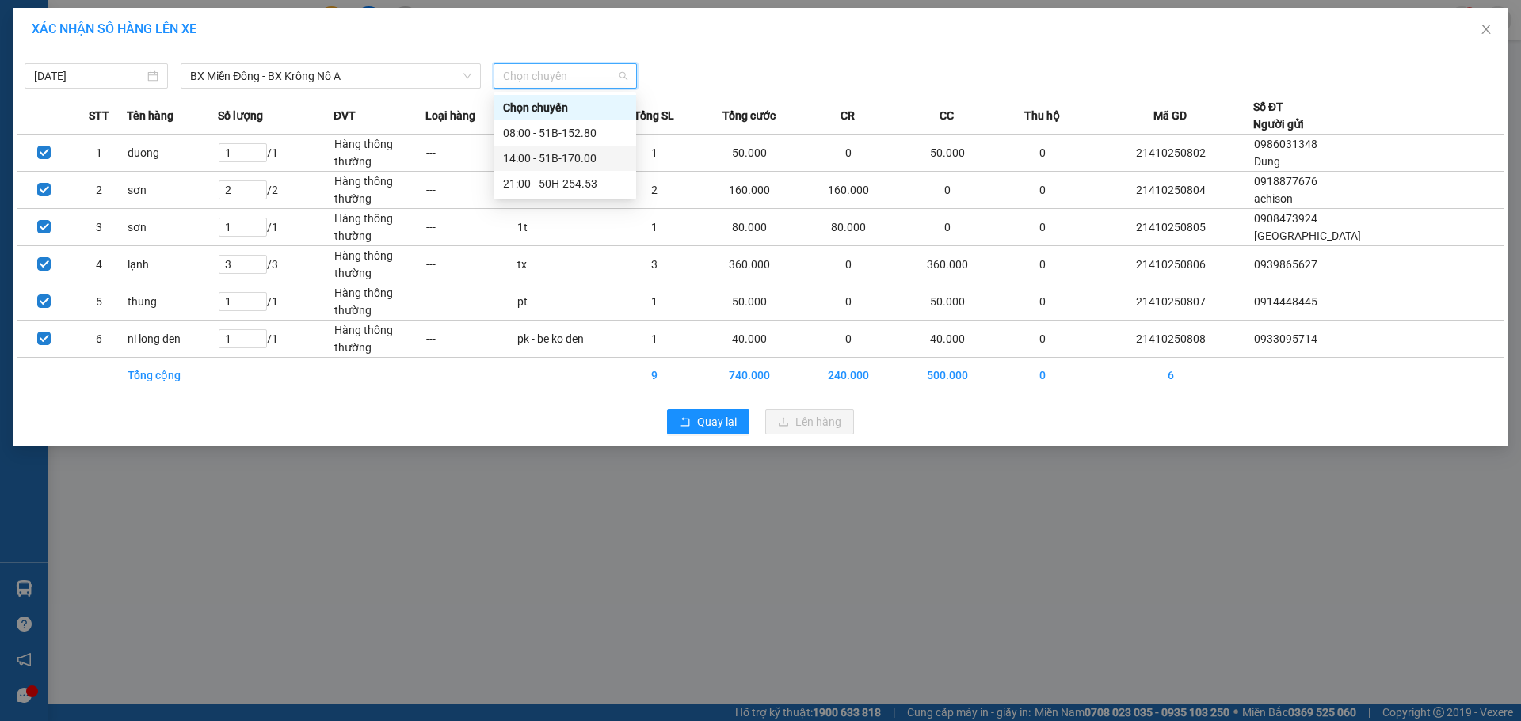
click at [567, 154] on div "14:00 - 51B-170.00" at bounding box center [565, 158] width 124 height 17
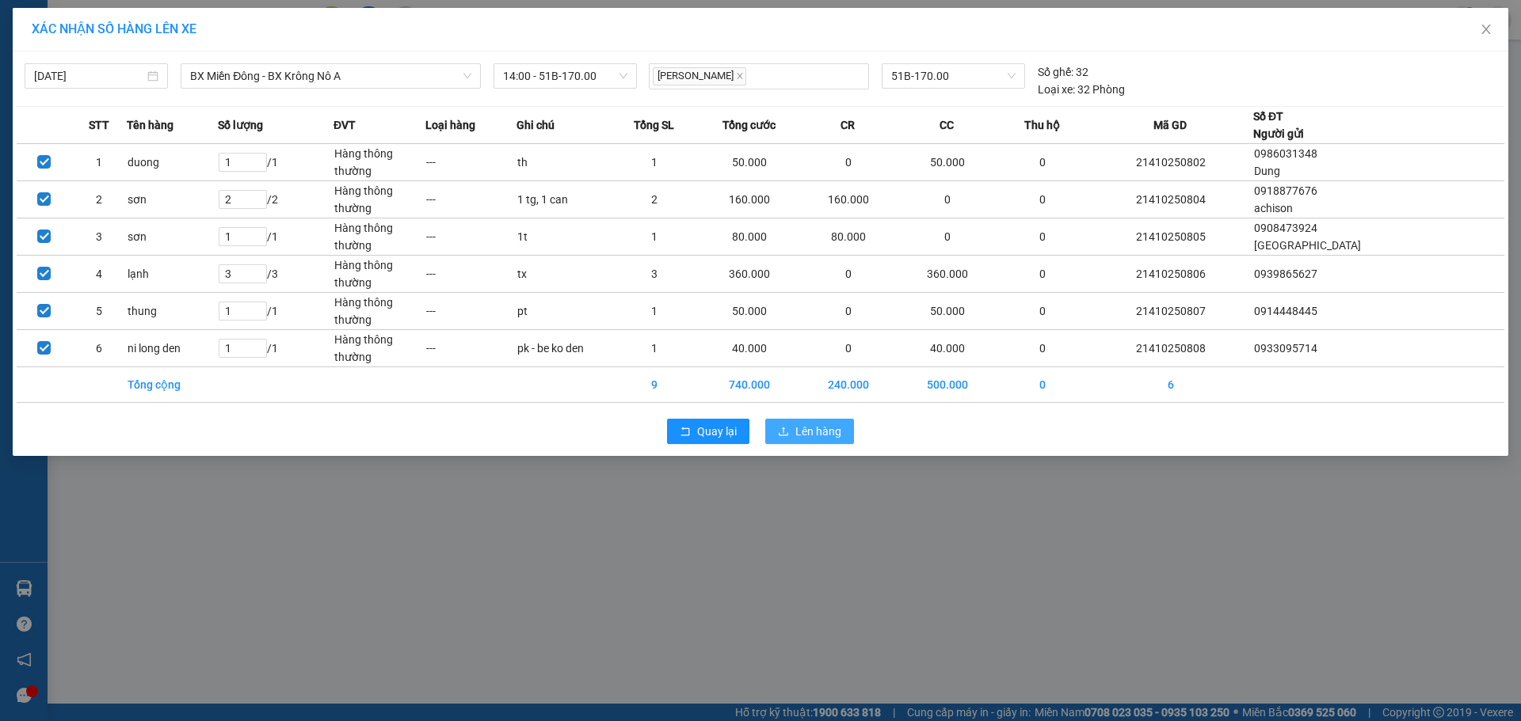
click at [843, 435] on button "Lên hàng" at bounding box center [809, 431] width 89 height 25
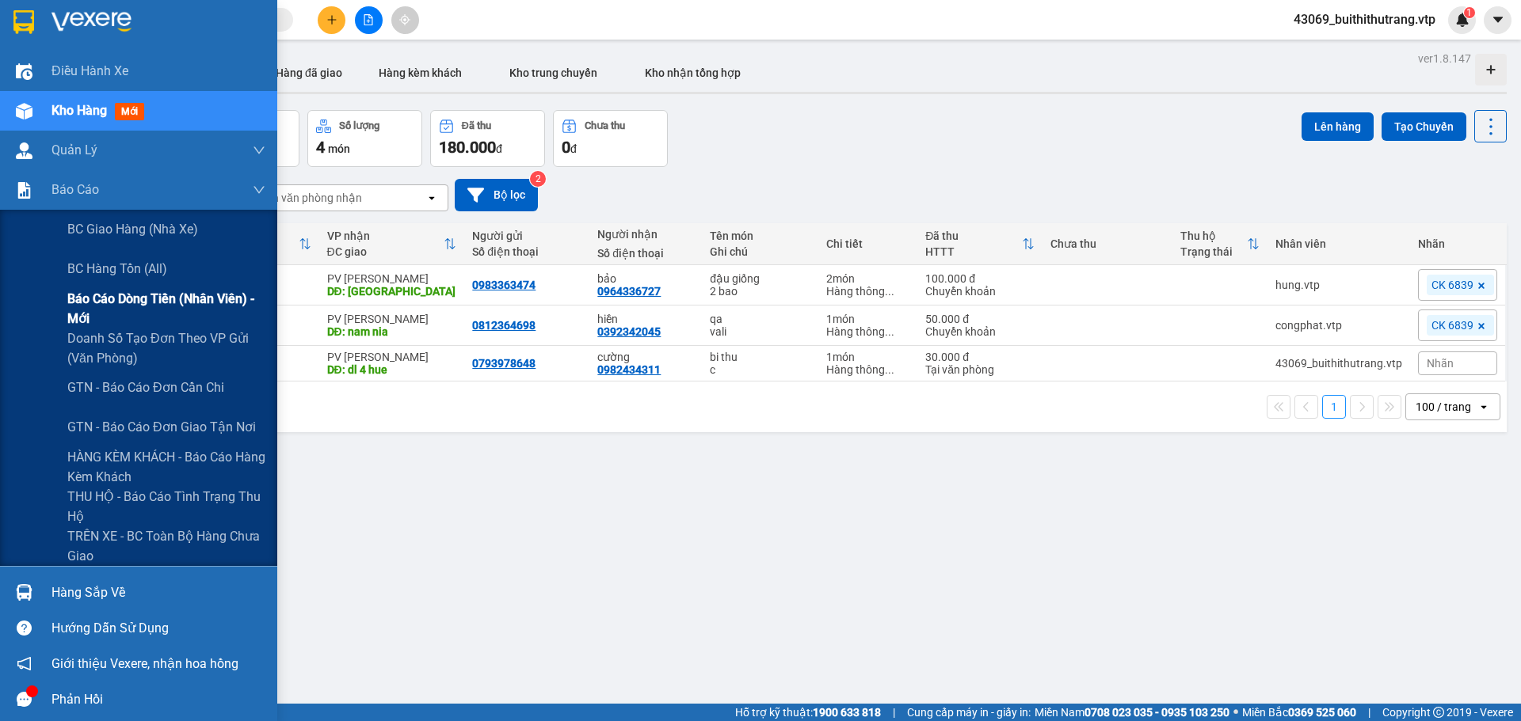
click at [171, 296] on span "Báo cáo dòng tiền (nhân viên) - mới" at bounding box center [166, 309] width 198 height 40
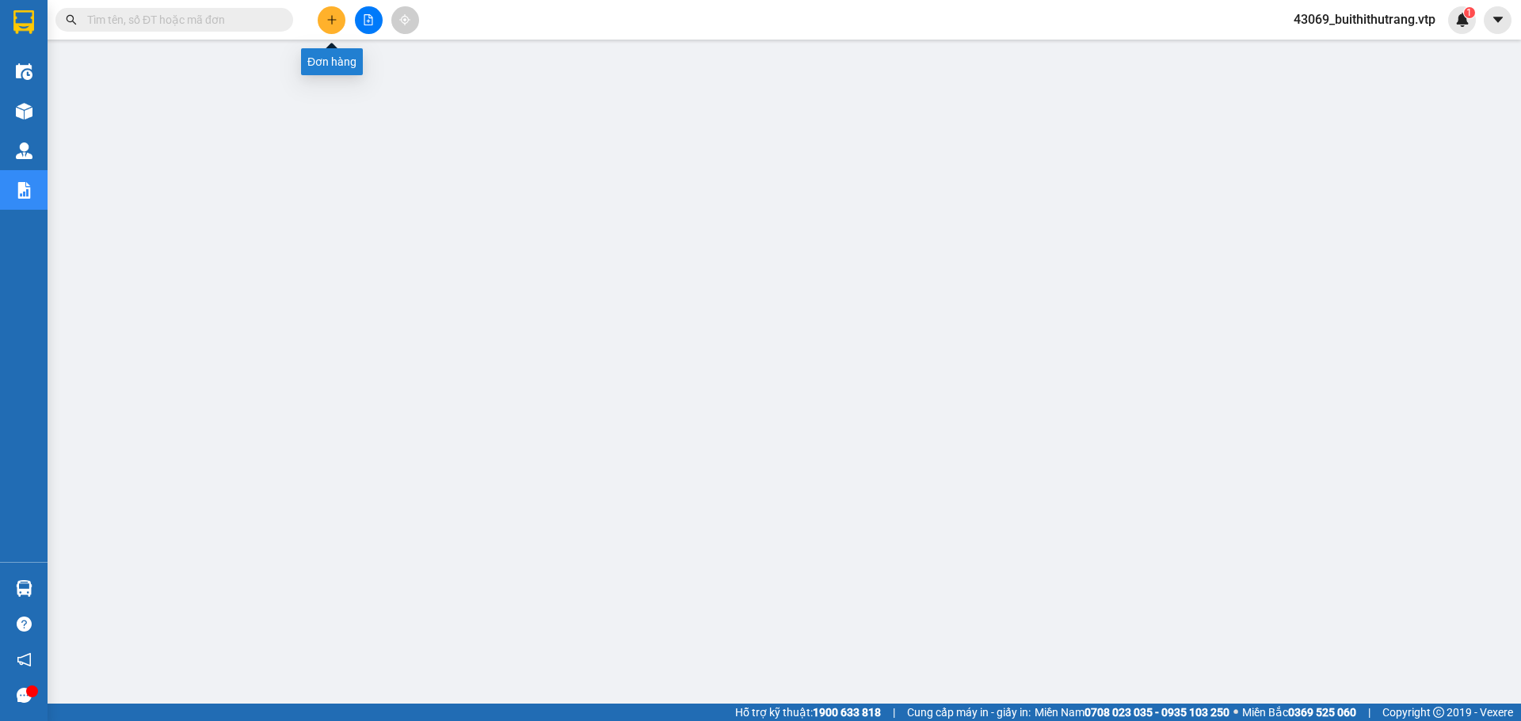
click at [329, 27] on button at bounding box center [332, 20] width 28 height 28
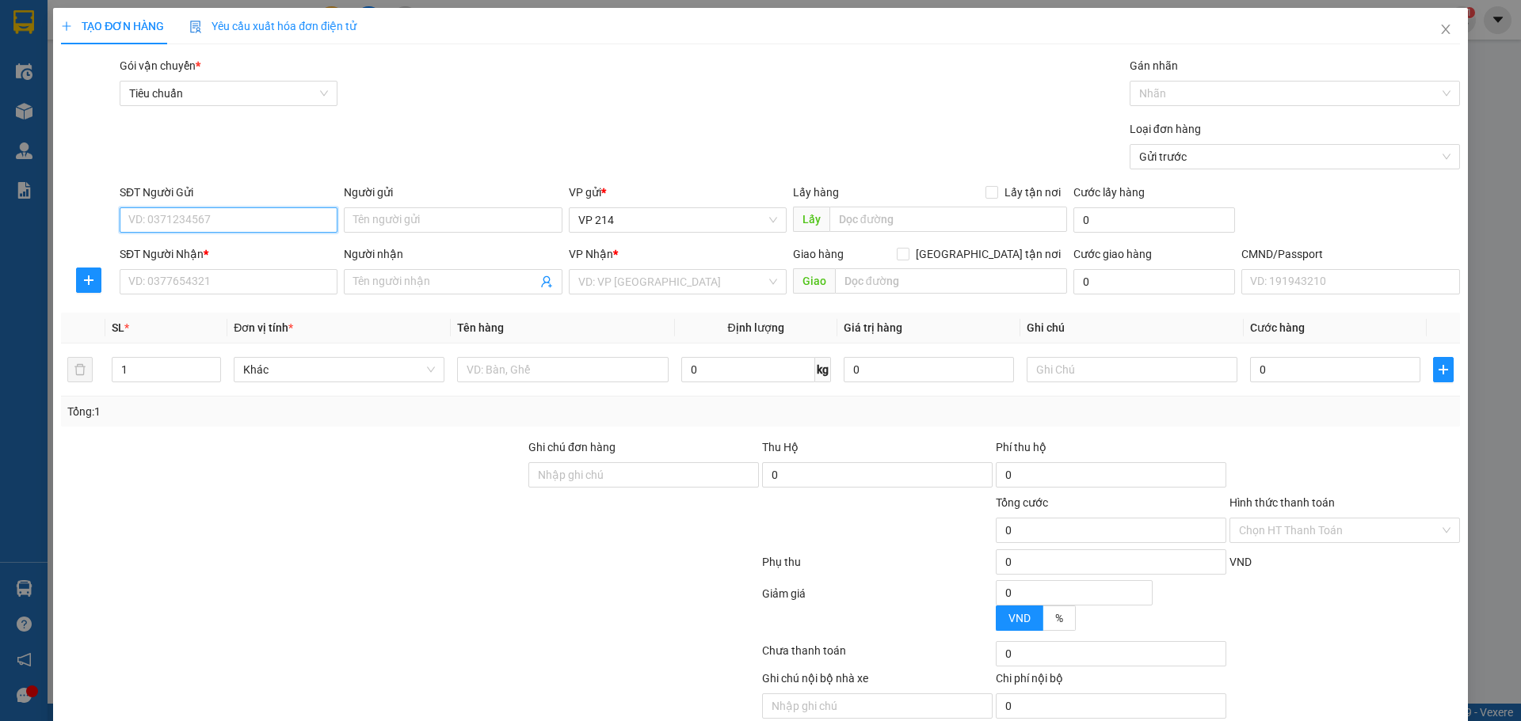
click at [270, 223] on input "SĐT Người Gửi" at bounding box center [229, 219] width 218 height 25
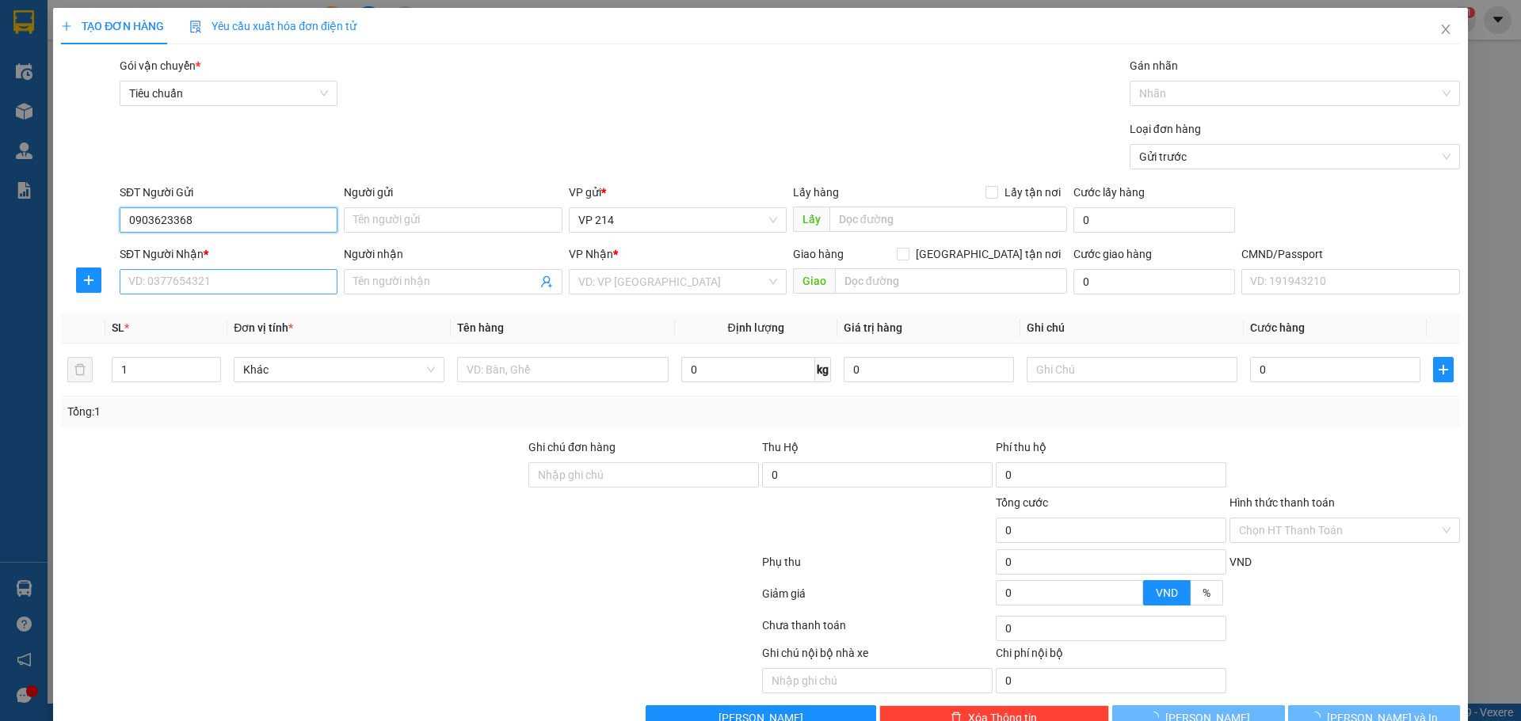
type input "0903623368"
click at [242, 291] on input "SĐT Người Nhận *" at bounding box center [229, 281] width 218 height 25
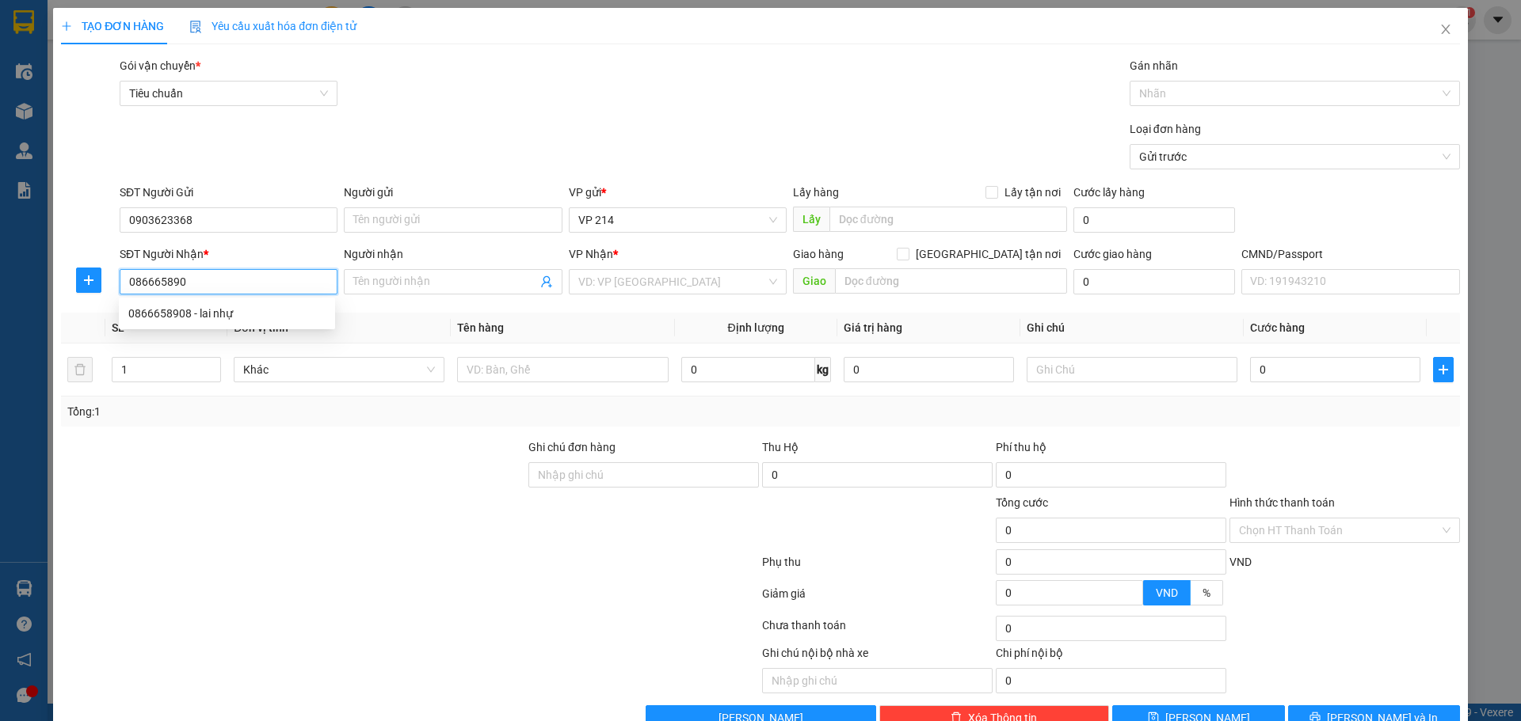
type input "0866658908"
click at [200, 318] on div "0866658908 - lai nhự" at bounding box center [226, 313] width 197 height 17
type input "lai nhự"
type input "0866658908"
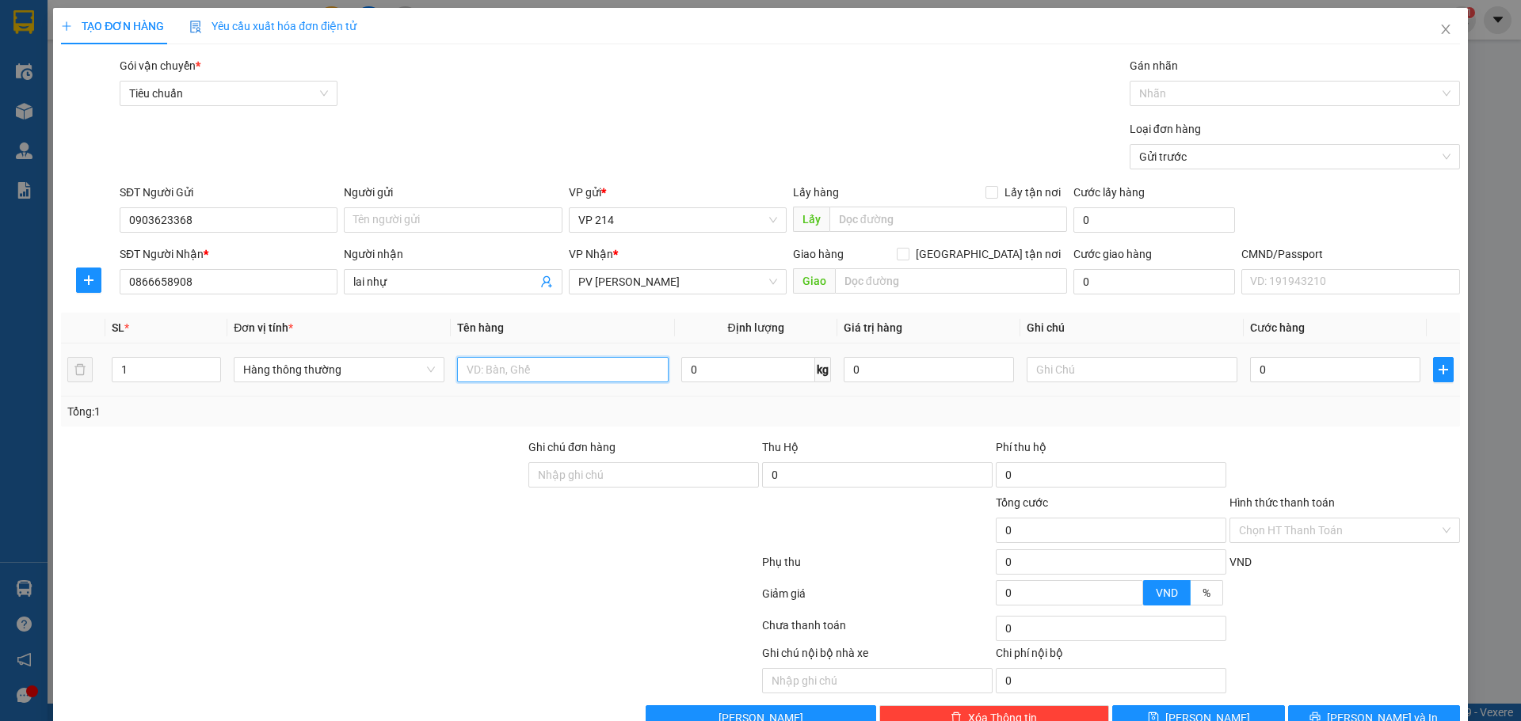
click at [565, 368] on input "text" at bounding box center [562, 369] width 211 height 25
type input "2 t + 1tx"
drag, startPoint x: 131, startPoint y: 373, endPoint x: 1, endPoint y: 379, distance: 130.0
click at [1, 379] on div "TẠO ĐƠN HÀNG Yêu cầu xuất hóa đơn điện tử Transit Pickup Surcharge Ids Transit …" at bounding box center [760, 360] width 1521 height 721
type input "3"
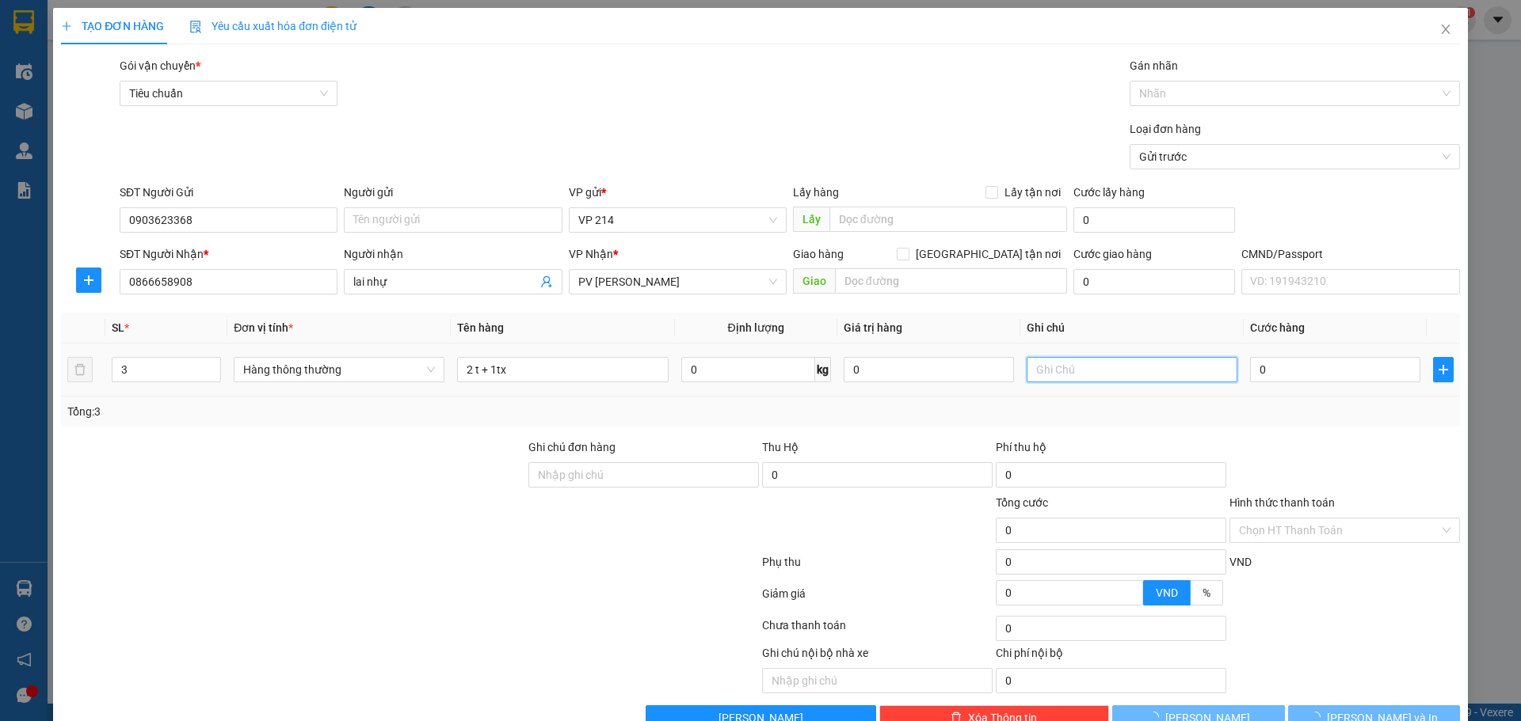
click at [1074, 378] on input "text" at bounding box center [1131, 369] width 211 height 25
type input "thuốc"
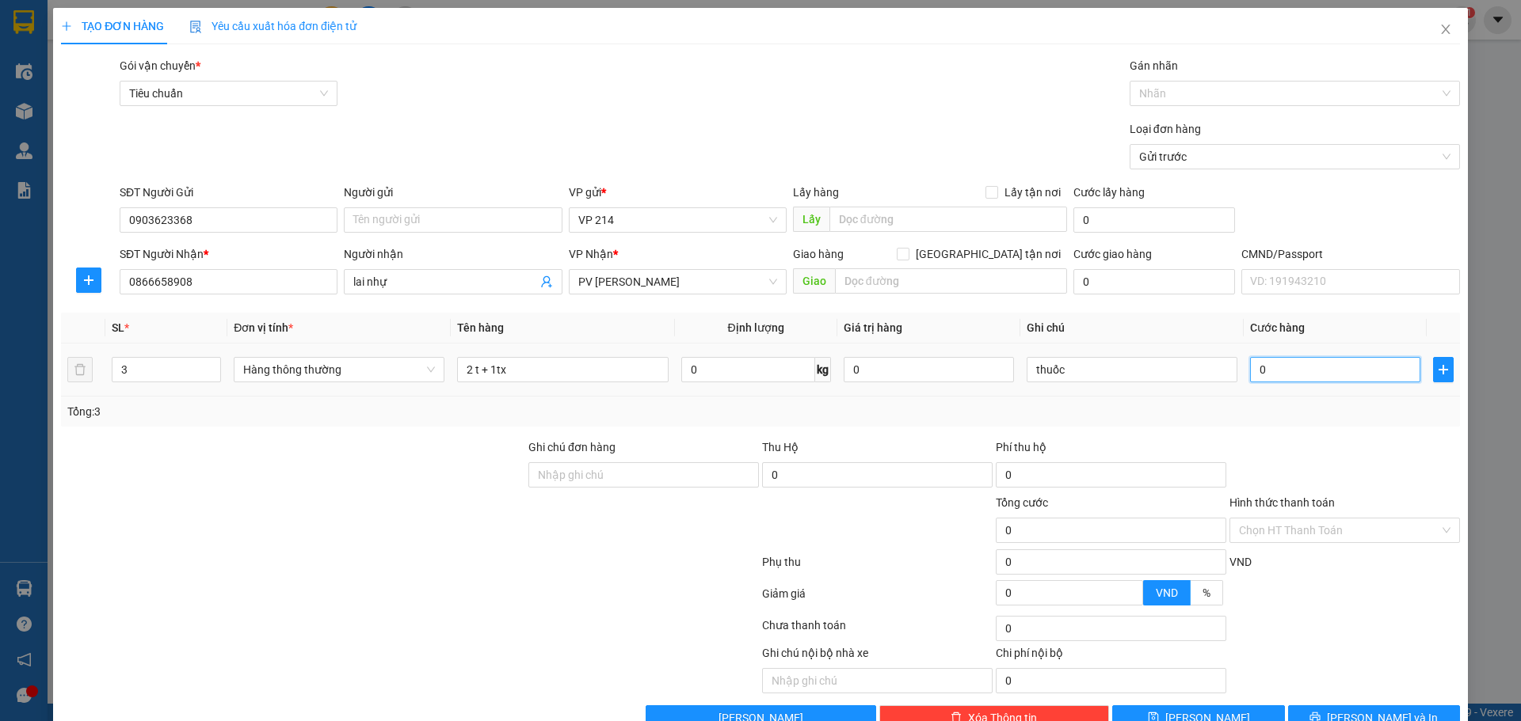
type input "1"
type input "15"
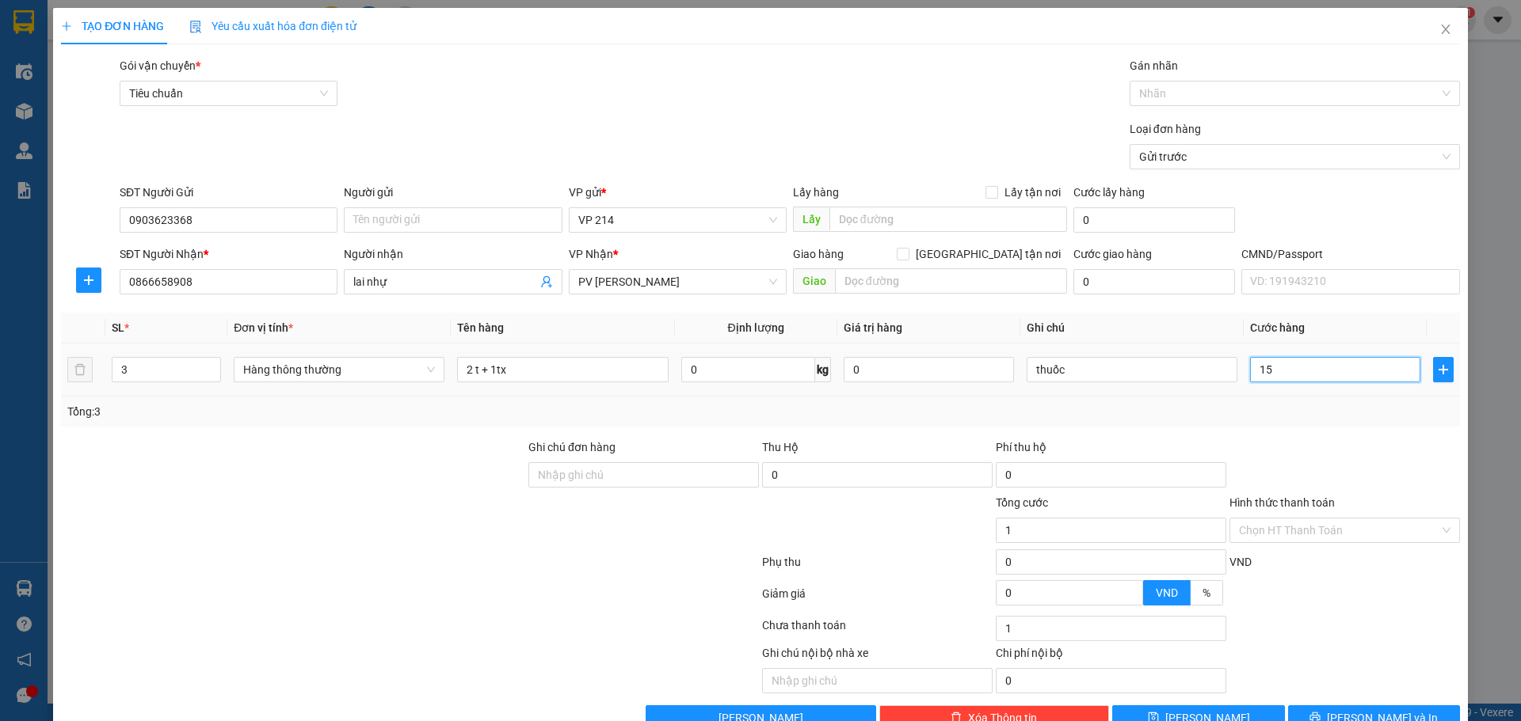
type input "15"
type input "150"
type input "1.500"
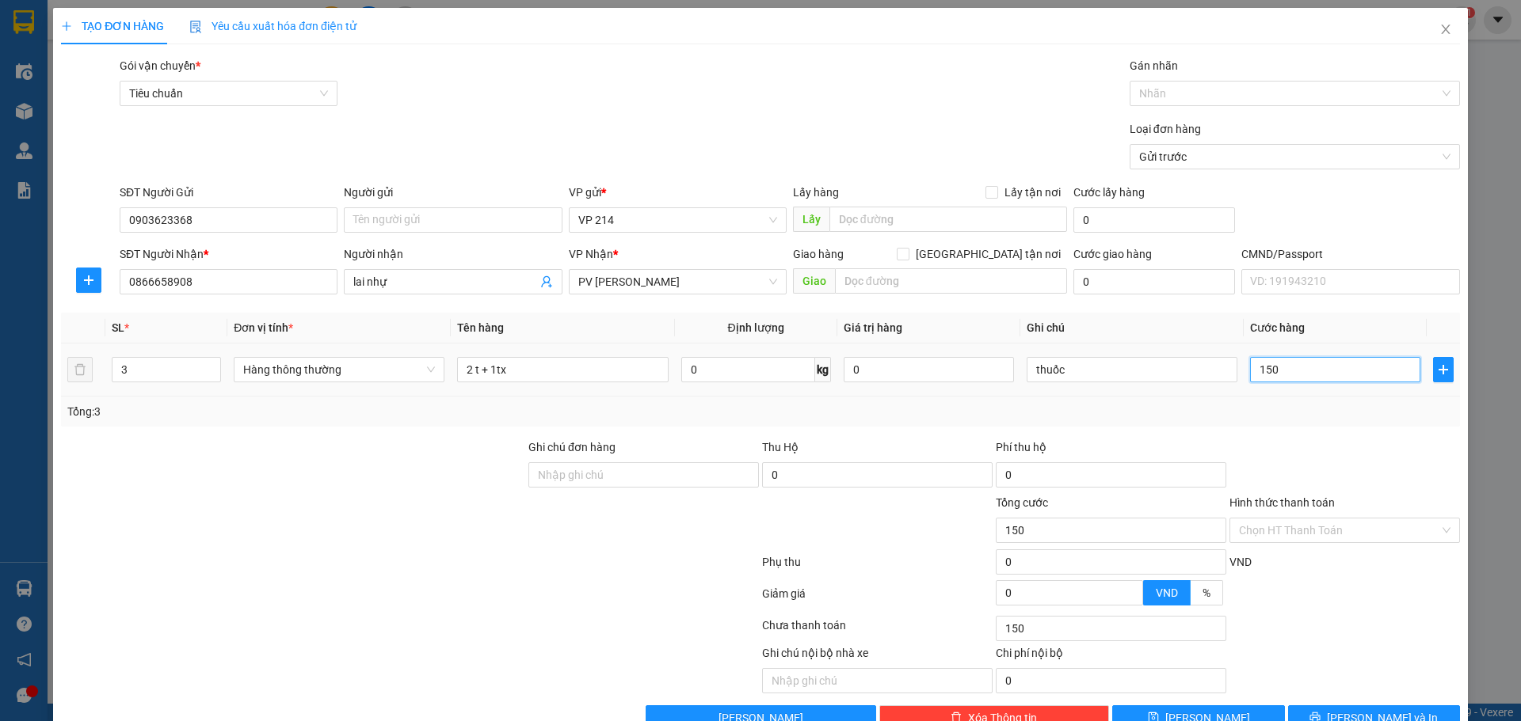
type input "1.500"
type input "15.000"
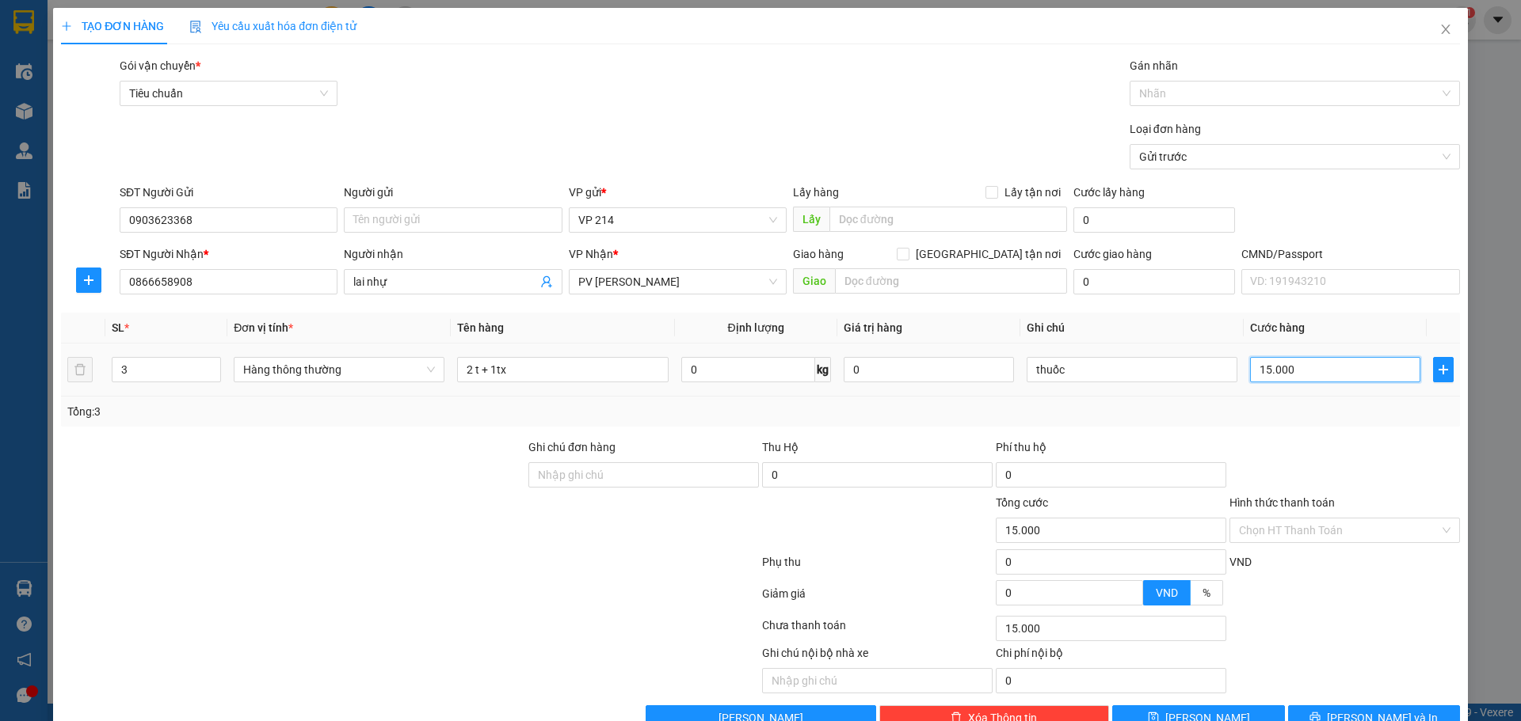
type input "150.000"
click at [1311, 532] on input "Hình thức thanh toán" at bounding box center [1339, 531] width 200 height 24
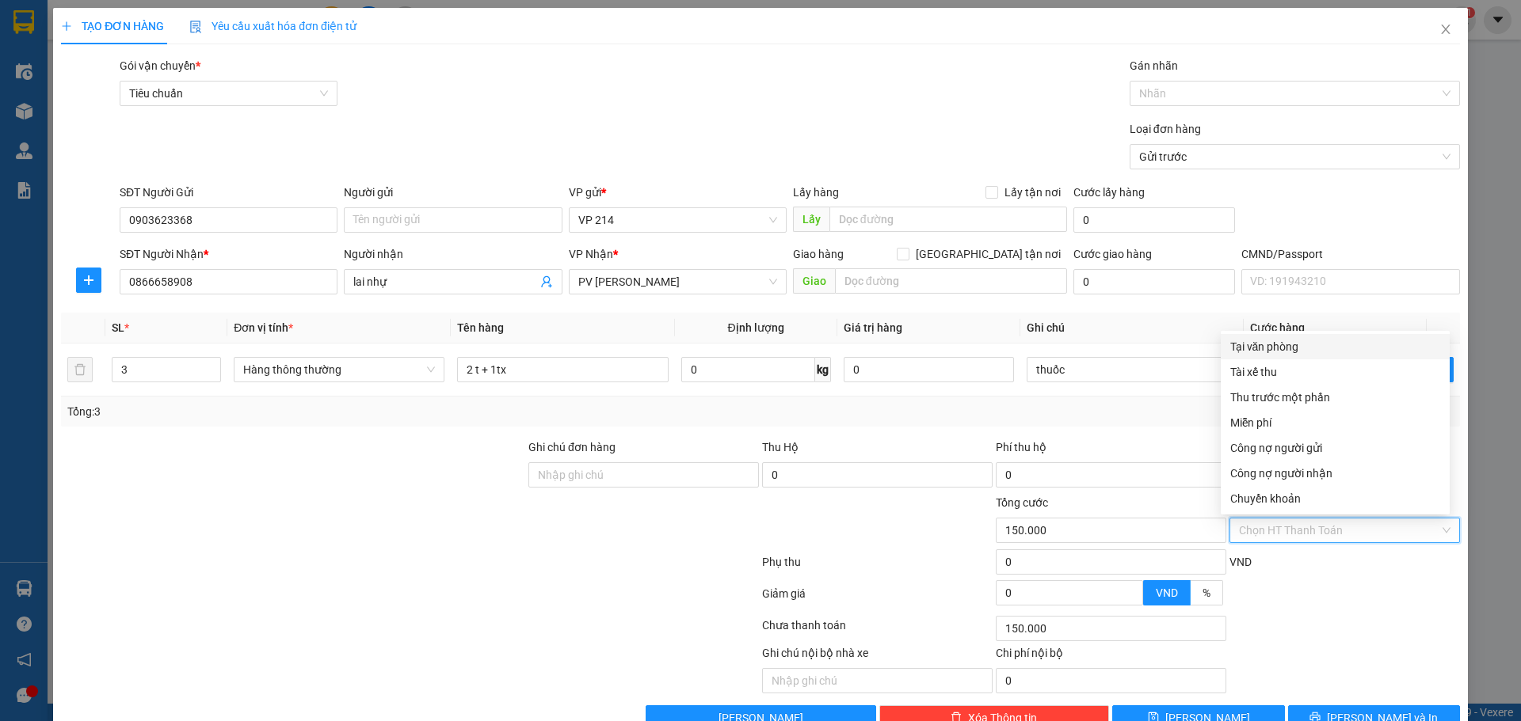
click at [1295, 351] on div "Tại văn phòng" at bounding box center [1335, 346] width 210 height 17
type input "0"
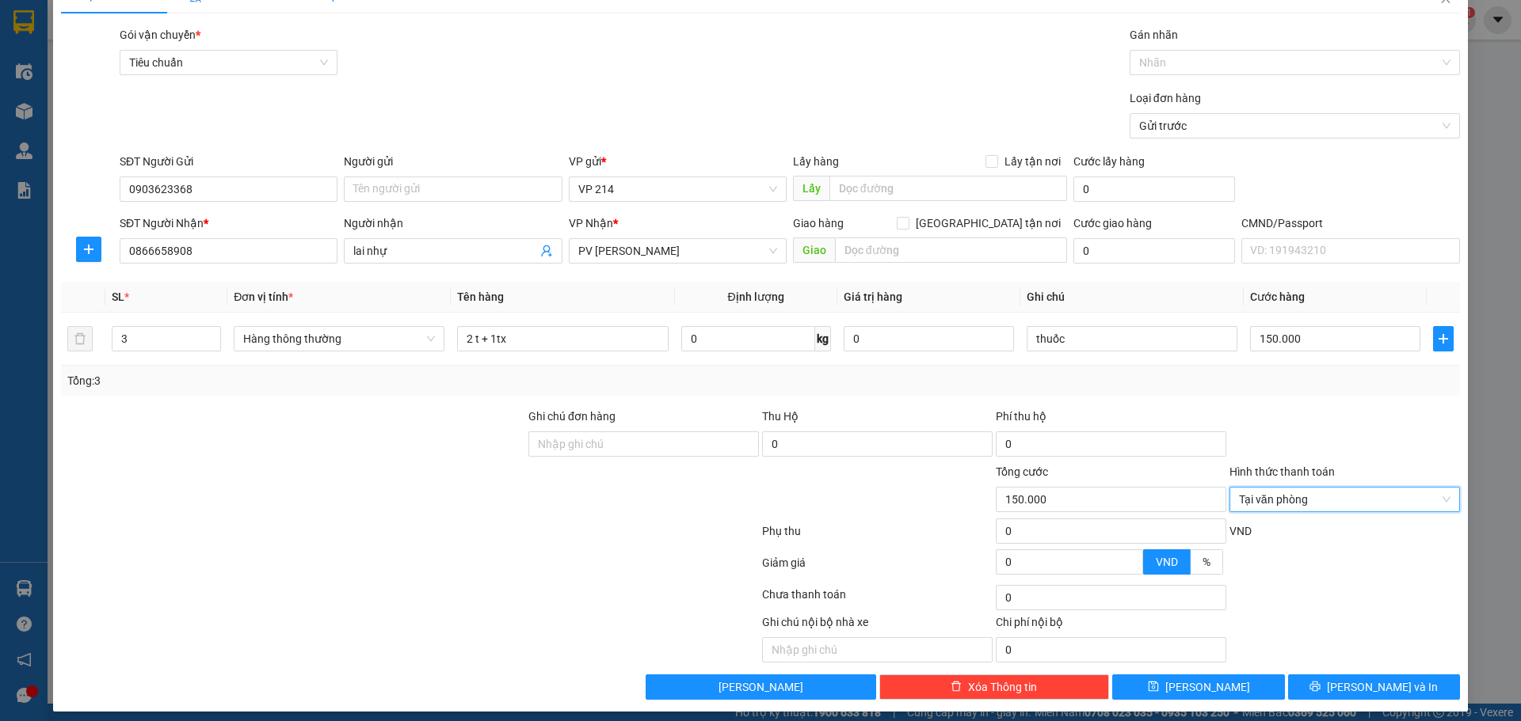
scroll to position [40, 0]
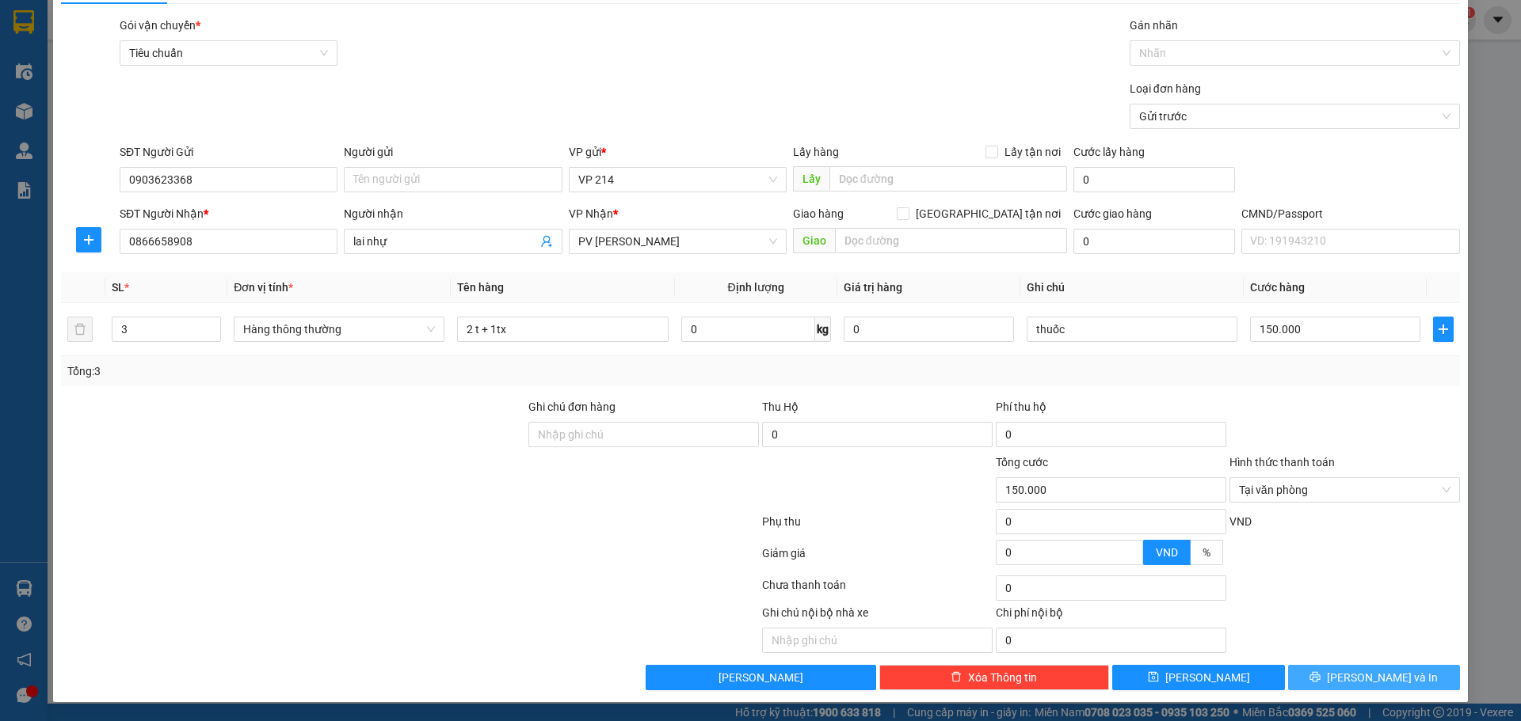
click at [1345, 680] on button "[PERSON_NAME] và In" at bounding box center [1374, 677] width 172 height 25
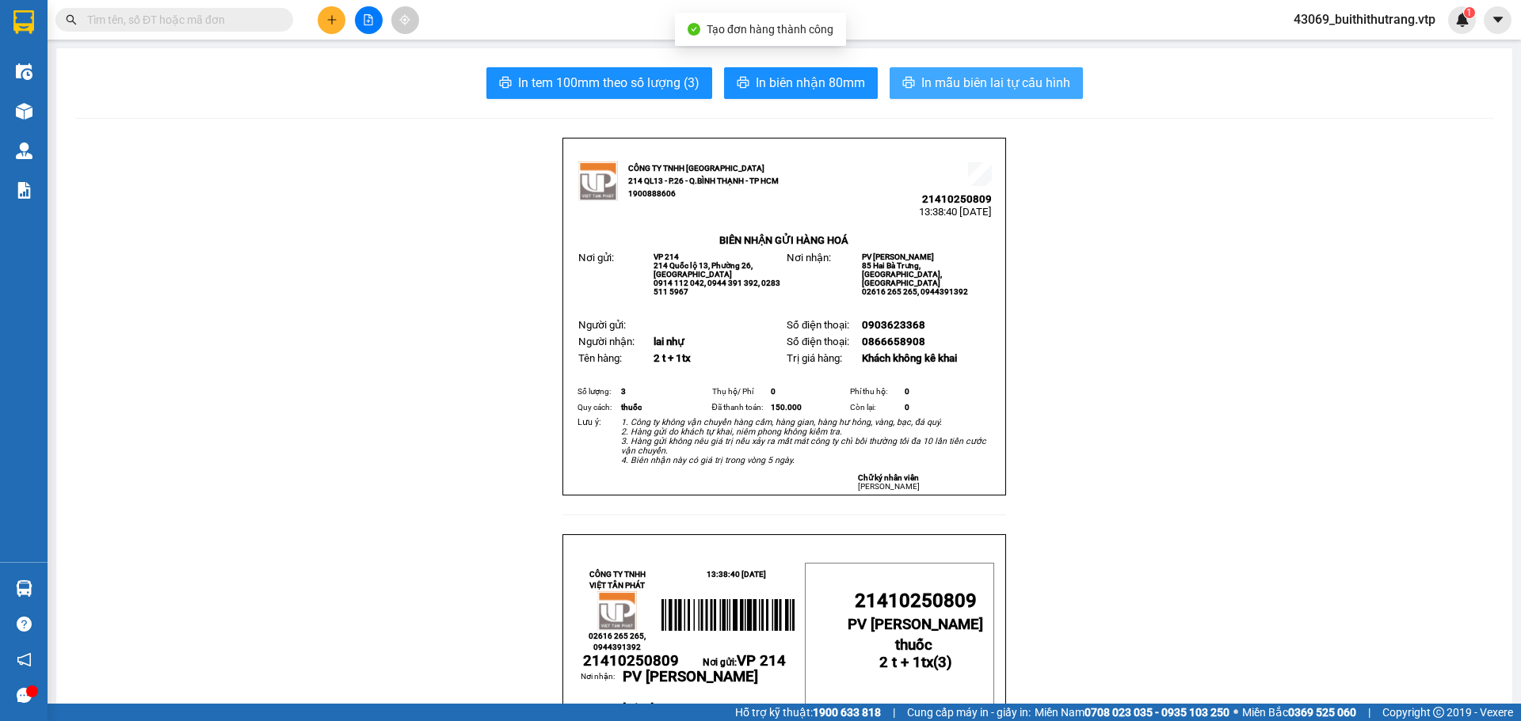
click at [1019, 78] on span "In mẫu biên lai tự cấu hình" at bounding box center [995, 83] width 149 height 20
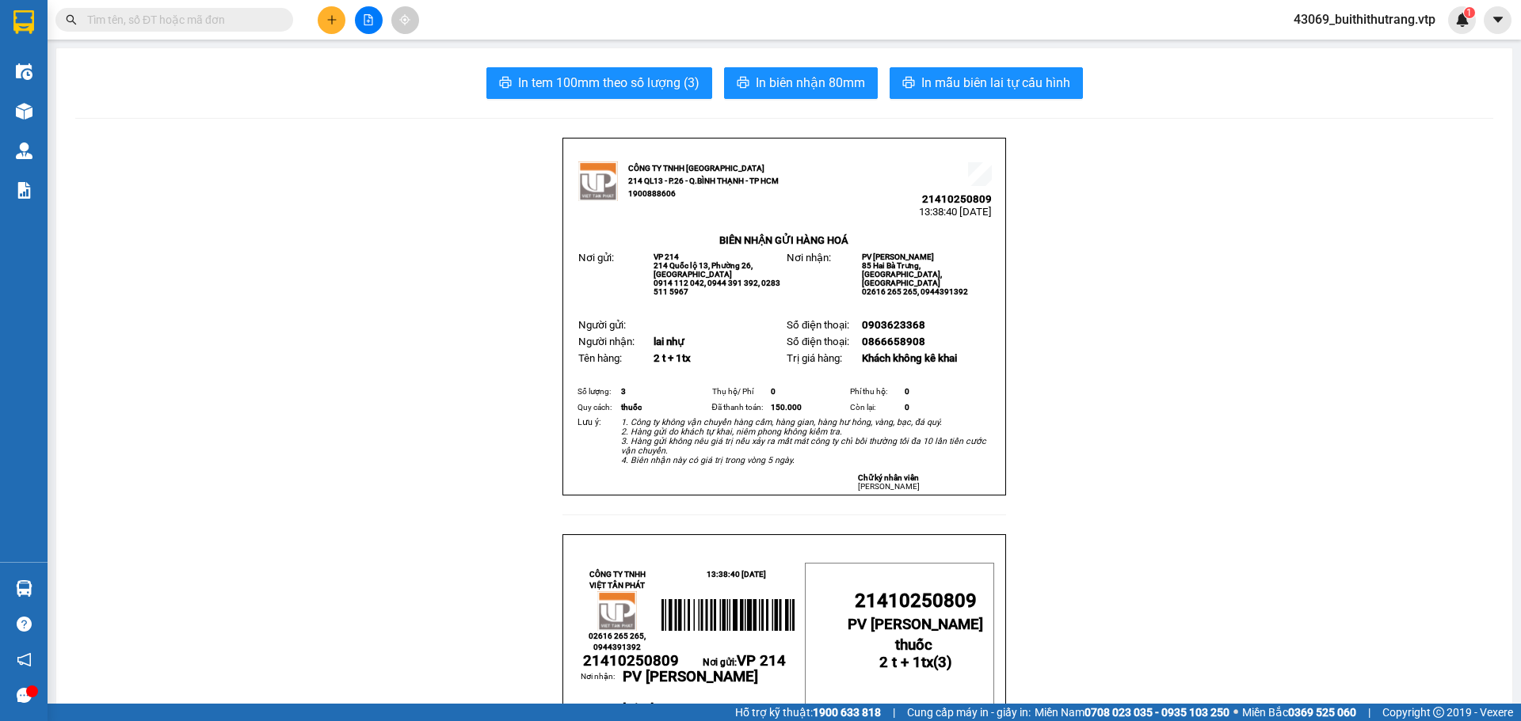
click at [332, 15] on icon "plus" at bounding box center [331, 19] width 11 height 11
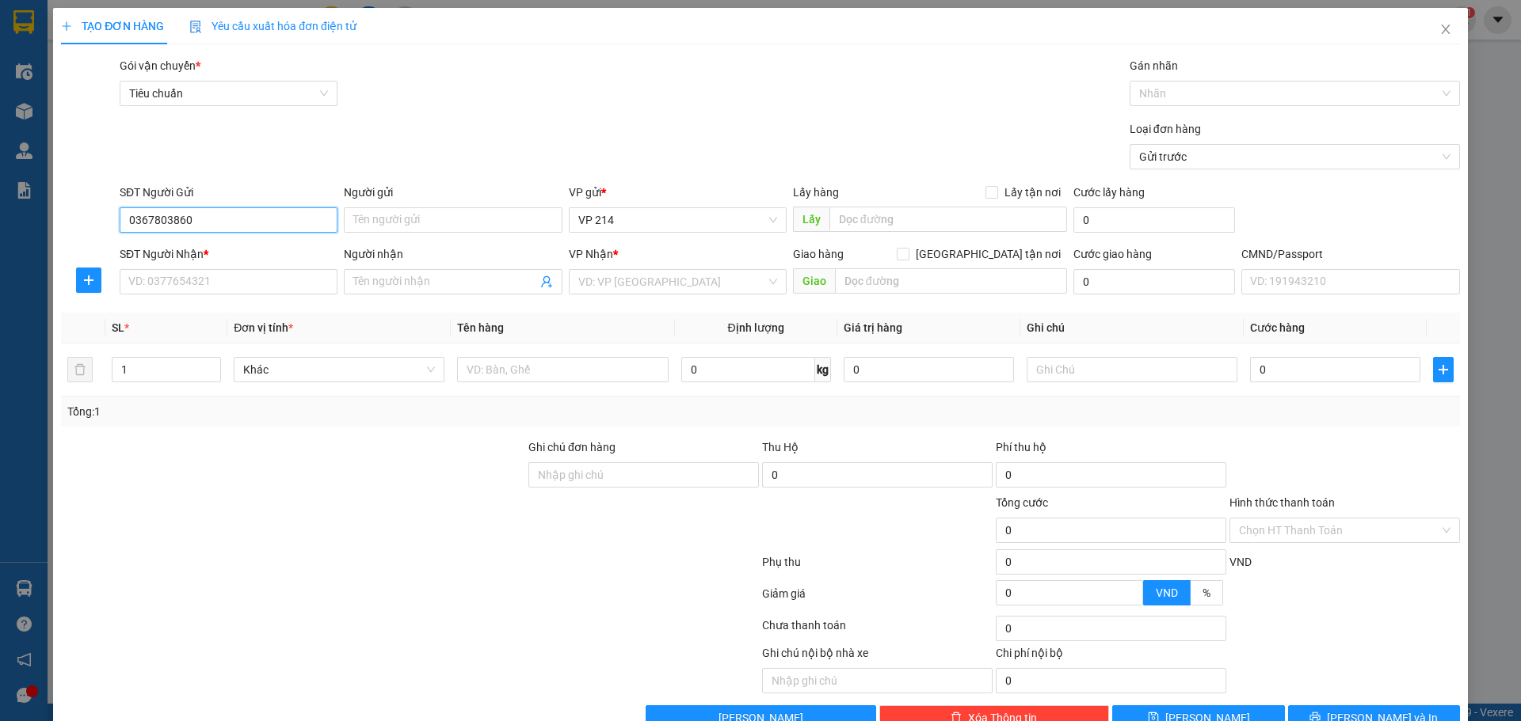
type input "0367803860"
click at [243, 284] on input "SĐT Người Nhận *" at bounding box center [229, 281] width 218 height 25
type input "0862077379"
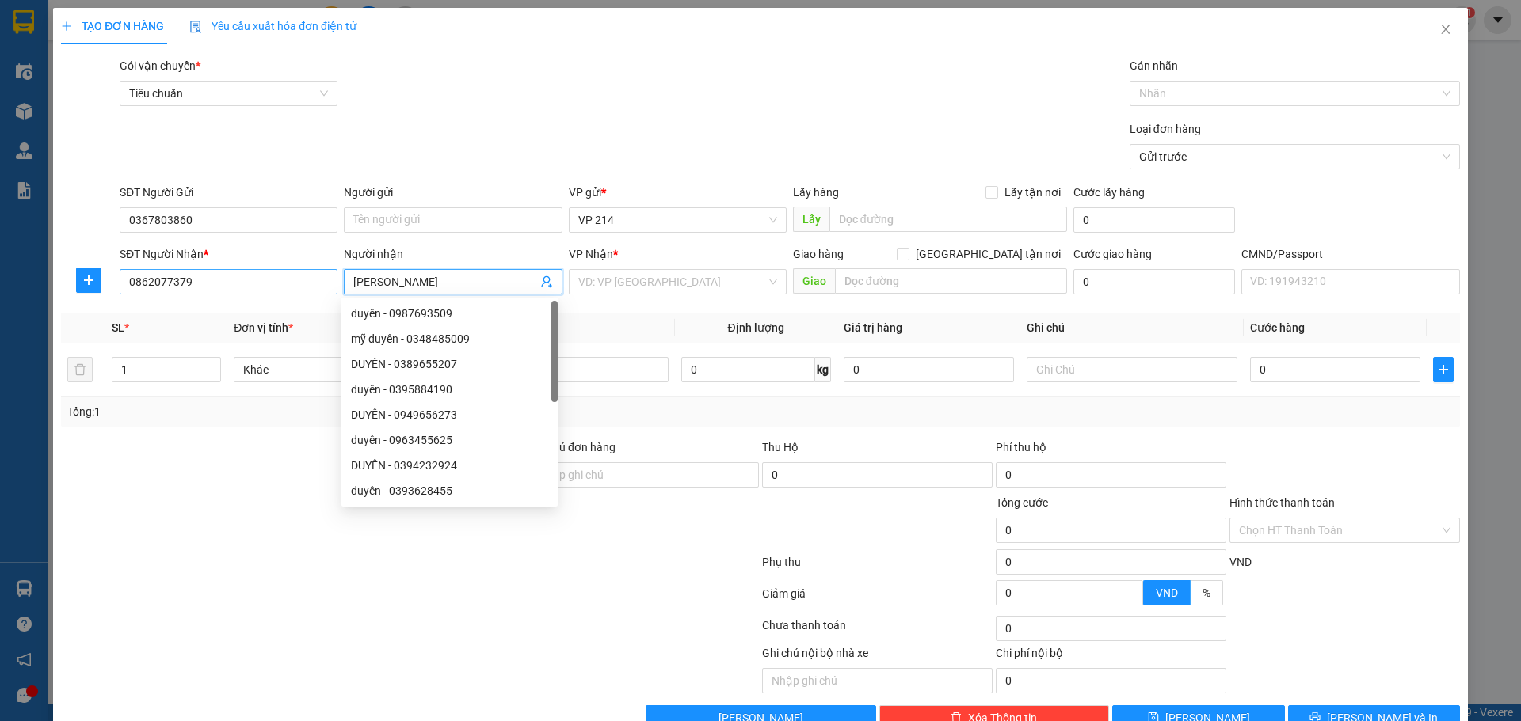
type input "[PERSON_NAME]"
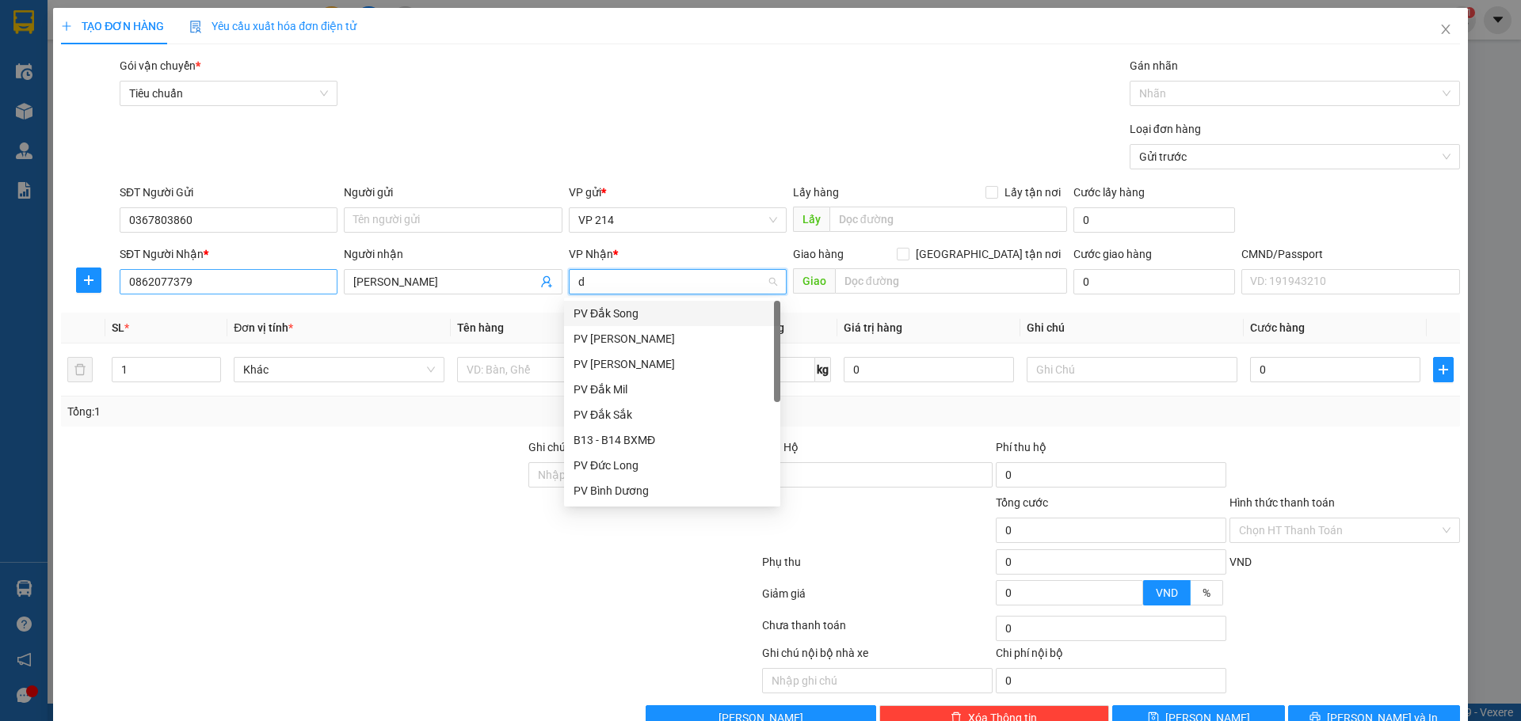
type input "ds"
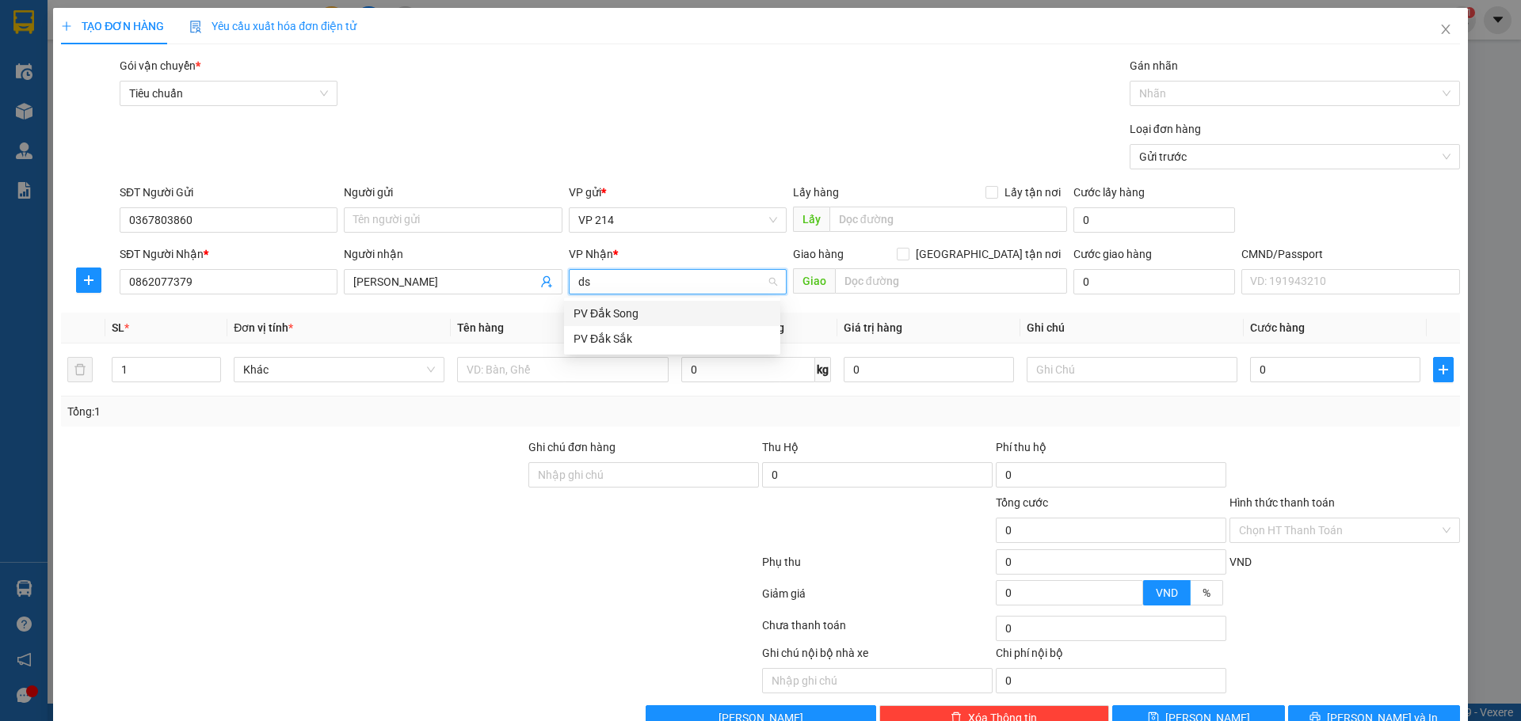
click at [634, 312] on div "PV Đắk Song" at bounding box center [671, 313] width 197 height 17
click at [579, 371] on input "text" at bounding box center [562, 369] width 211 height 25
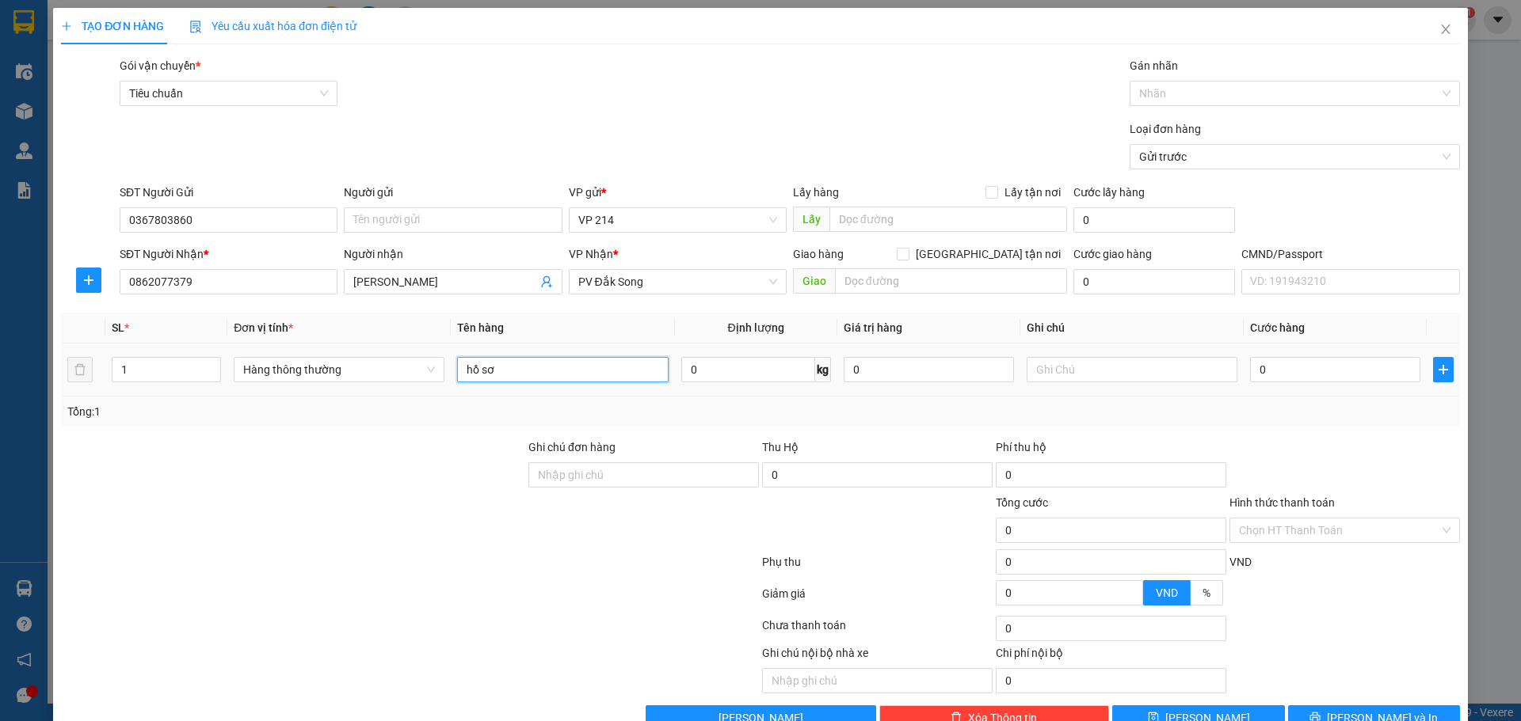
type input "hồ sơ"
type input "c"
type input "3"
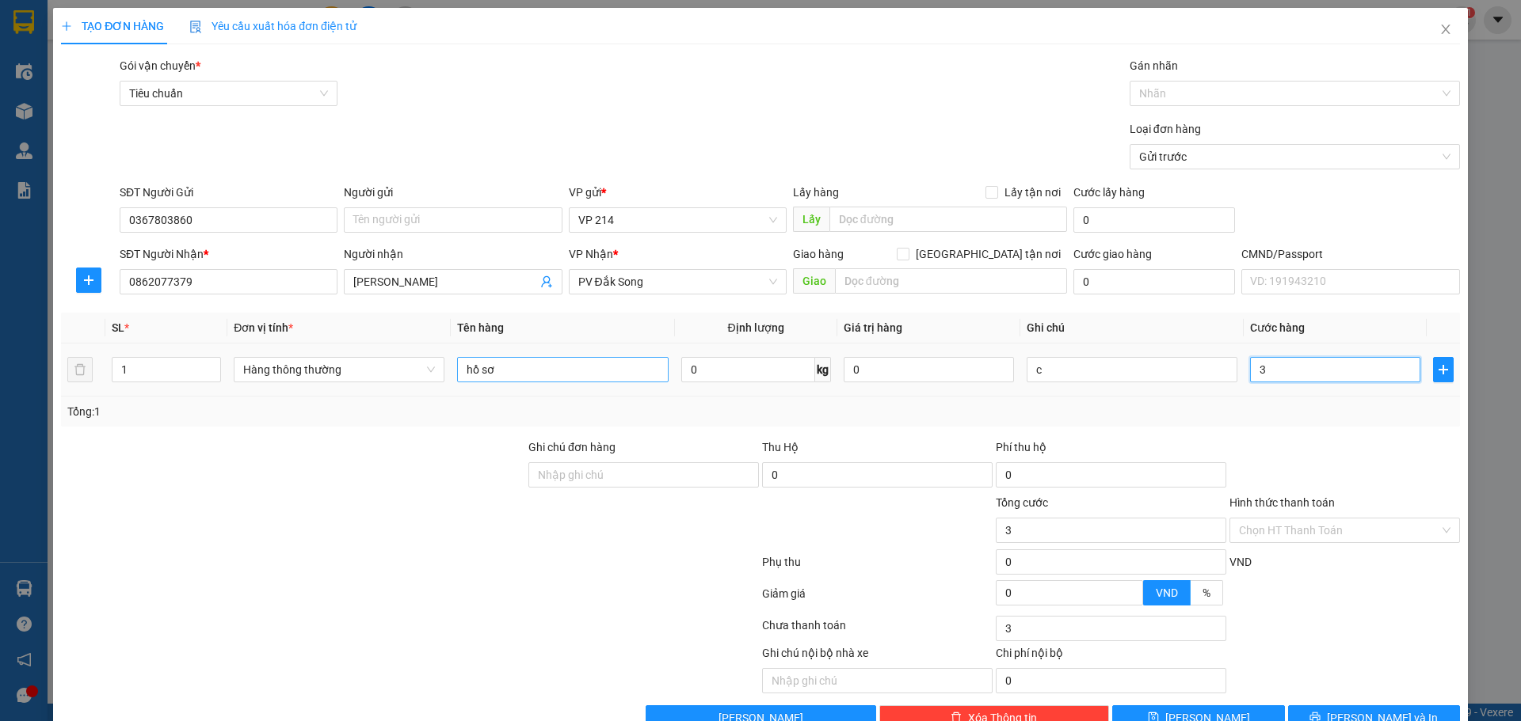
type input "30"
type input "300"
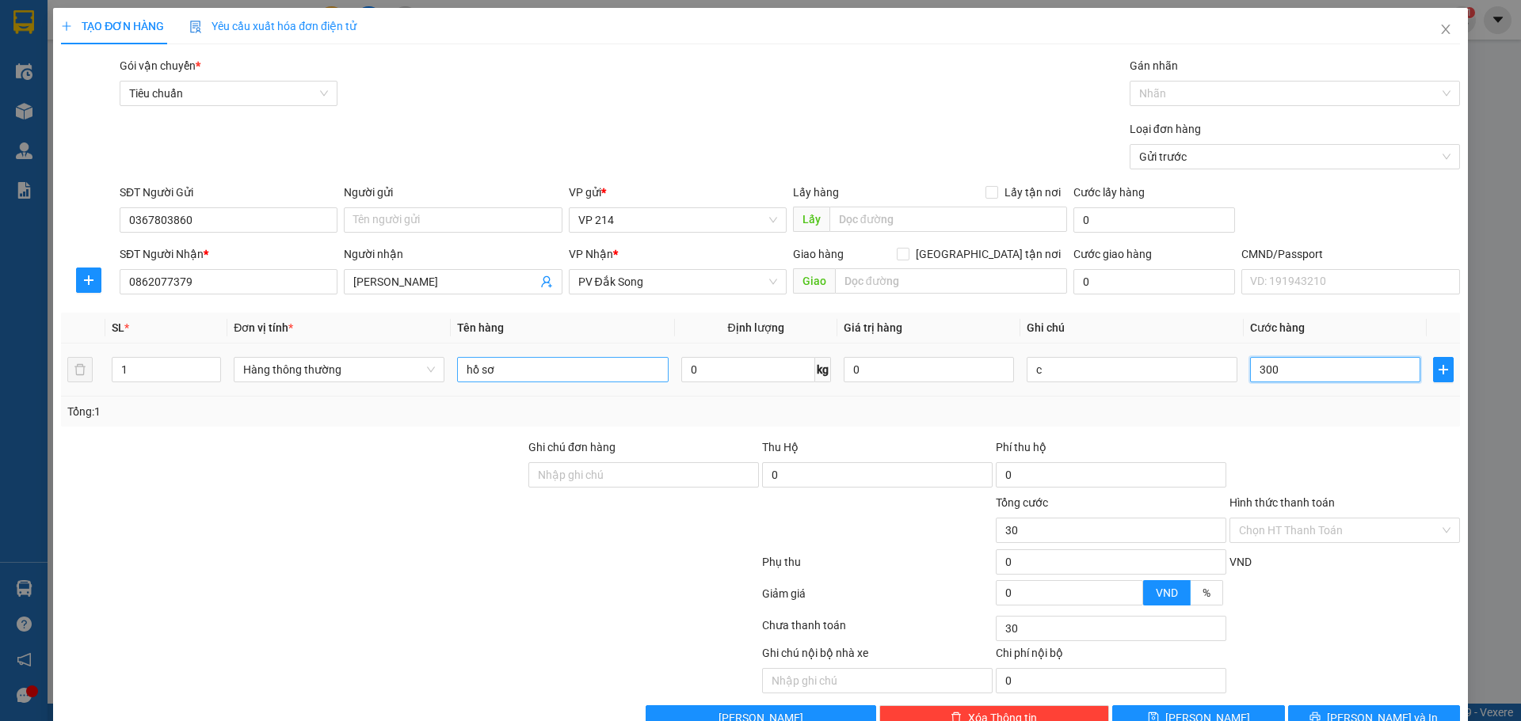
type input "300"
type input "3.000"
type input "30.000"
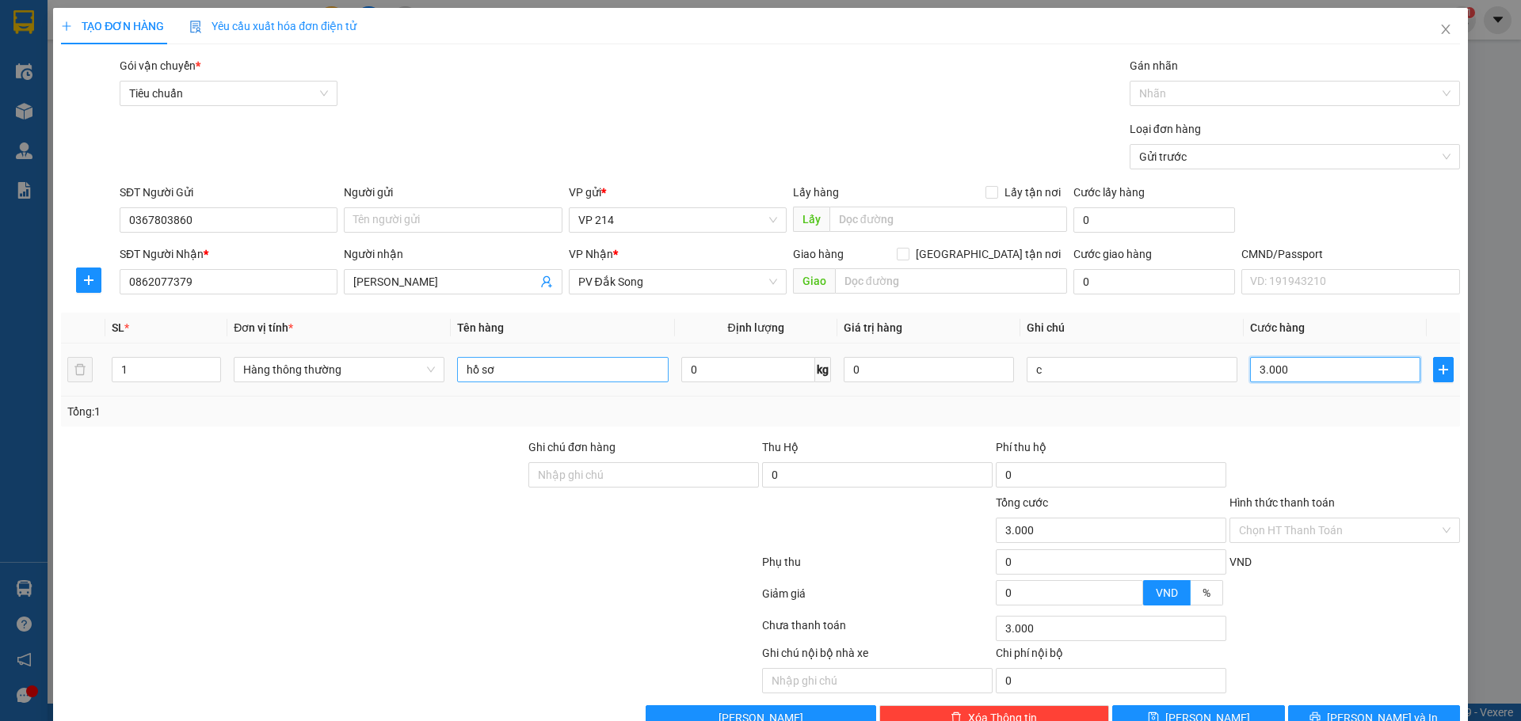
type input "30.000"
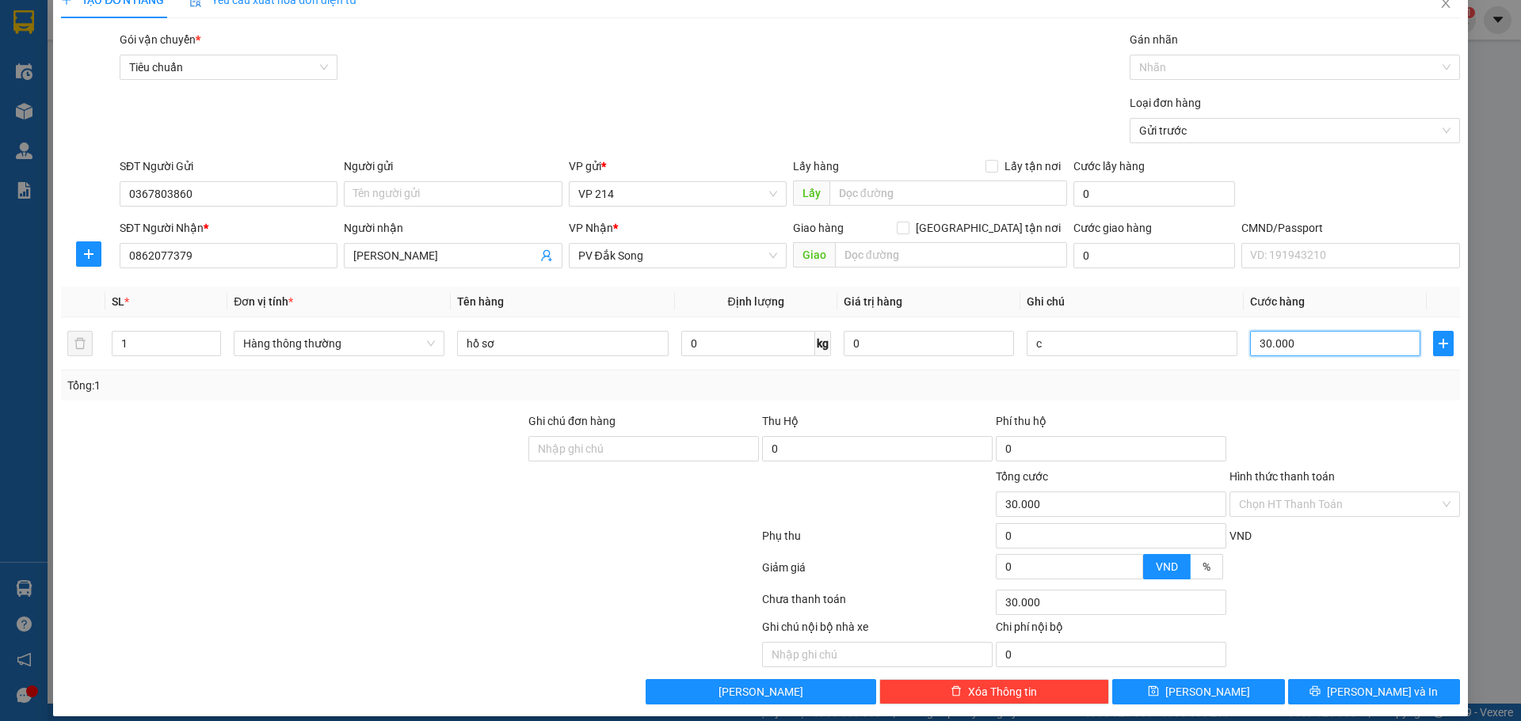
scroll to position [40, 0]
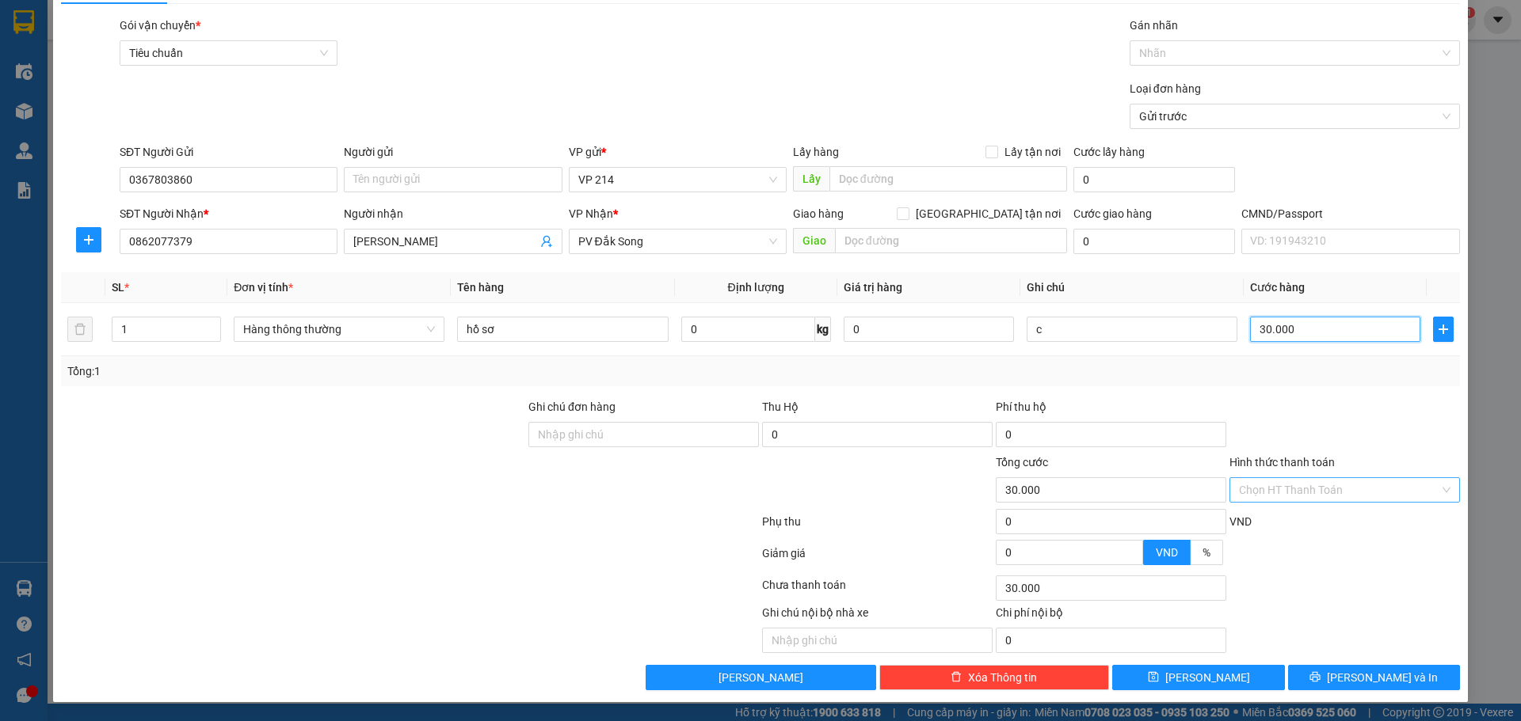
type input "30.000"
click at [1342, 486] on input "Hình thức thanh toán" at bounding box center [1339, 490] width 200 height 24
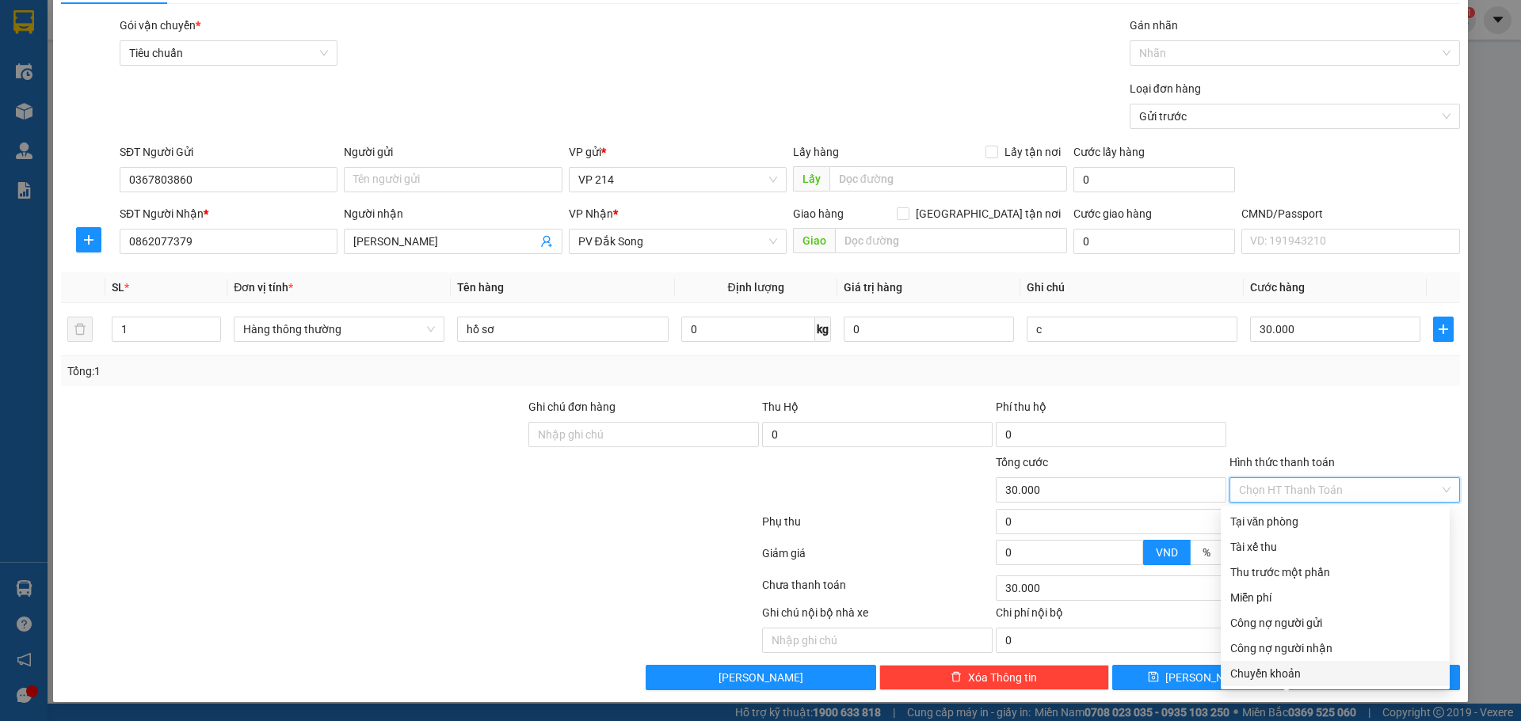
click at [1298, 678] on div "Chuyển khoản" at bounding box center [1335, 673] width 210 height 17
type input "0"
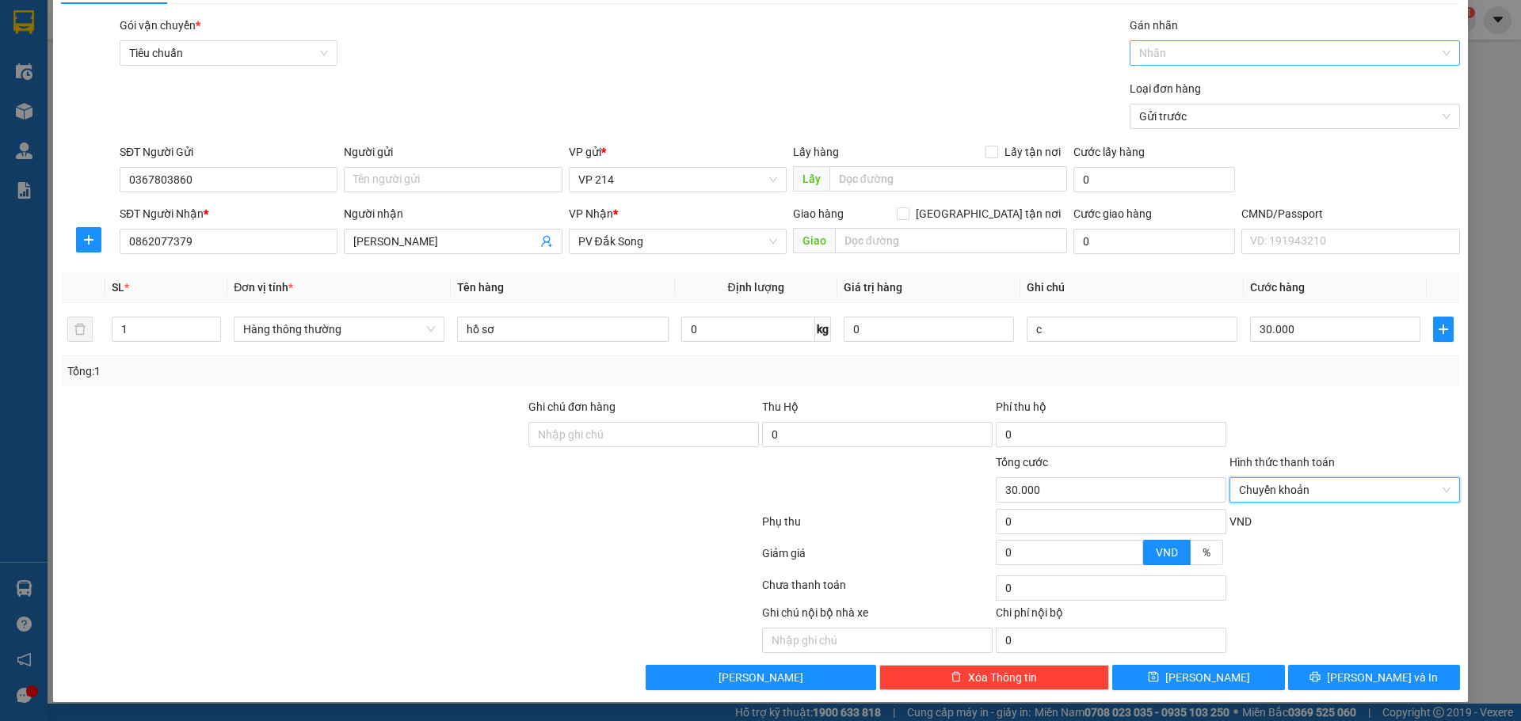
click at [1224, 59] on div at bounding box center [1286, 53] width 306 height 19
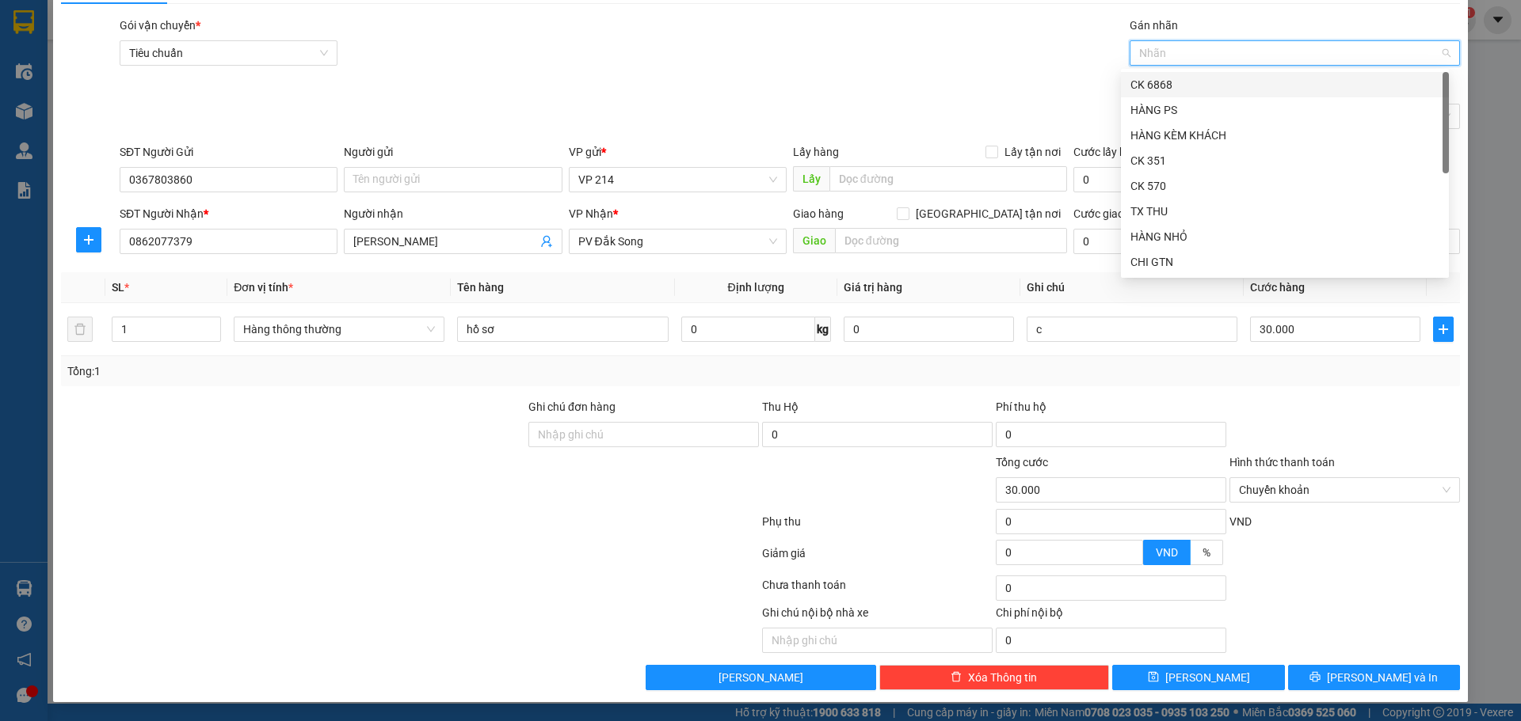
click at [1167, 86] on div "CK 6868" at bounding box center [1284, 84] width 309 height 17
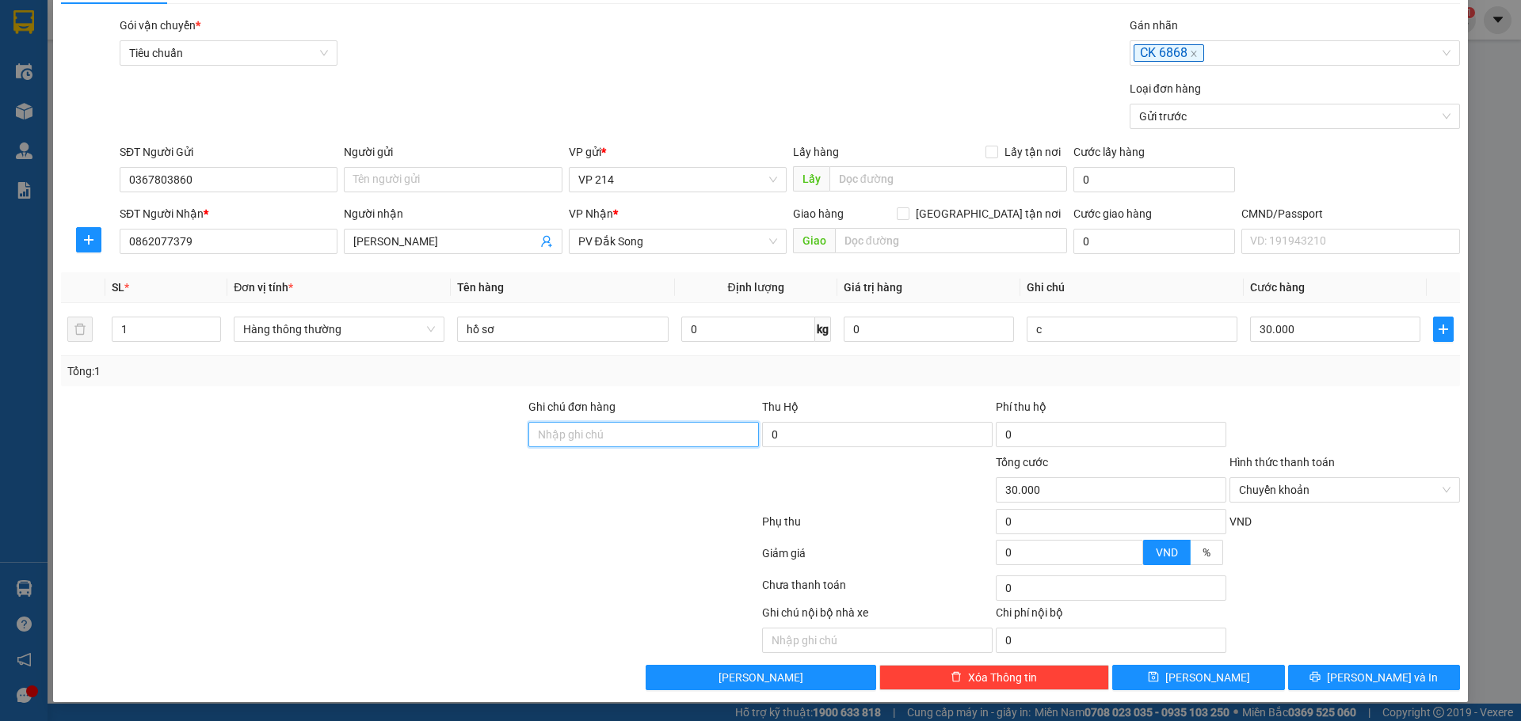
click at [639, 436] on input "Ghi chú đơn hàng" at bounding box center [643, 434] width 230 height 25
type input "ck 6839 lúc 13h43 [DATE]"
click at [1395, 675] on button "[PERSON_NAME] và In" at bounding box center [1374, 677] width 172 height 25
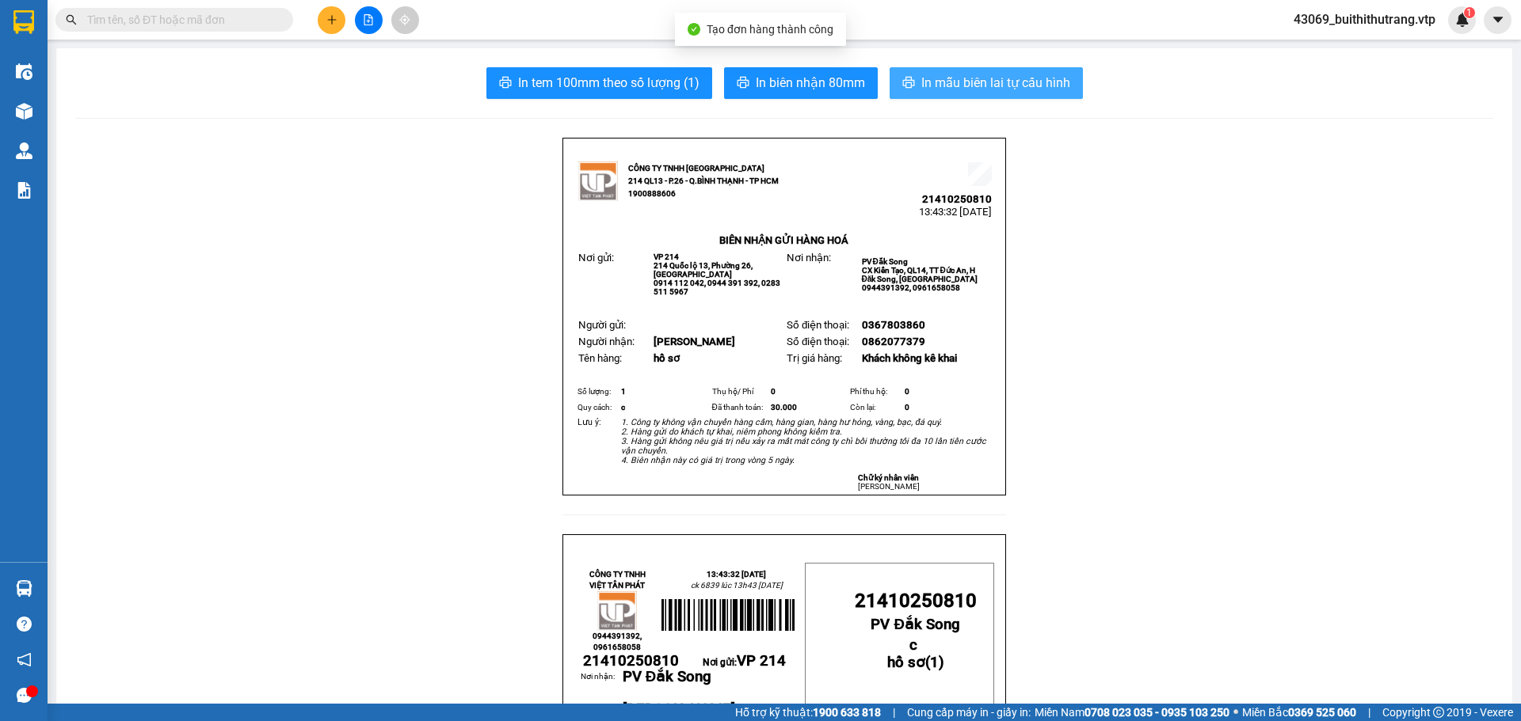
click at [970, 89] on span "In mẫu biên lai tự cấu hình" at bounding box center [995, 83] width 149 height 20
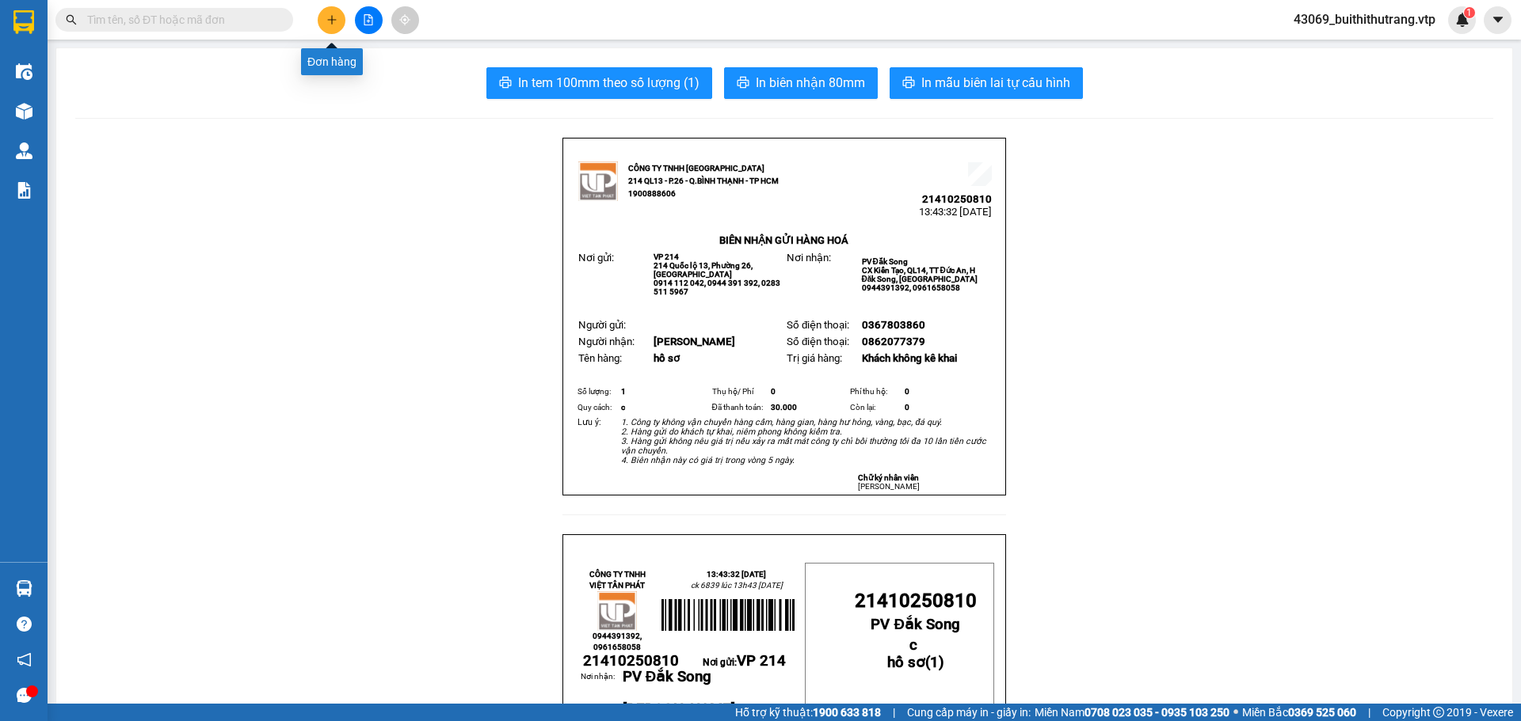
click at [339, 26] on button at bounding box center [332, 20] width 28 height 28
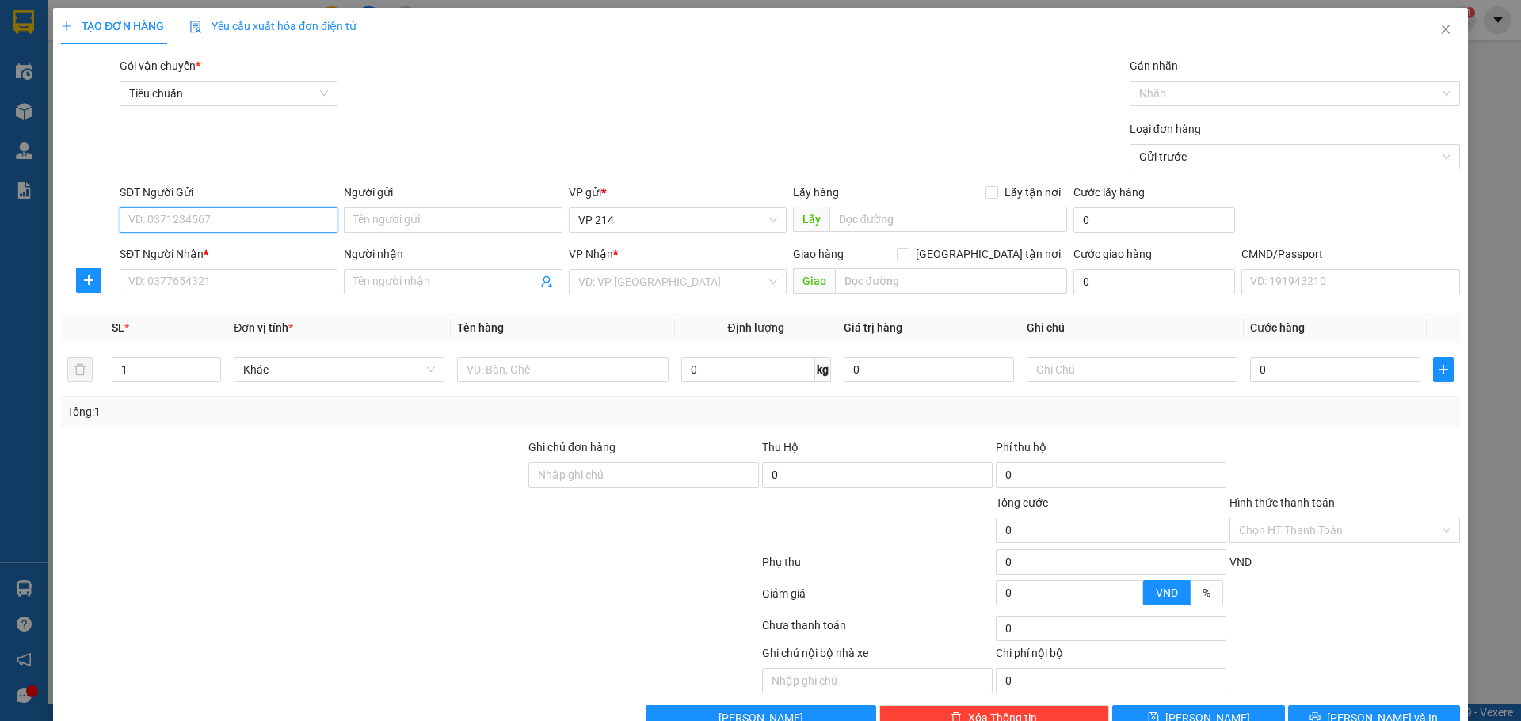
click at [242, 220] on input "SĐT Người Gửi" at bounding box center [229, 219] width 218 height 25
click at [217, 253] on div "02623800988" at bounding box center [226, 251] width 197 height 17
type input "02623800988"
type input "0935202500"
type input "hường"
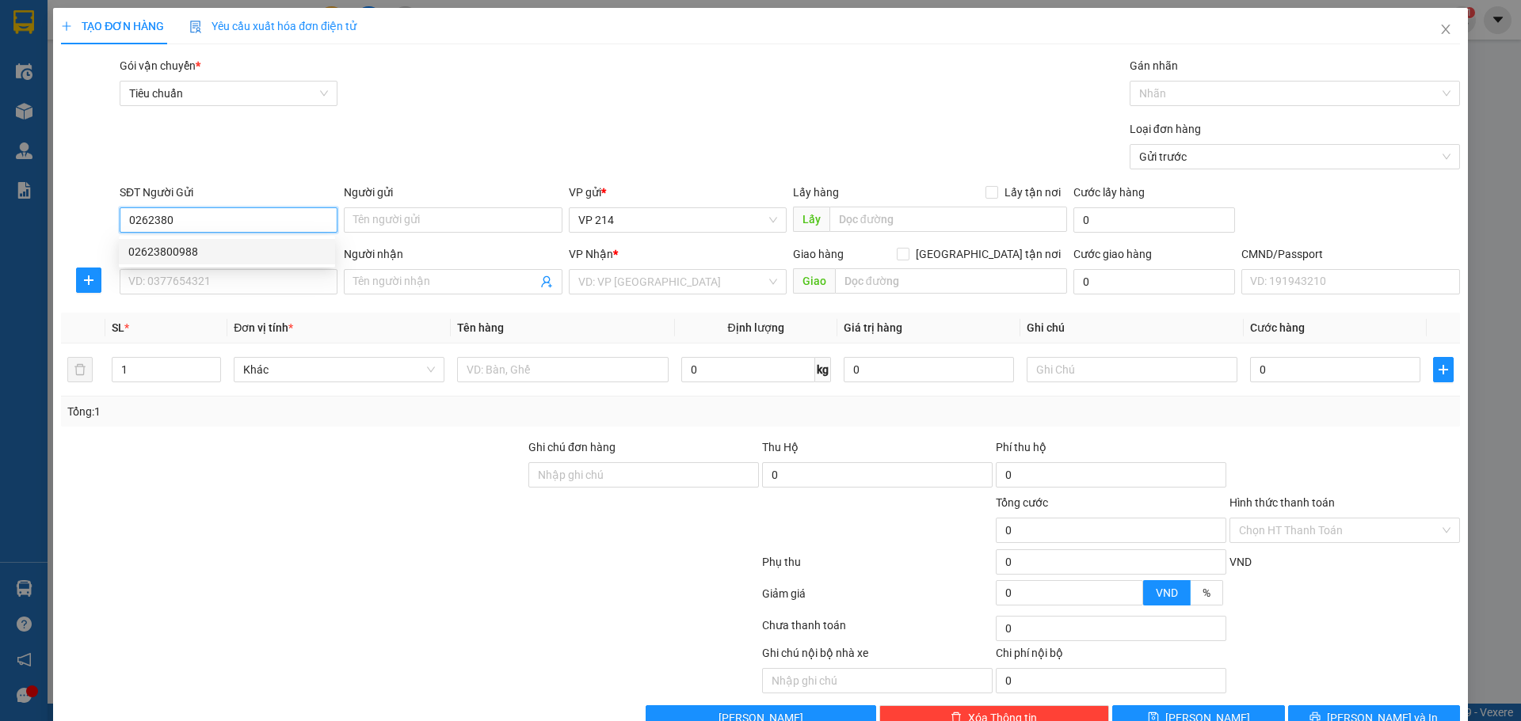
type input "KO BAO BỂ"
type input "02623800988"
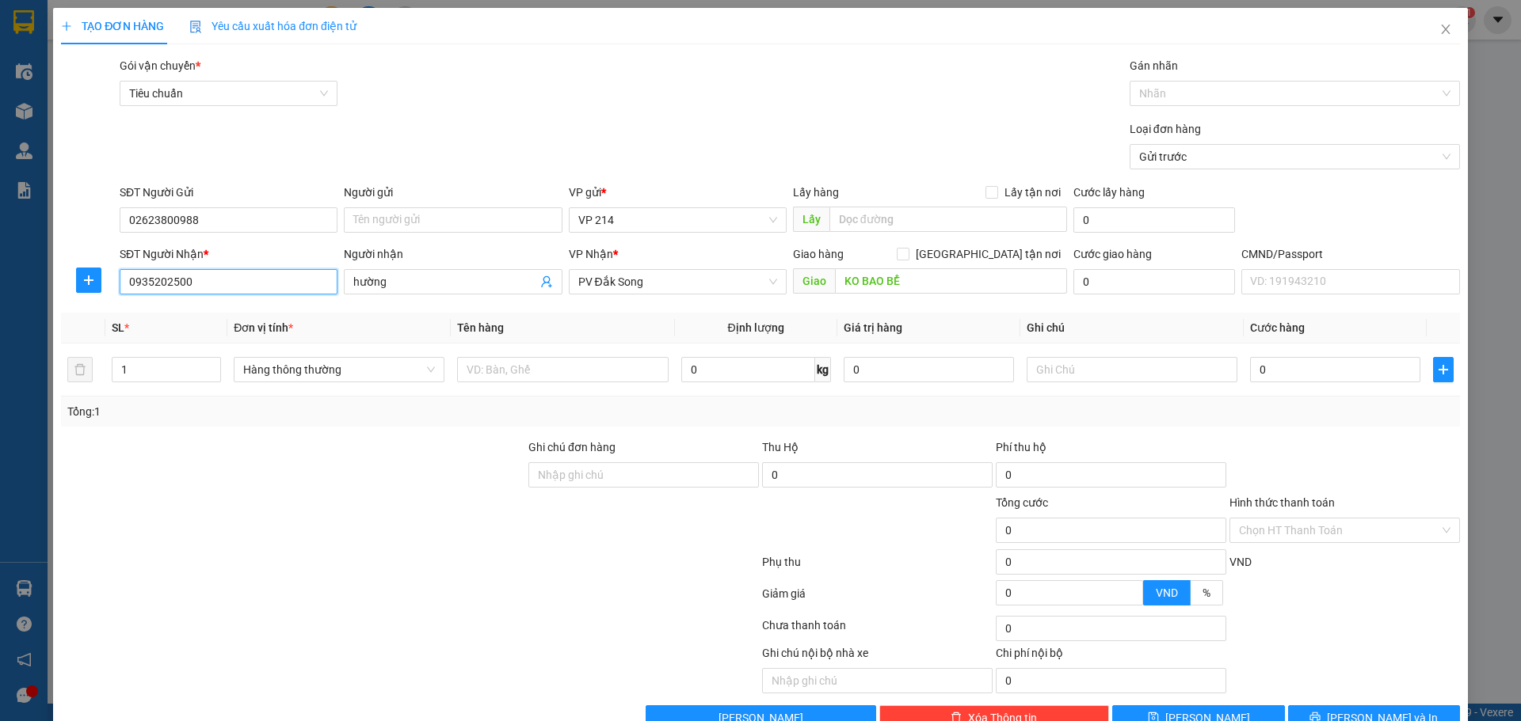
drag, startPoint x: 137, startPoint y: 291, endPoint x: 86, endPoint y: 302, distance: 51.9
click at [86, 302] on div "Transit Pickup Surcharge Ids Transit Deliver Surcharge Ids Transit Deliver Surc…" at bounding box center [760, 394] width 1399 height 674
type input "0979340834"
click at [194, 288] on input "0979340834" at bounding box center [229, 281] width 218 height 25
click at [208, 319] on div "0979340834 - hiệp phát" at bounding box center [226, 313] width 197 height 17
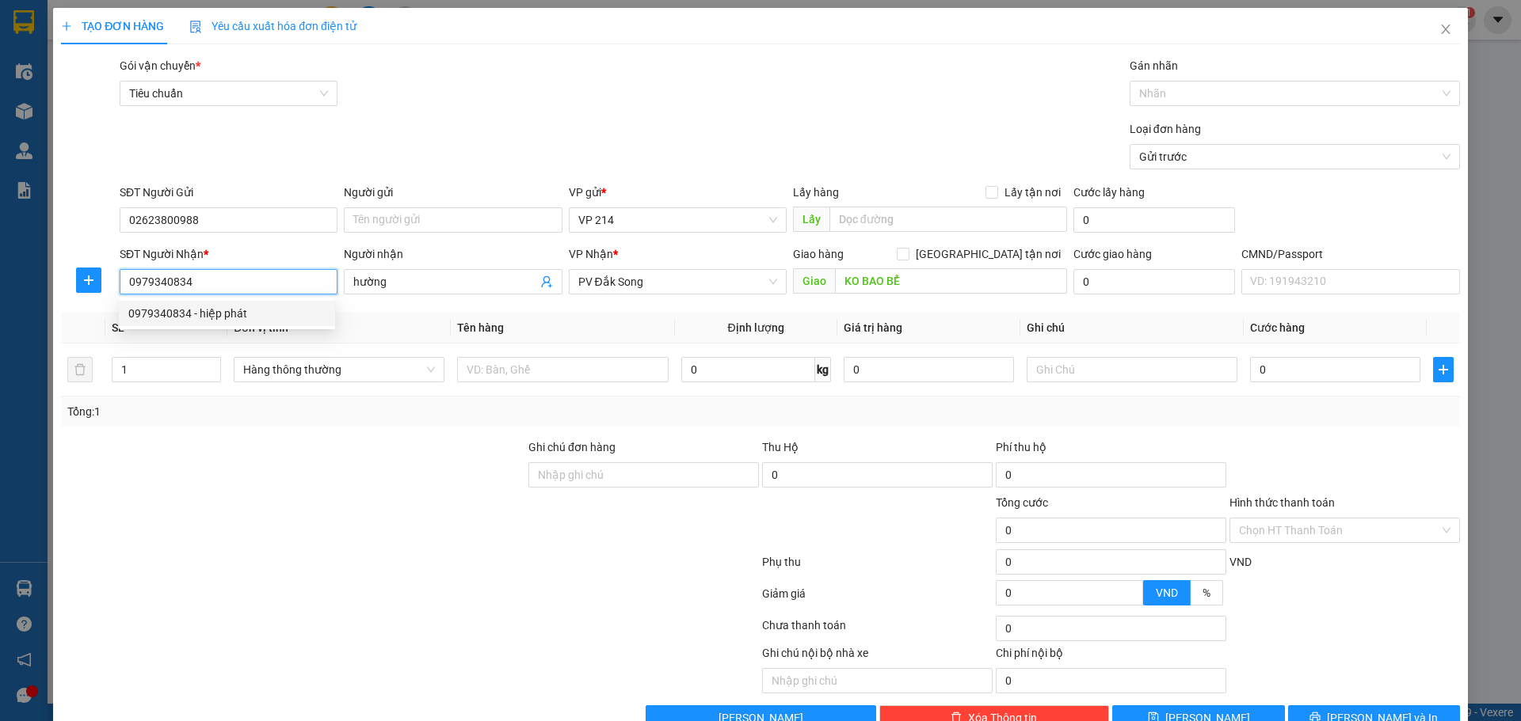
type input "hiệp phát"
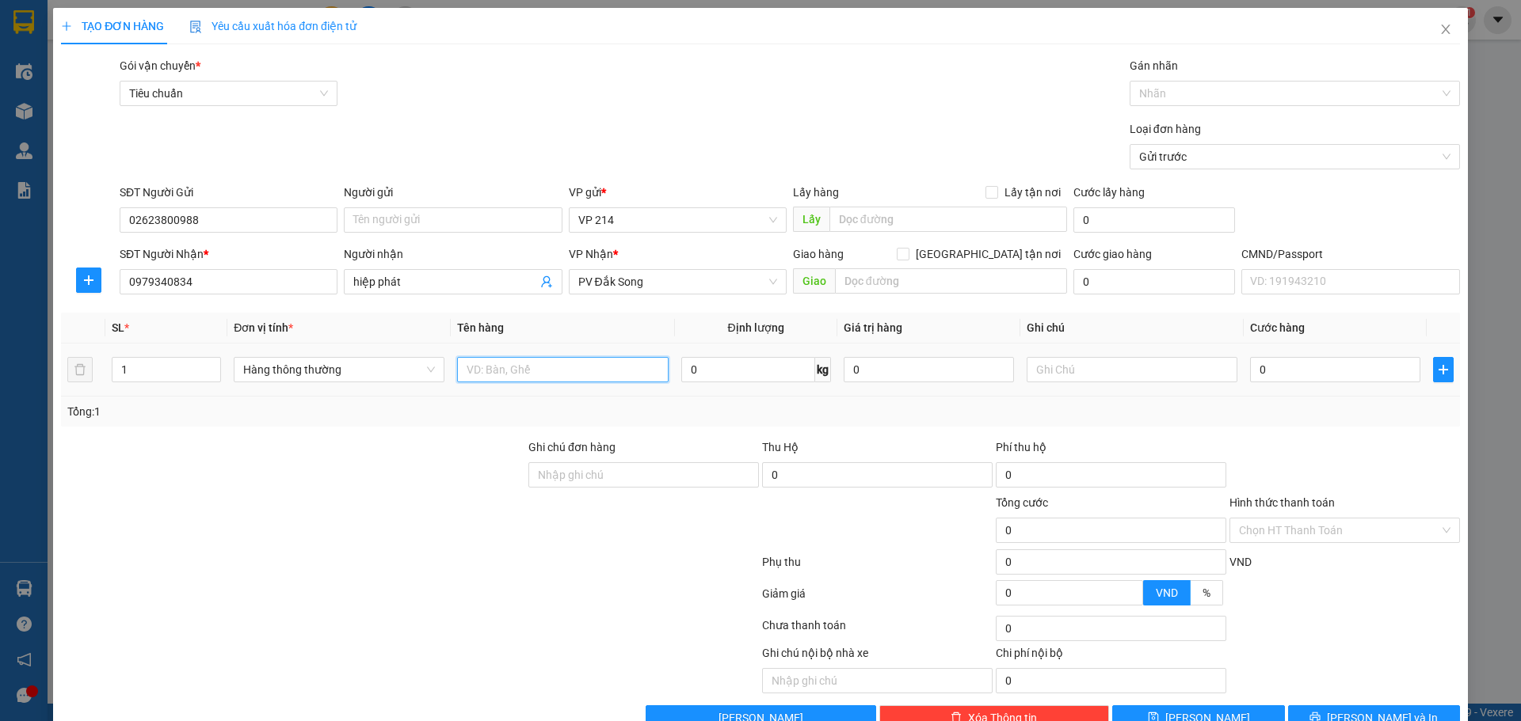
click at [557, 378] on input "text" at bounding box center [562, 369] width 211 height 25
type input "thùng"
drag, startPoint x: 133, startPoint y: 376, endPoint x: 109, endPoint y: 381, distance: 24.2
click at [109, 381] on td "1" at bounding box center [166, 370] width 122 height 53
type input "2"
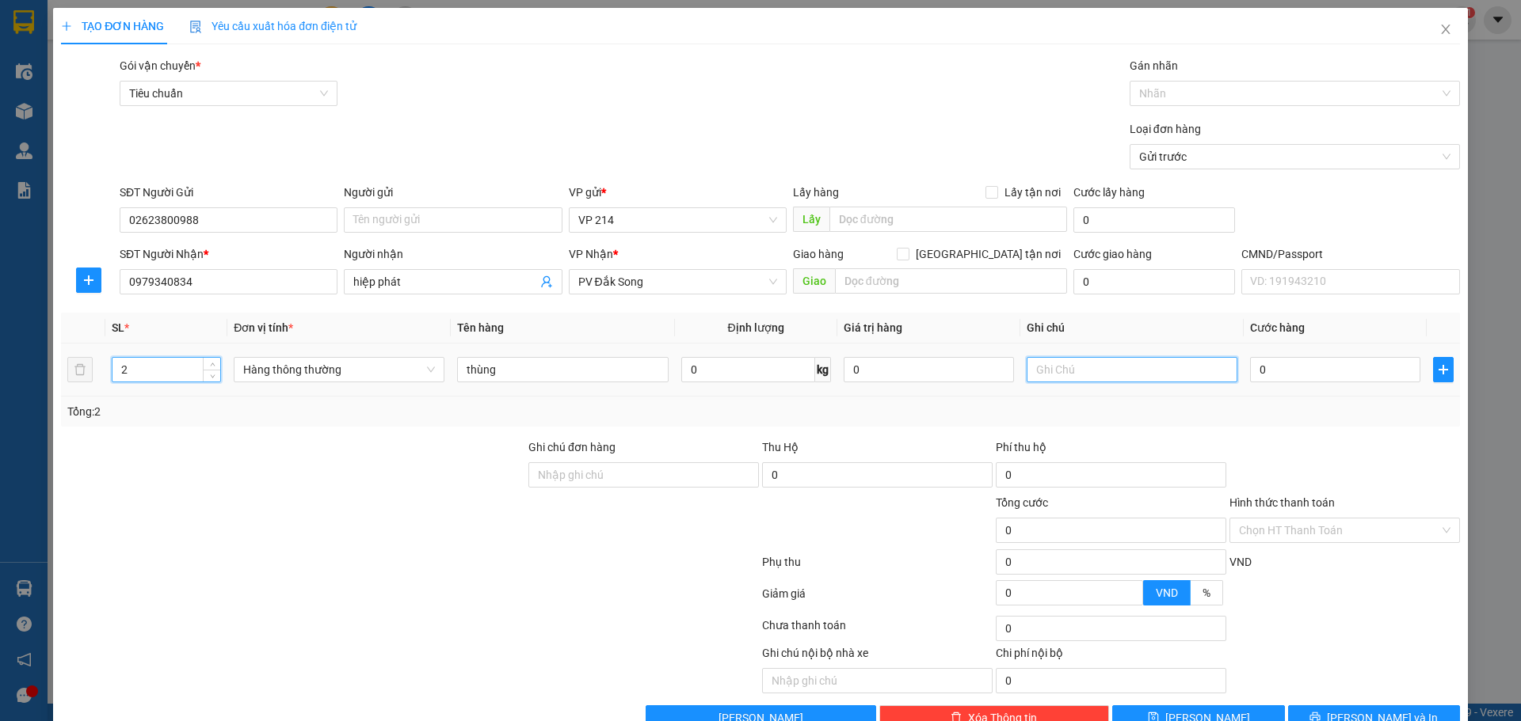
click at [1113, 376] on input "text" at bounding box center [1131, 369] width 211 height 25
type input "d"
type input "đèn + đồ điện - bể ko đền"
click at [1275, 374] on input "0" at bounding box center [1335, 369] width 170 height 25
type input "5"
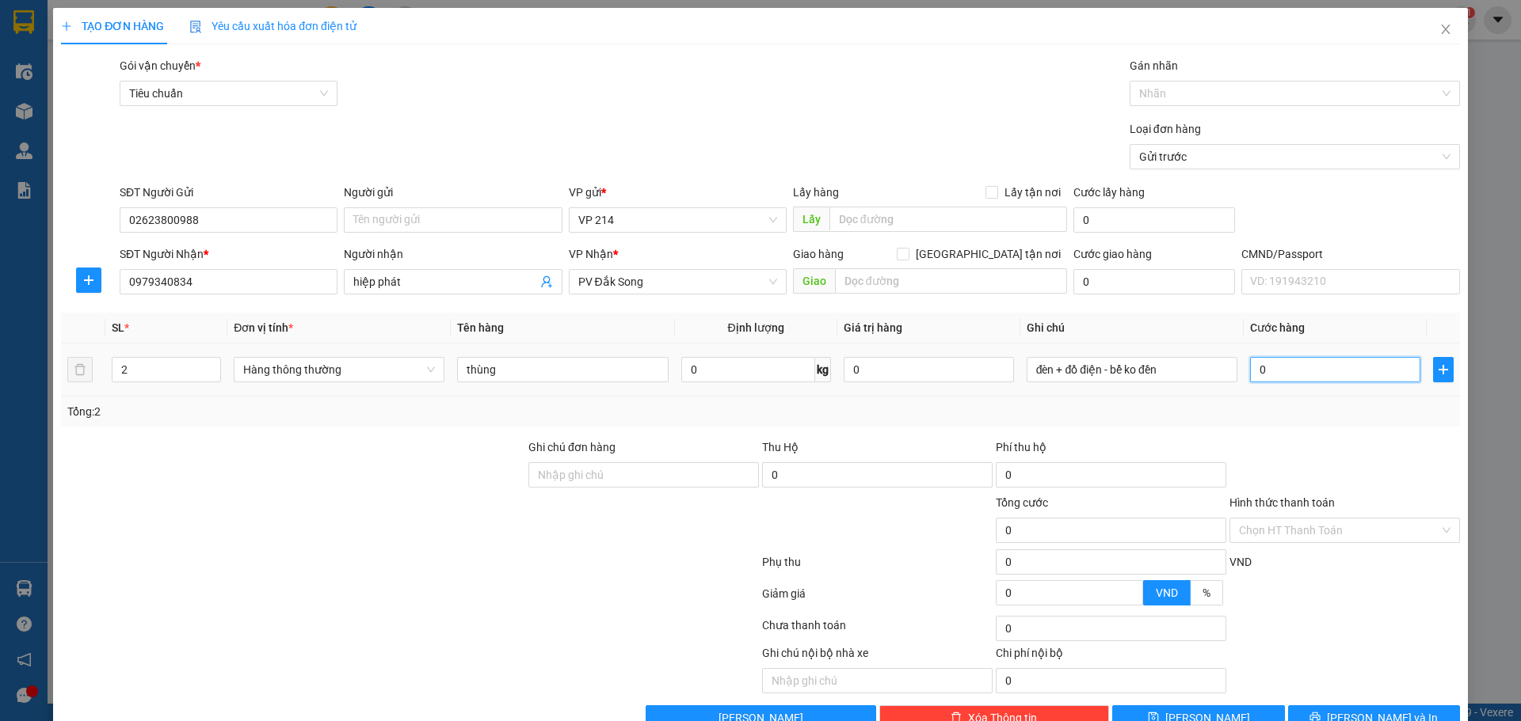
type input "5"
type input "0"
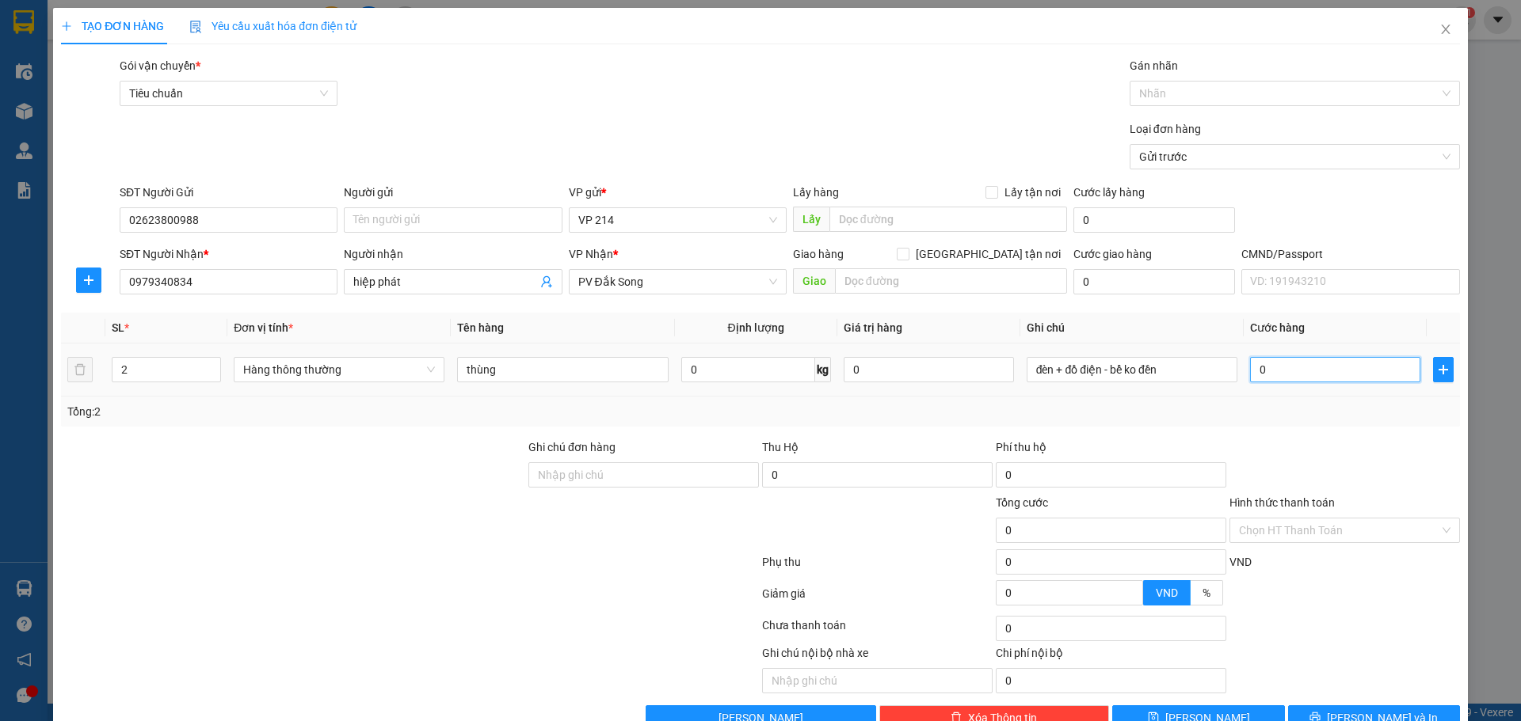
type input "09"
type input "9"
type input "090"
type input "90"
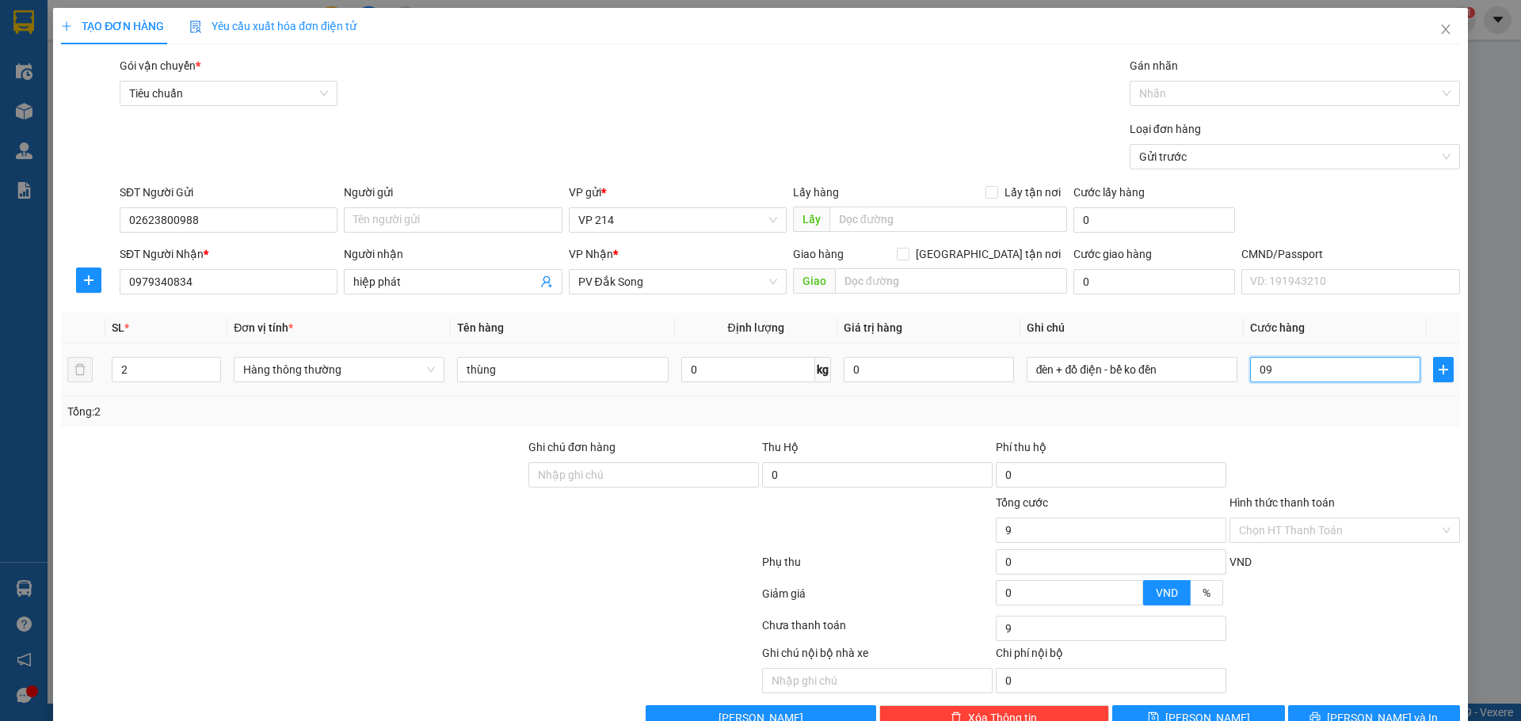
type input "90"
type input "0.900"
type input "900"
type input "09.000"
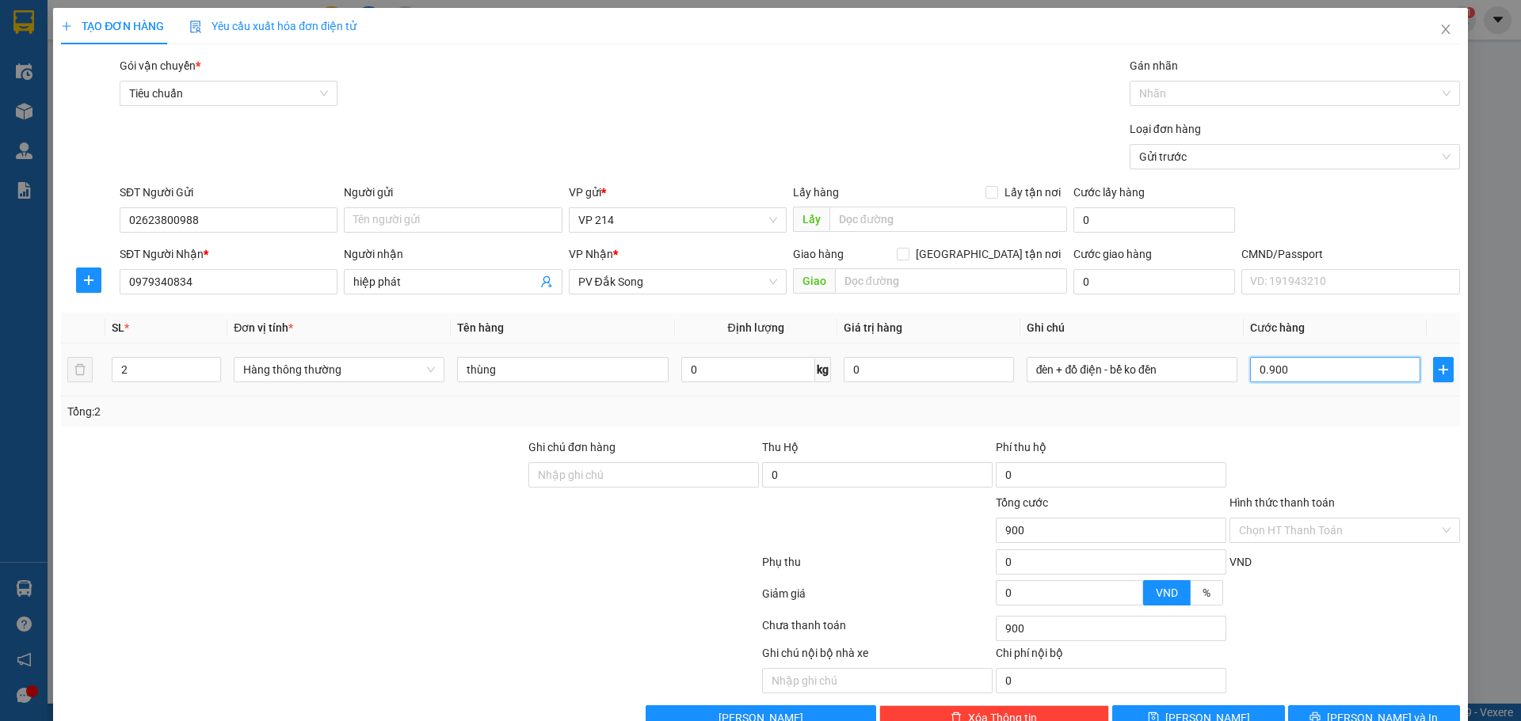
type input "9.000"
type input "090.000"
type input "90.000"
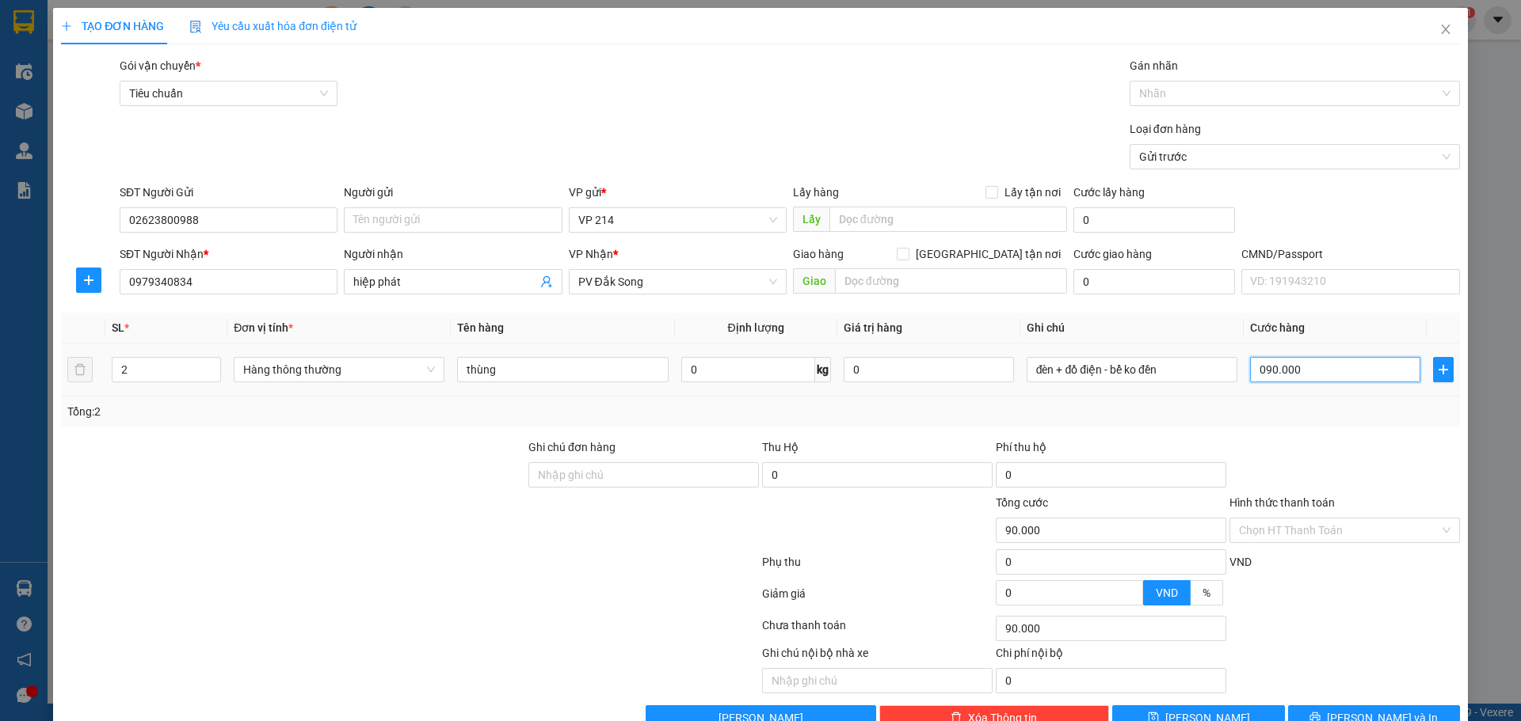
type input "09.000"
type input "9.000"
type input "0.900"
type input "900"
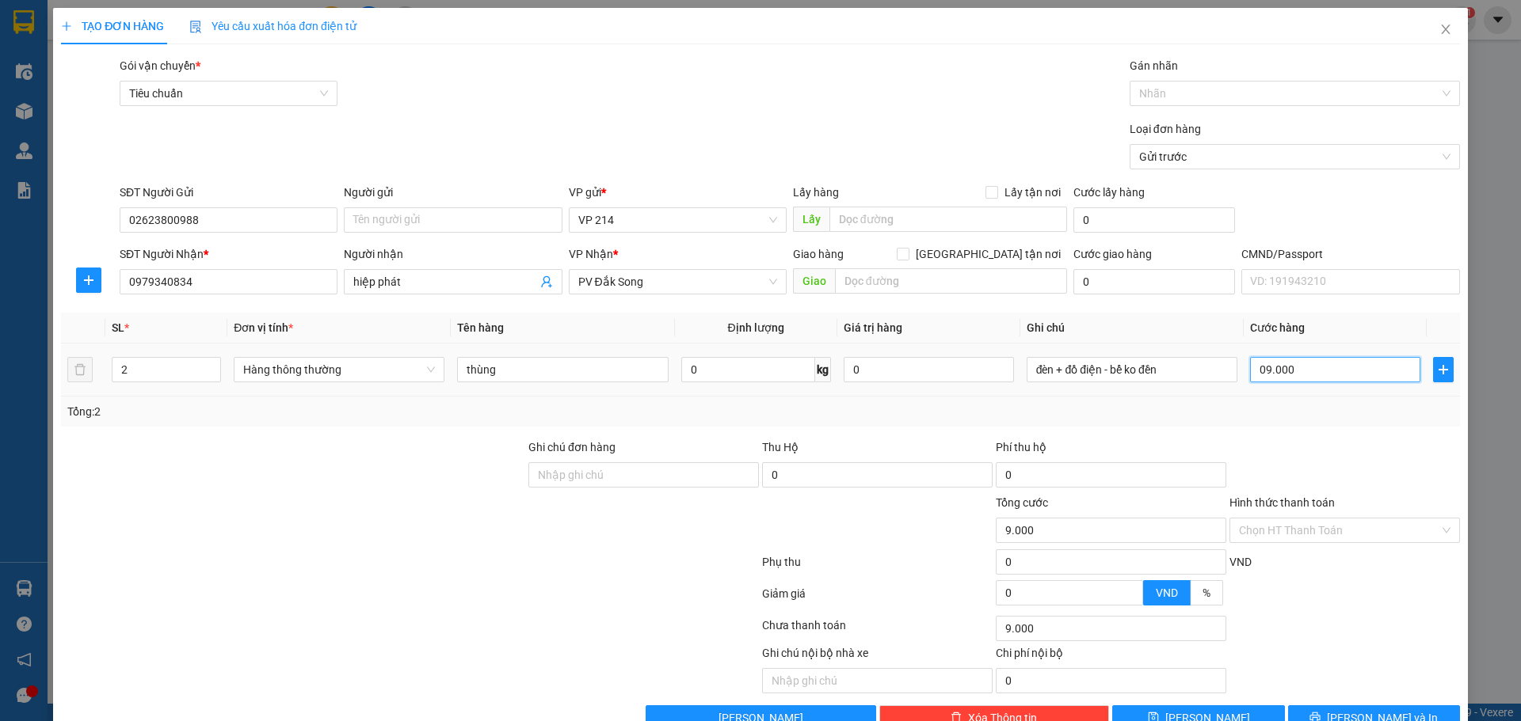
type input "900"
type input "090"
type input "90"
type input "09"
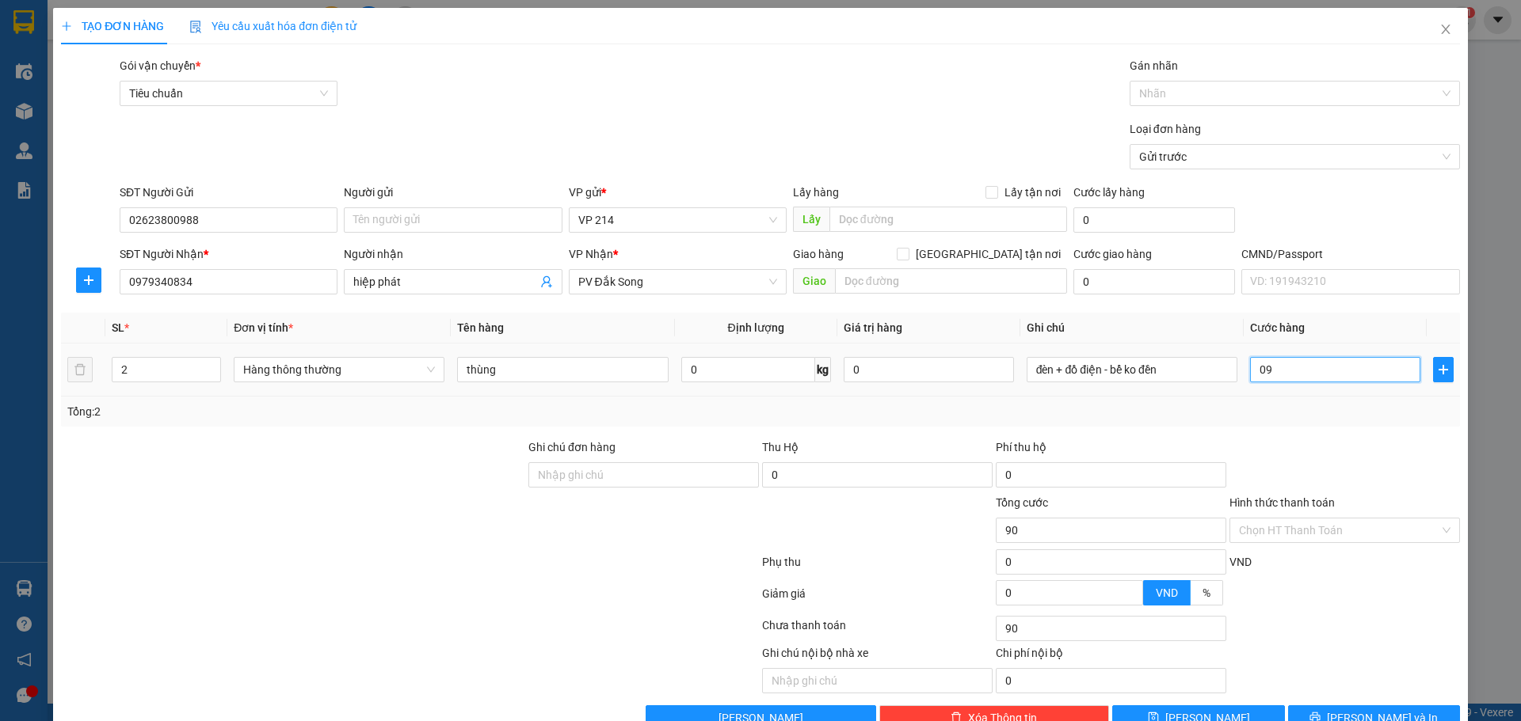
type input "9"
type input "0"
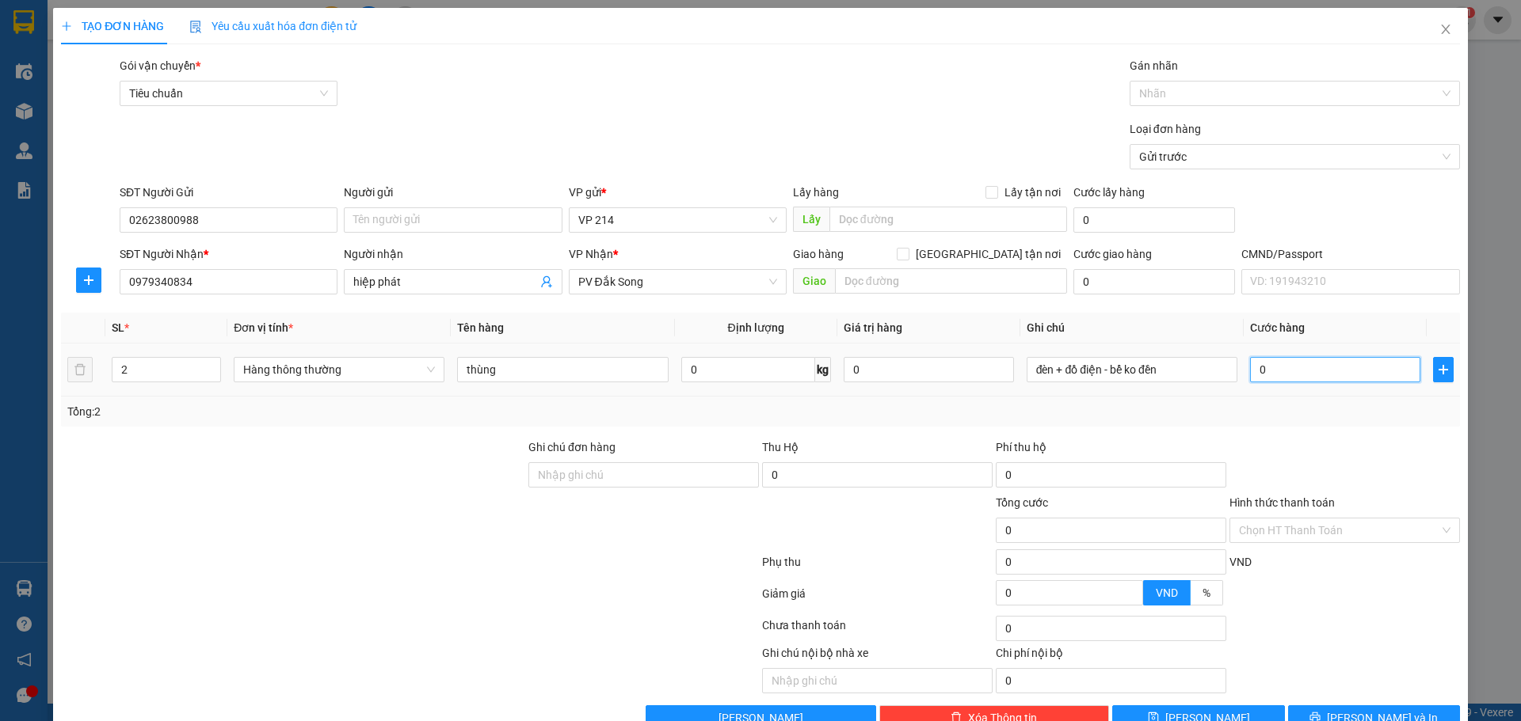
type input "90"
type input "900"
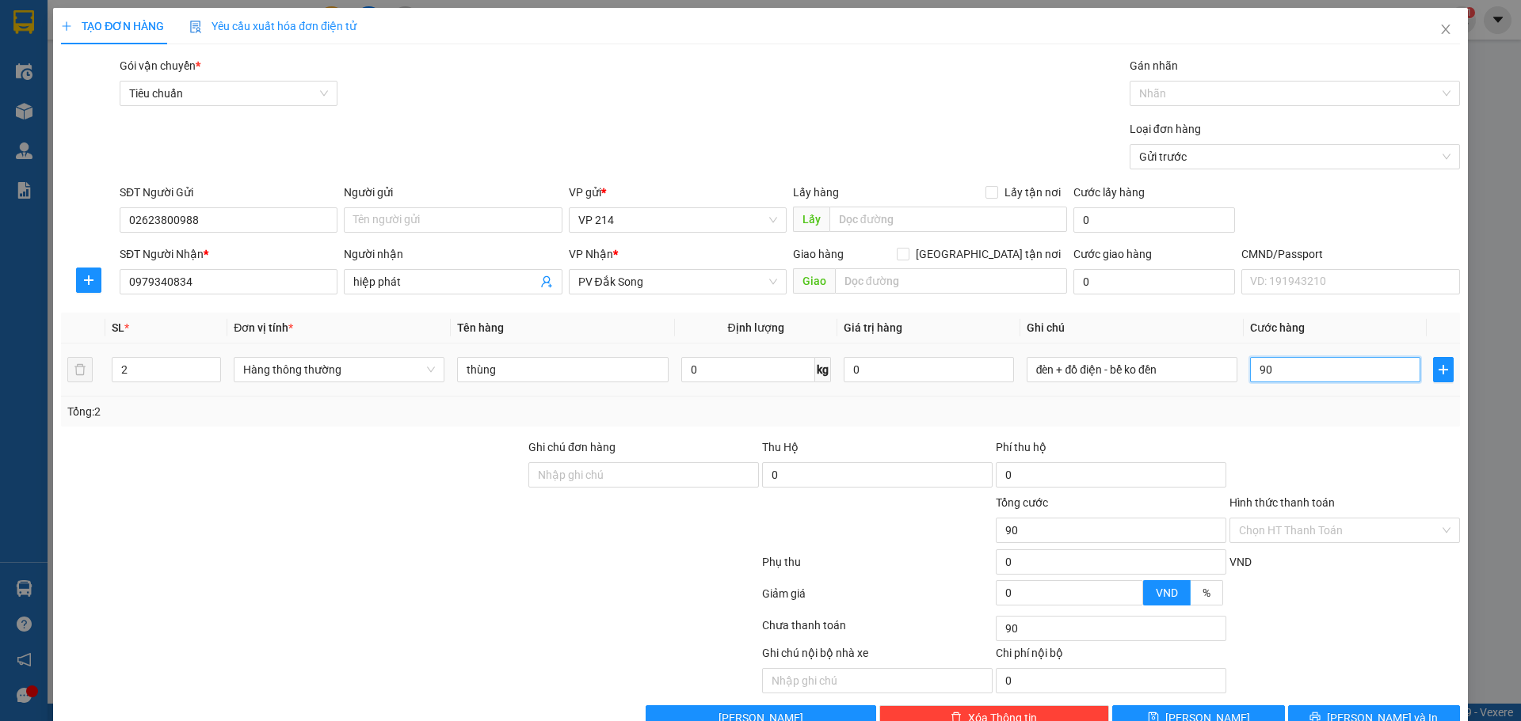
type input "900"
type input "9.000"
type input "90.000"
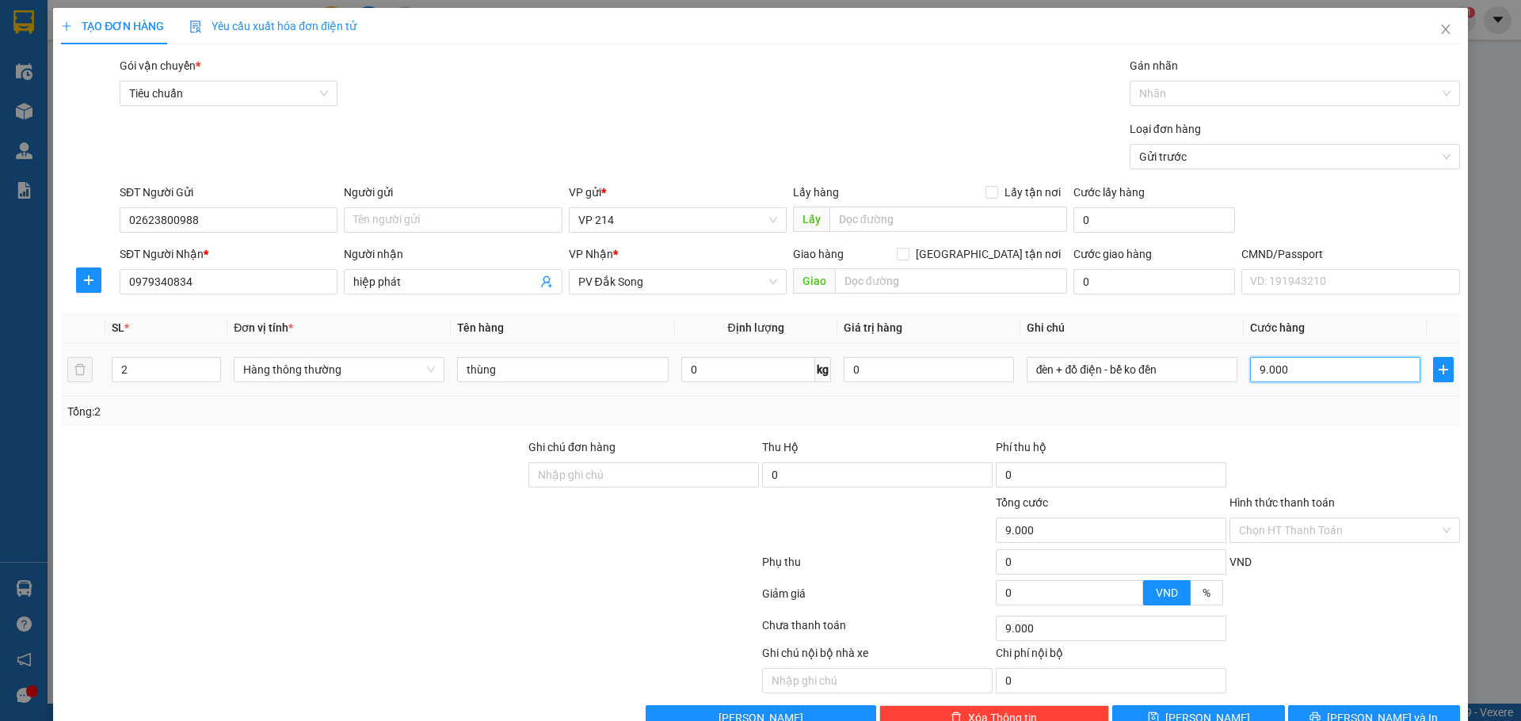
type input "90.000"
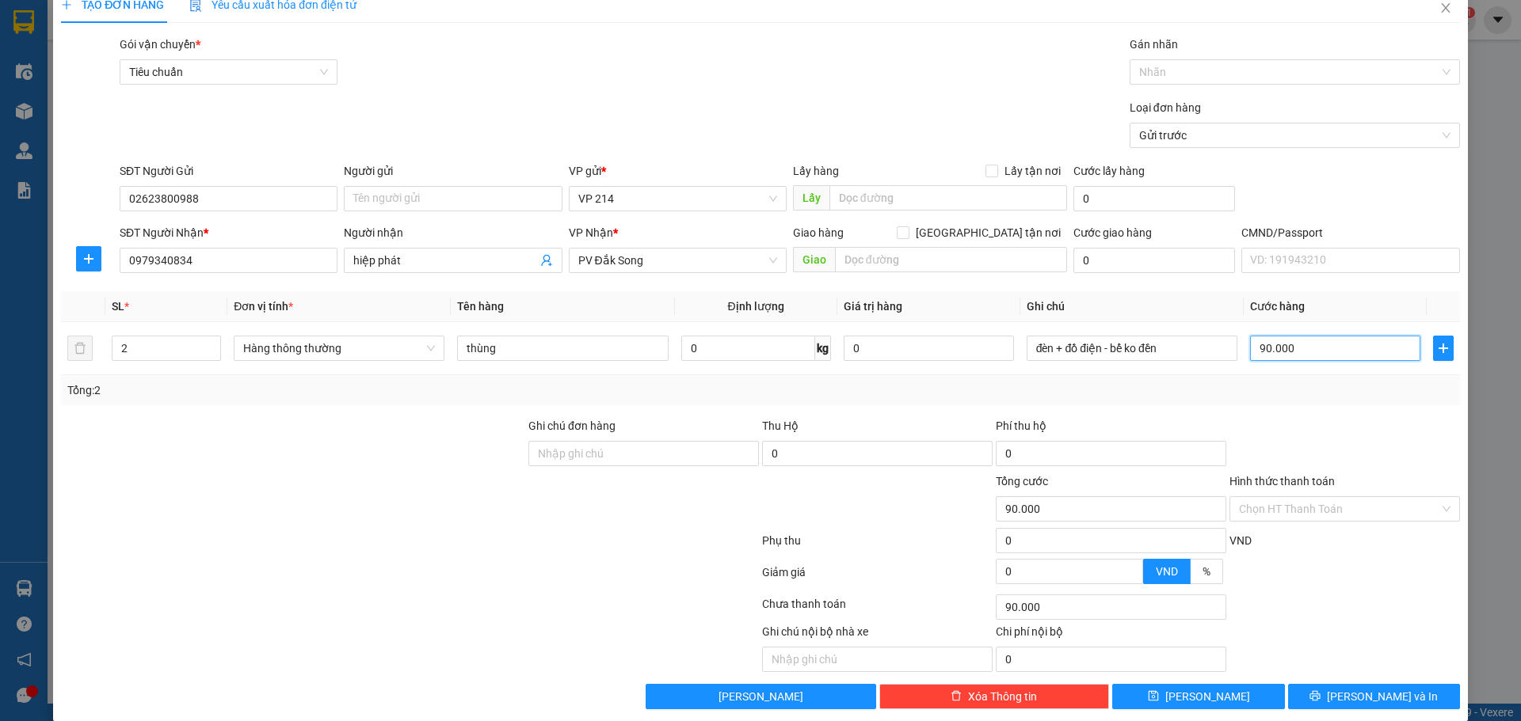
scroll to position [40, 0]
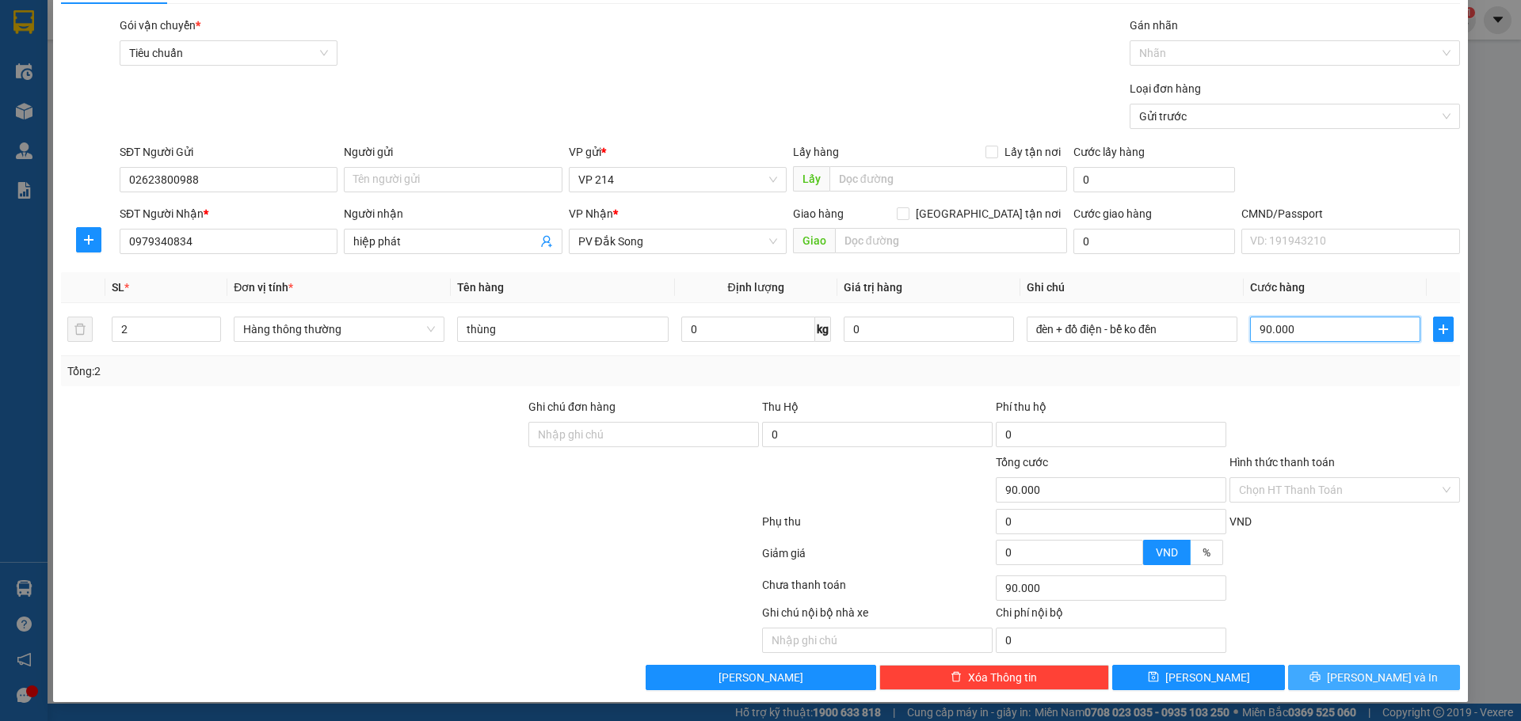
type input "90.000"
click at [1319, 682] on button "[PERSON_NAME] và In" at bounding box center [1374, 677] width 172 height 25
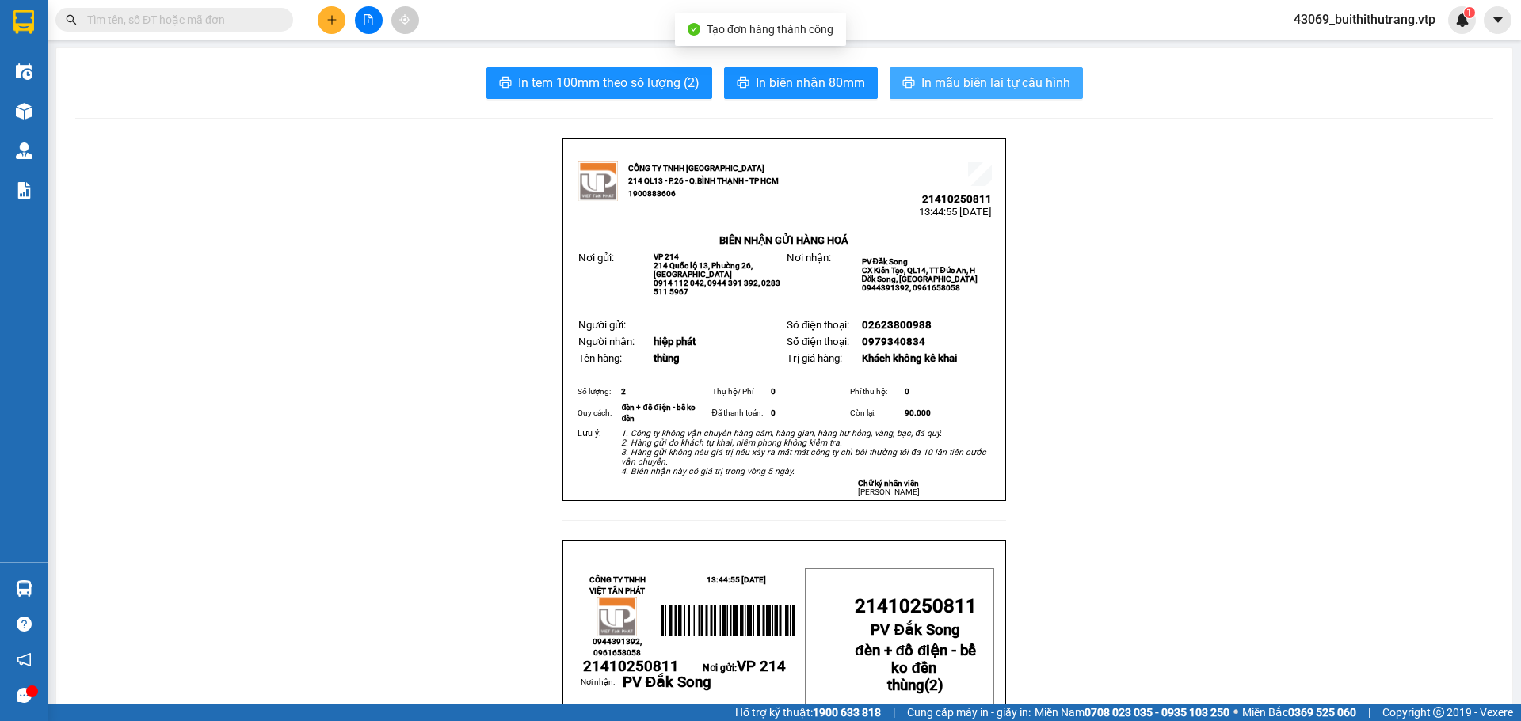
click at [1008, 84] on span "In mẫu biên lai tự cấu hình" at bounding box center [995, 83] width 149 height 20
